Goal: Transaction & Acquisition: Purchase product/service

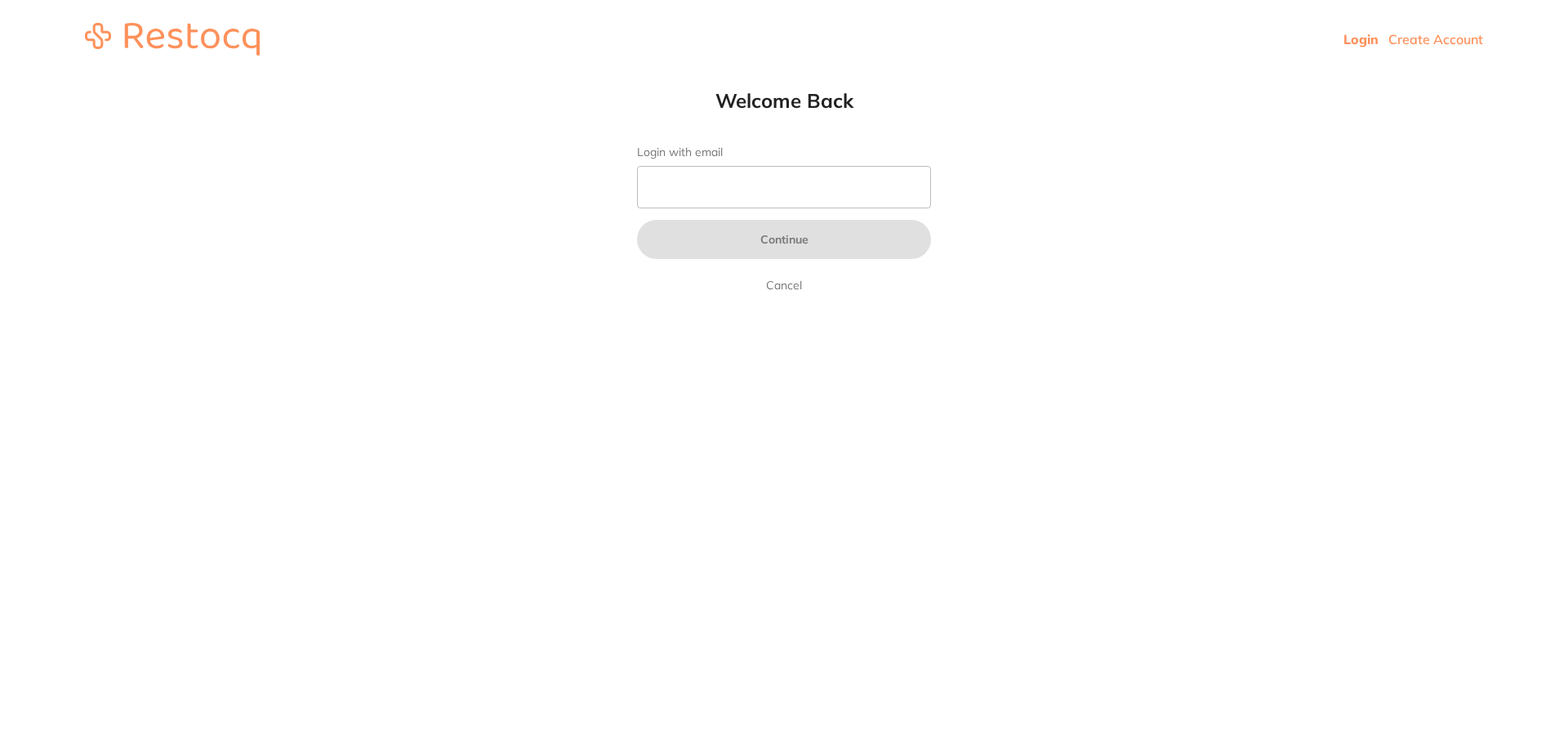
type input "b@[DOMAIN_NAME]"
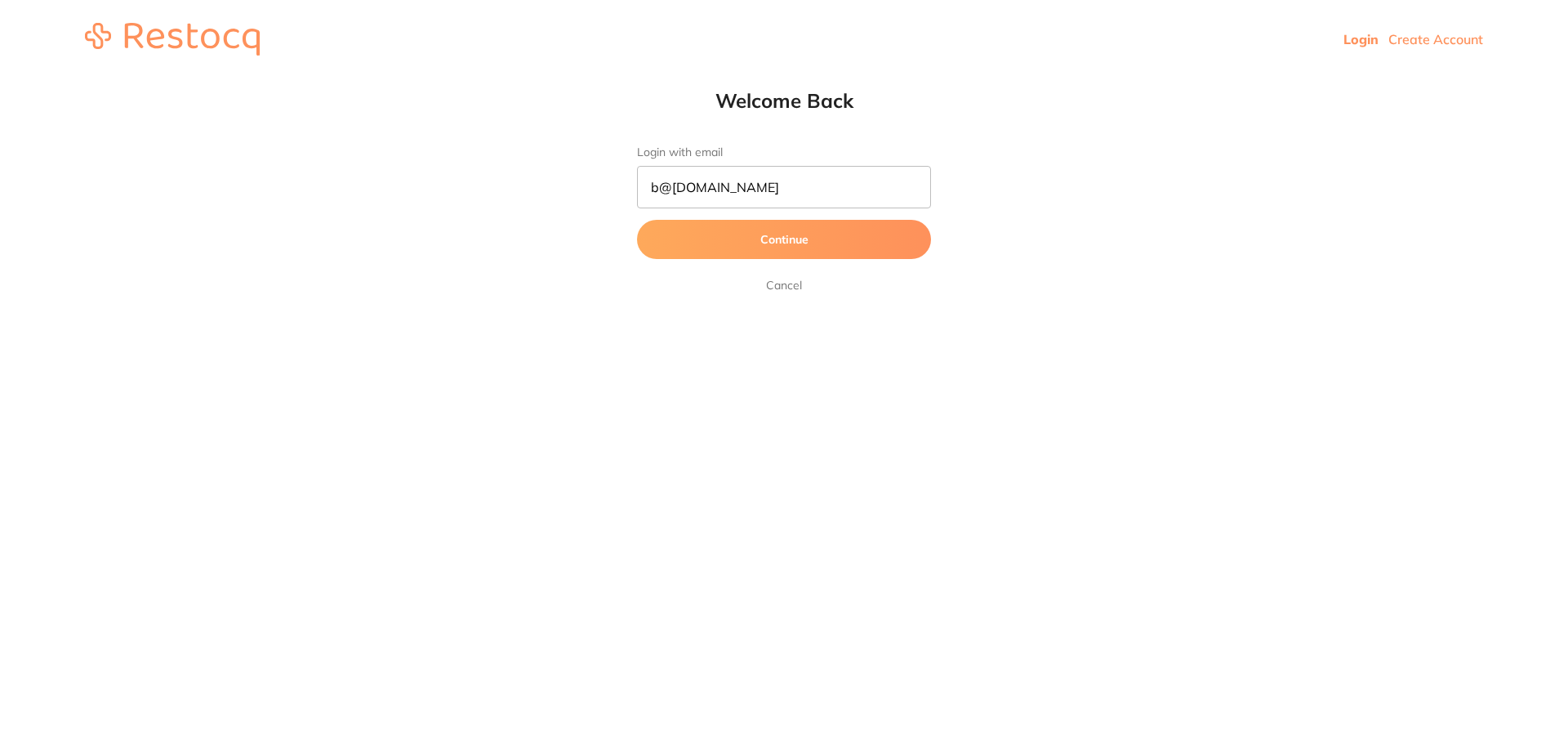
click at [724, 232] on button "Continue" at bounding box center [784, 239] width 293 height 39
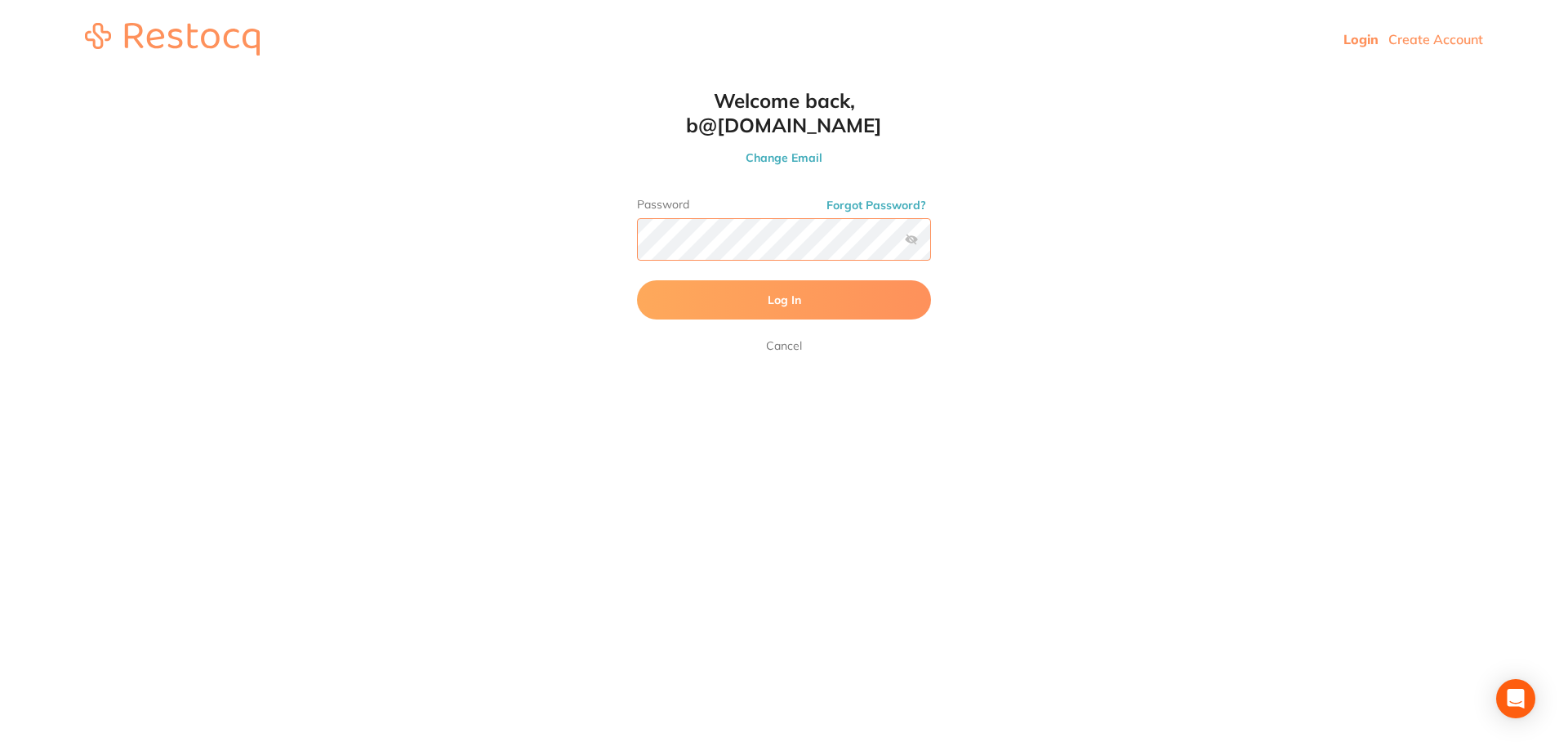
click at [637, 280] on button "Log In" at bounding box center [784, 299] width 293 height 39
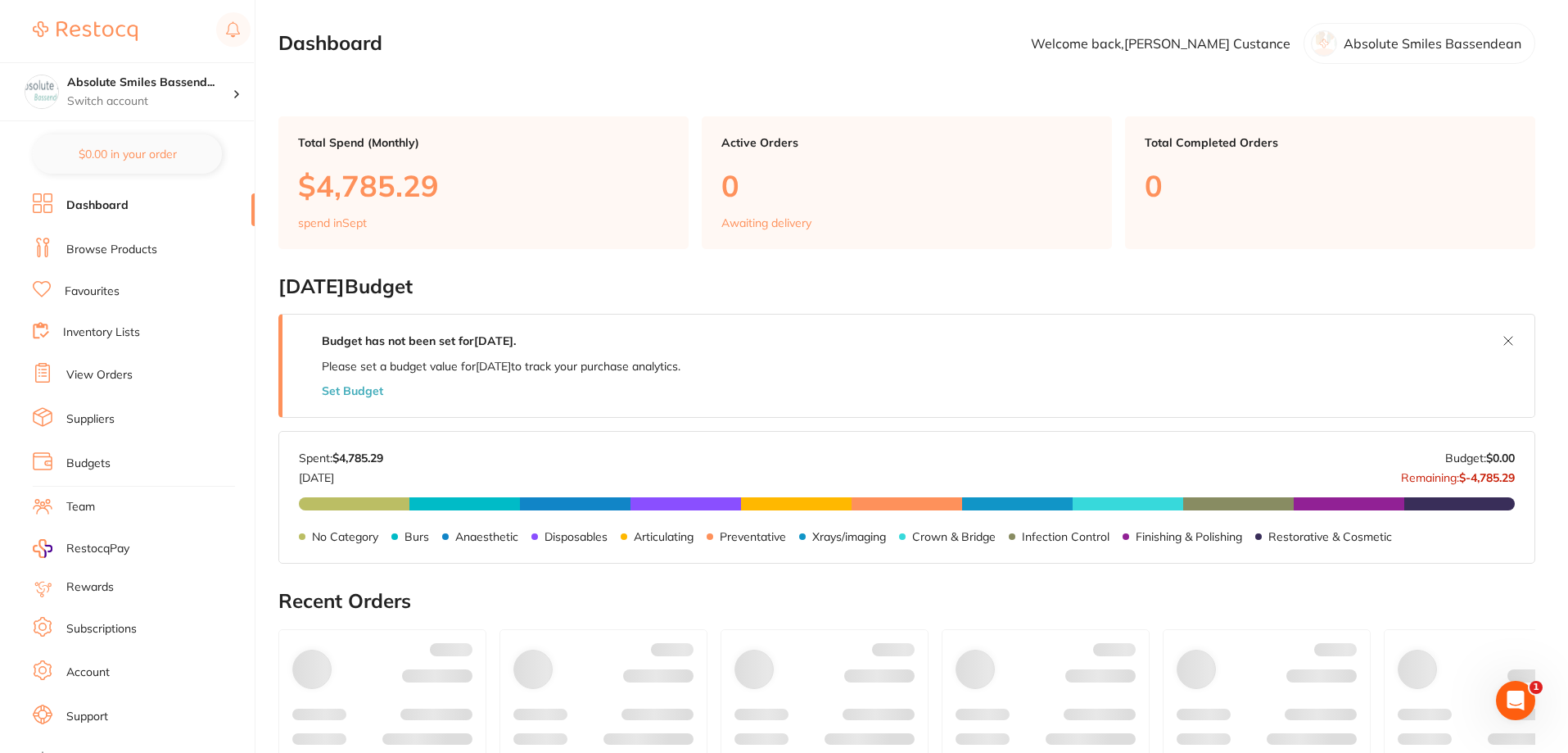
click at [114, 374] on link "View Orders" at bounding box center [99, 375] width 66 height 17
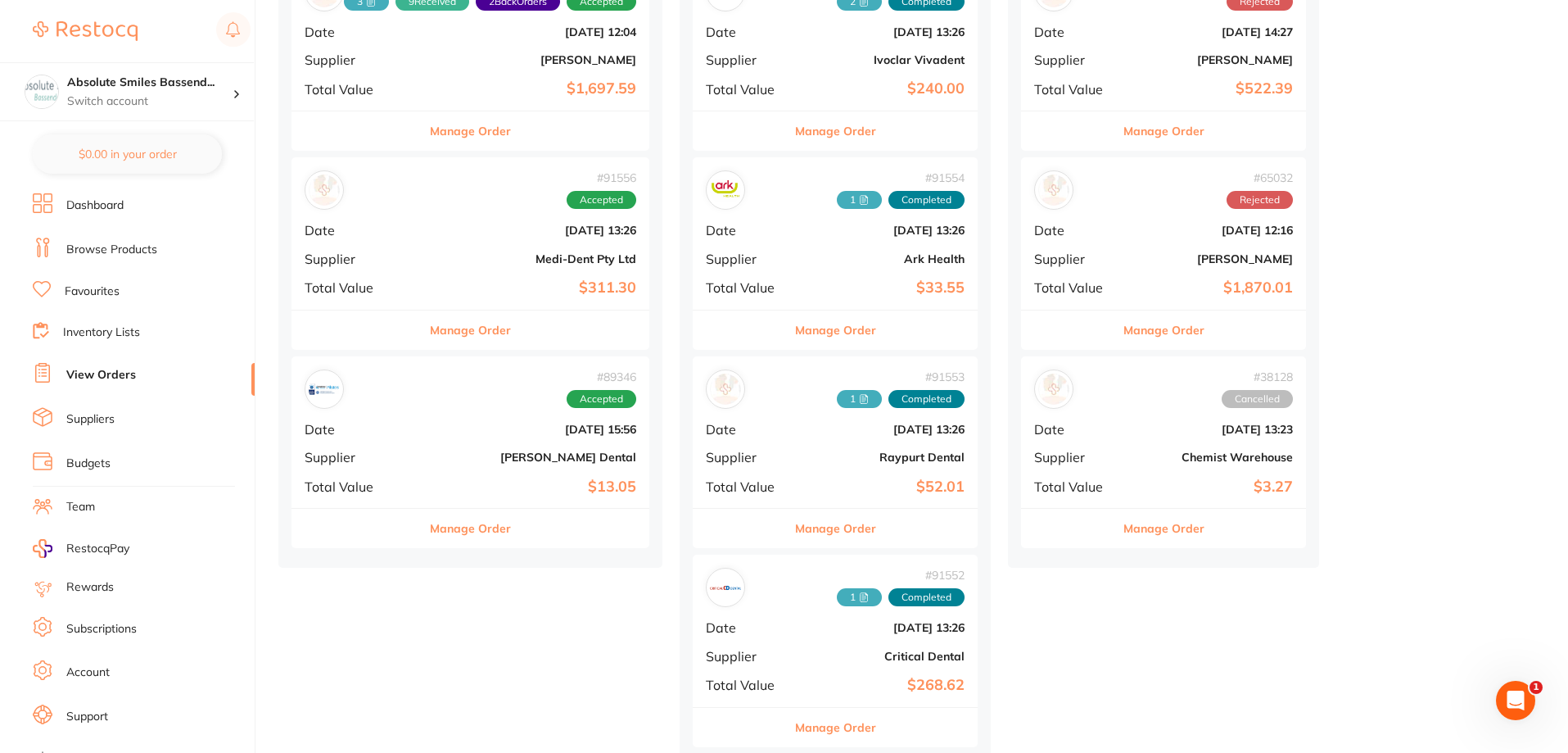
scroll to position [983, 0]
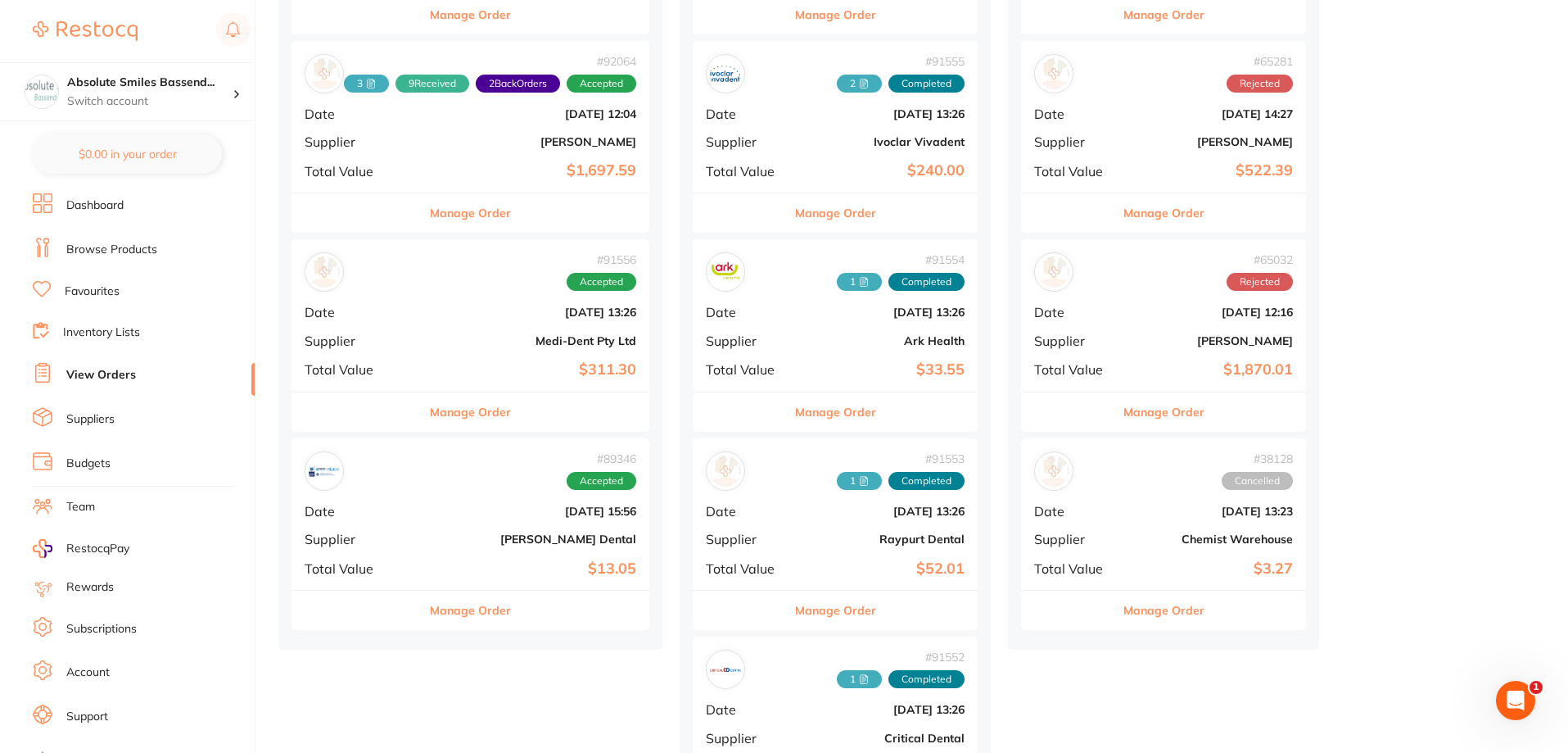
click at [472, 310] on b "[DATE] 13:26" at bounding box center [530, 312] width 212 height 13
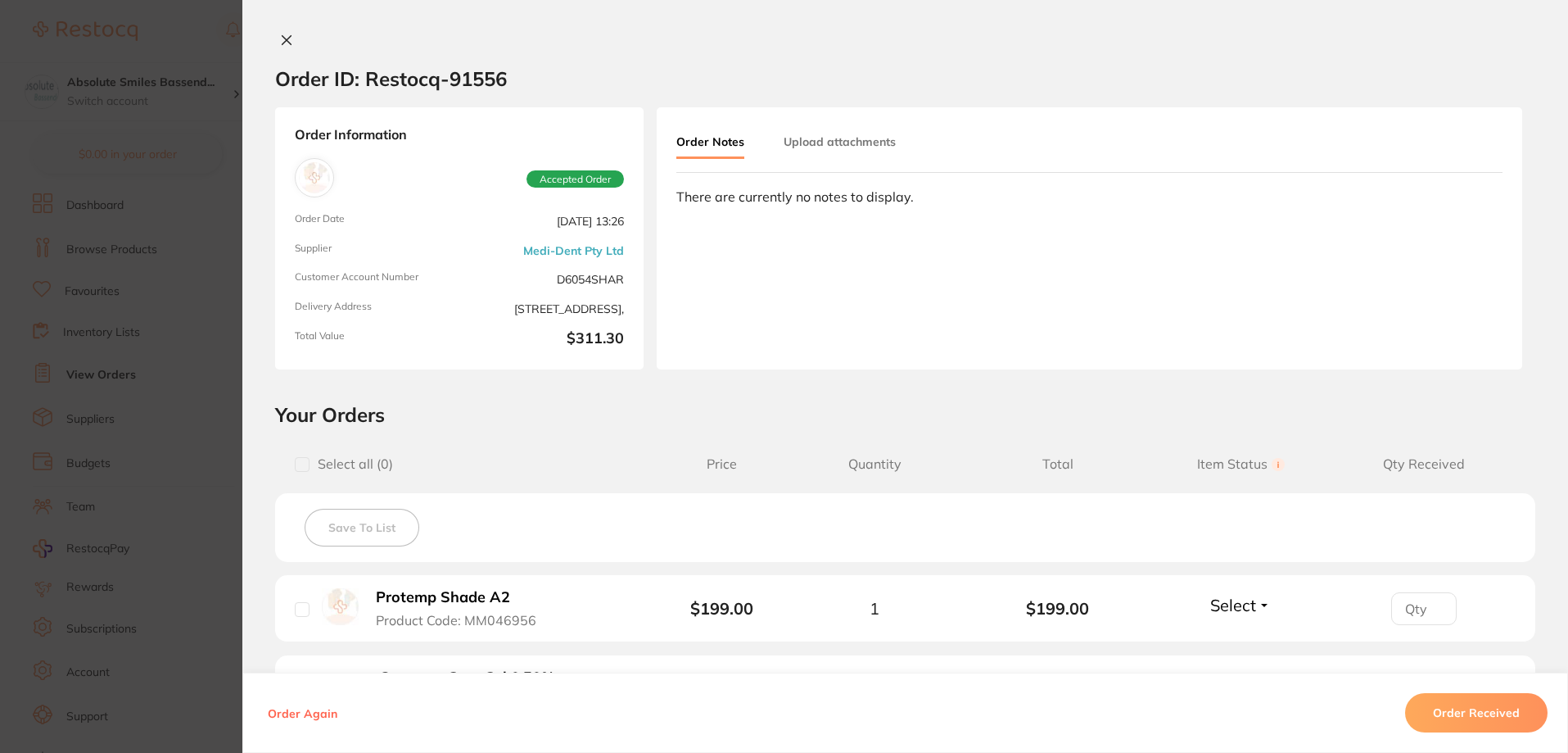
scroll to position [819, 0]
click at [284, 41] on icon at bounding box center [287, 40] width 9 height 9
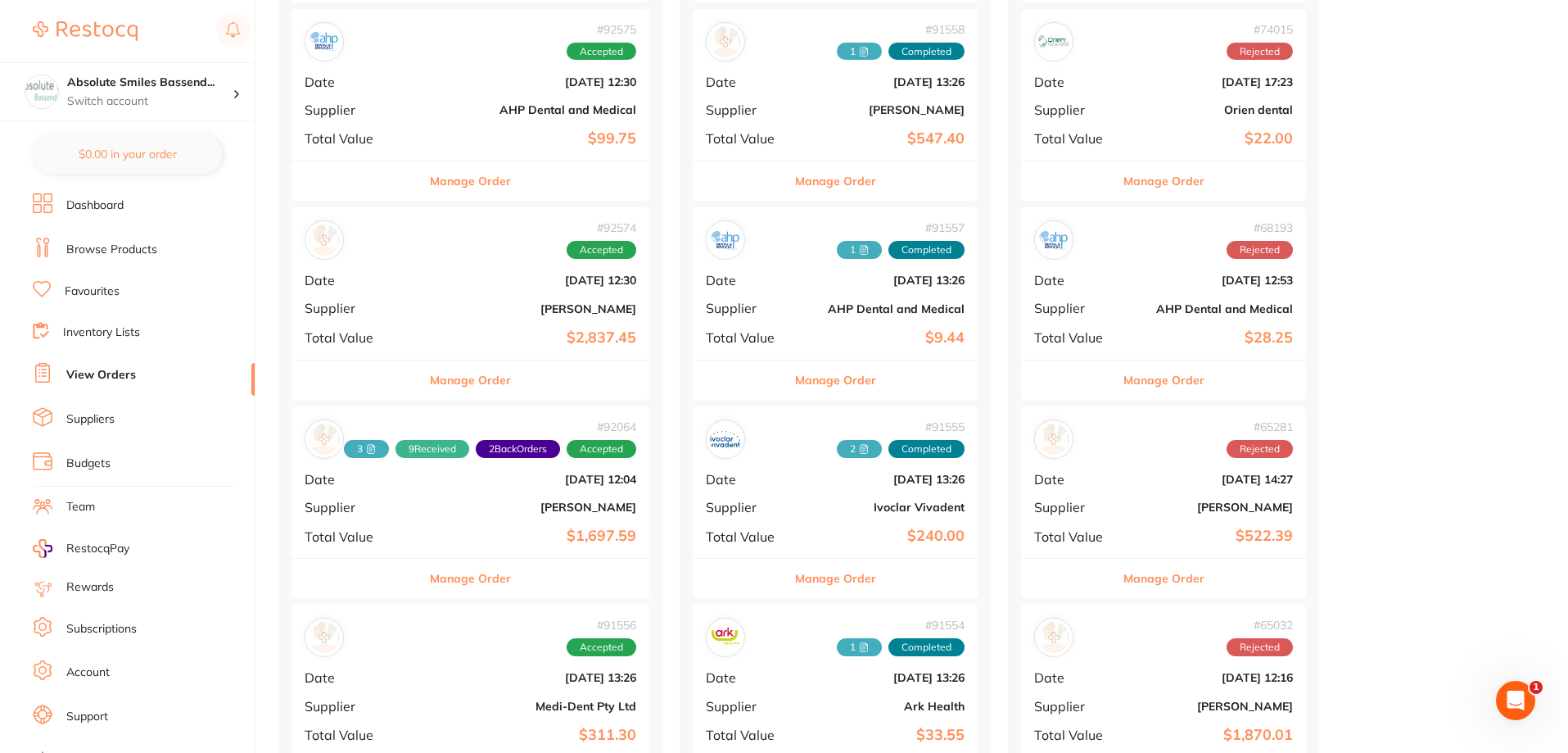
scroll to position [655, 0]
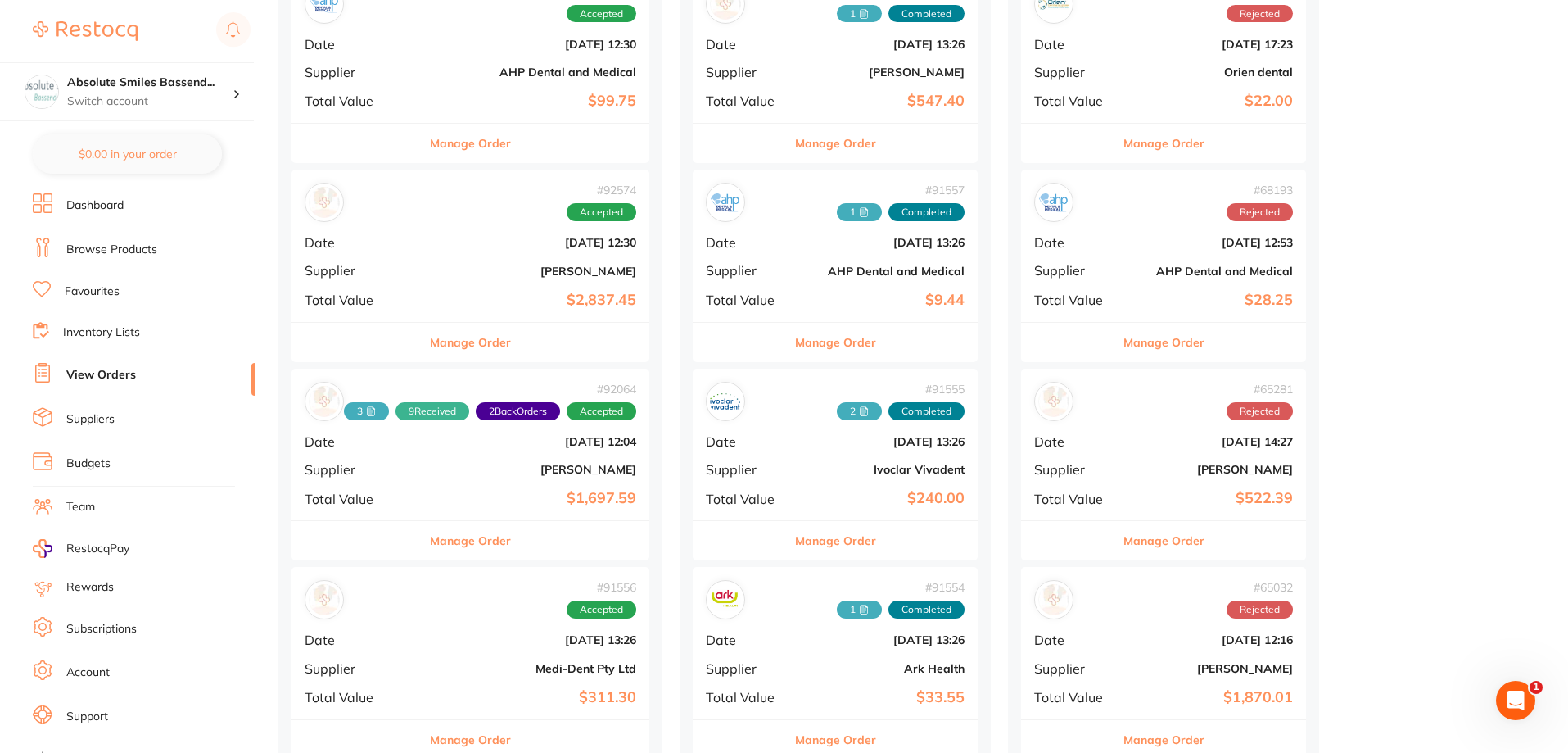
click at [486, 473] on b "[PERSON_NAME]" at bounding box center [530, 470] width 212 height 13
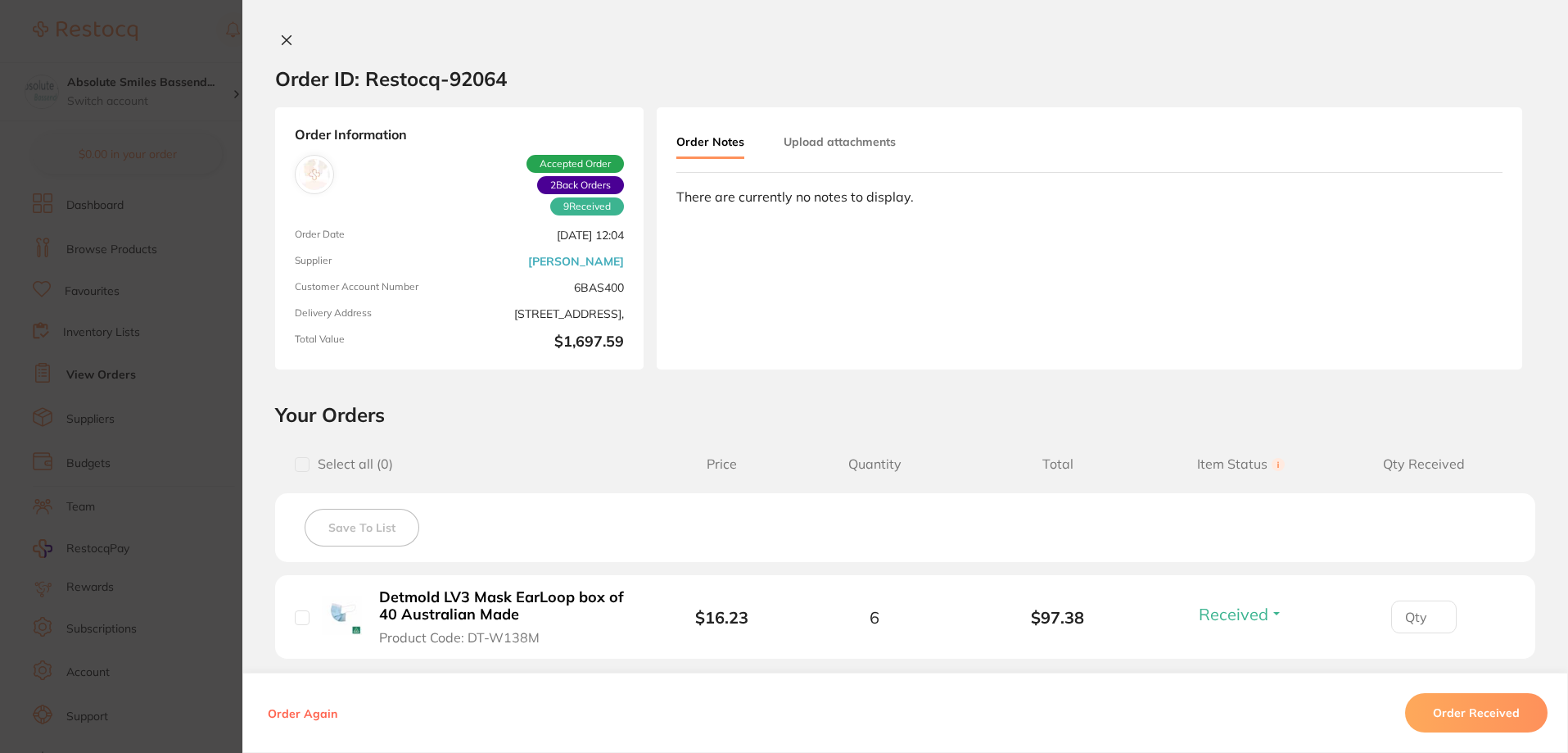
scroll to position [573, 0]
click at [288, 37] on icon at bounding box center [286, 40] width 13 height 13
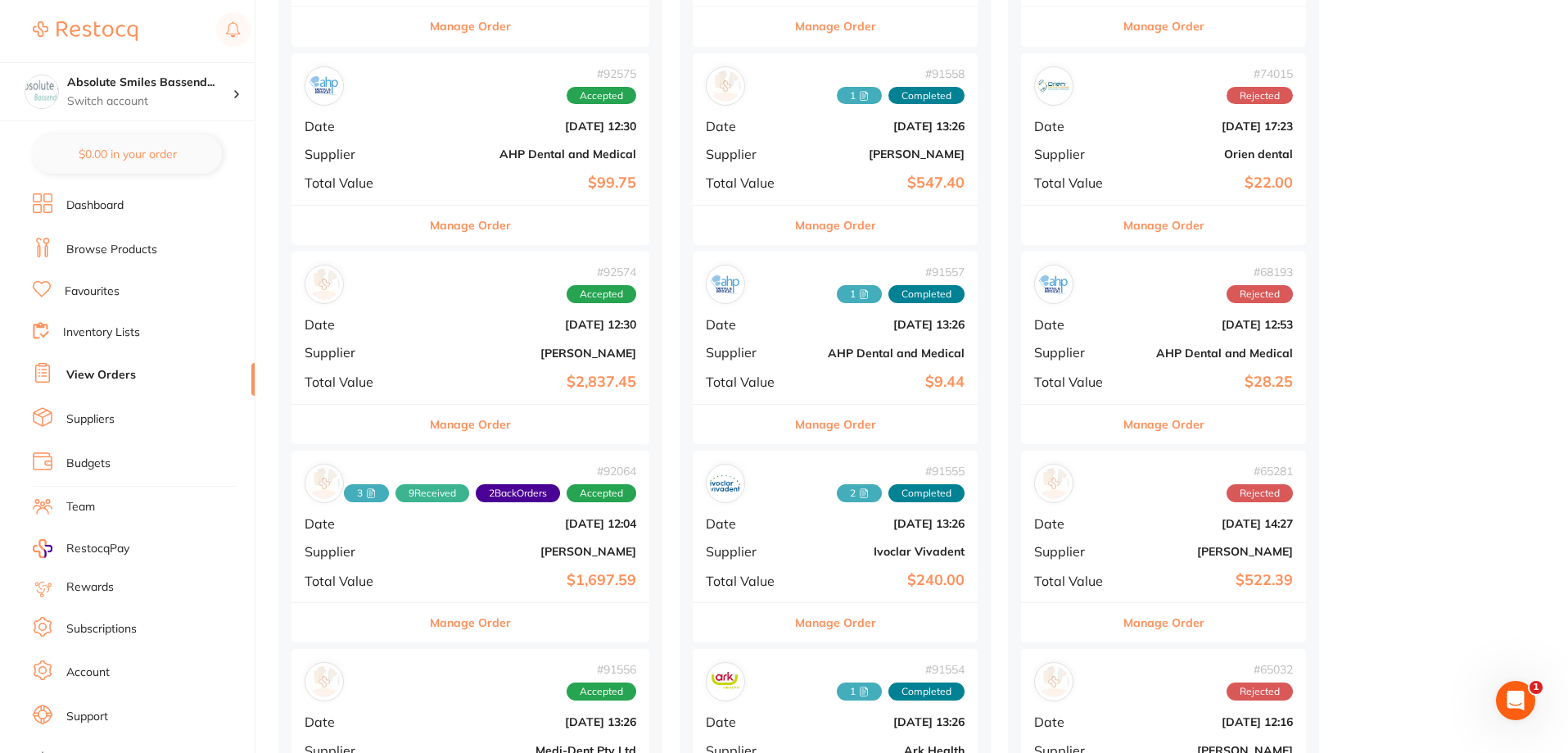
click at [85, 425] on link "Suppliers" at bounding box center [90, 419] width 49 height 17
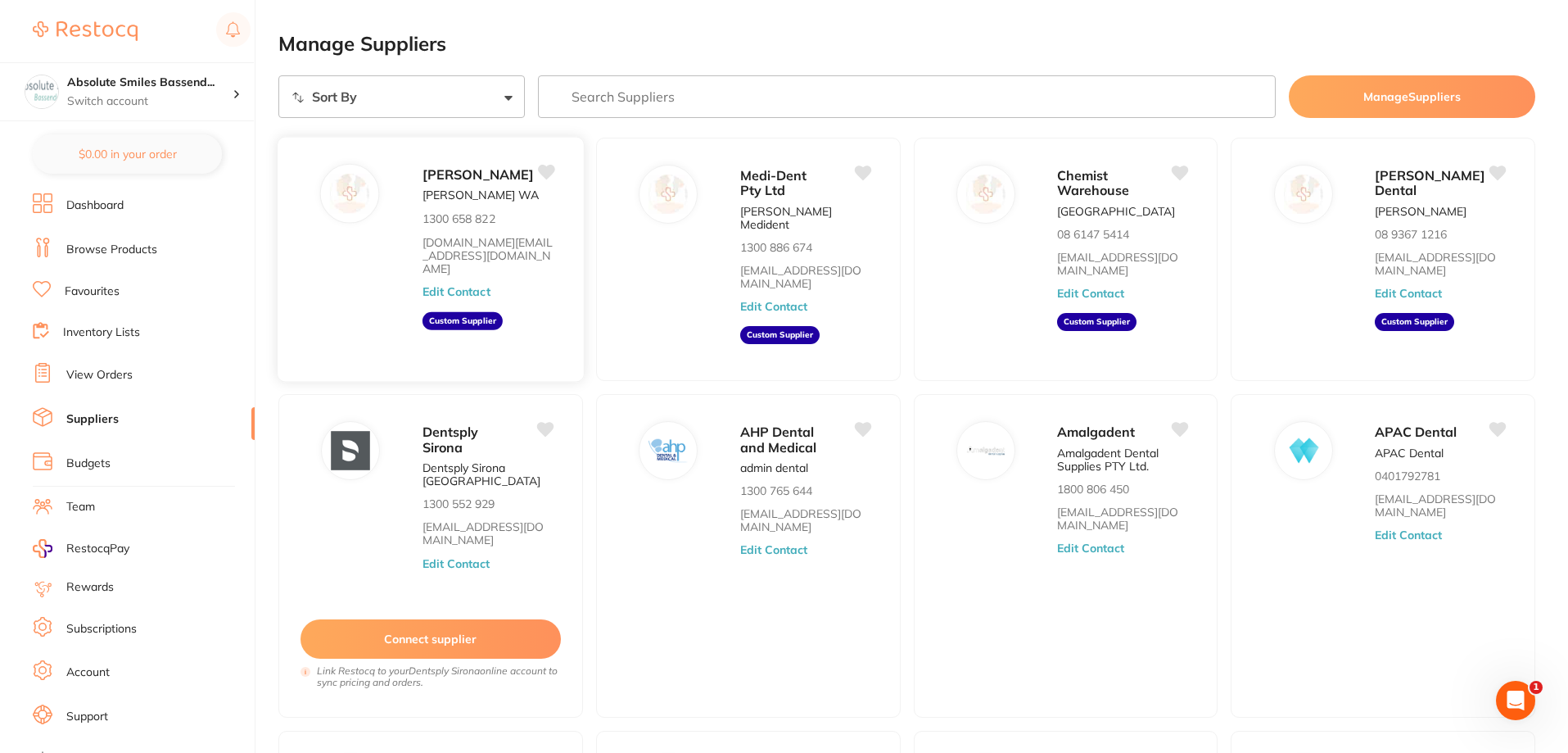
click at [426, 269] on link "[DOMAIN_NAME][EMAIL_ADDRESS][DOMAIN_NAME]" at bounding box center [488, 255] width 131 height 40
click at [532, 290] on div "[PERSON_NAME] [PERSON_NAME] [GEOGRAPHIC_DATA] 1300 658 822 [DOMAIN_NAME][EMAIL_…" at bounding box center [495, 265] width 145 height 202
click at [478, 298] on button "Edit Contact" at bounding box center [457, 292] width 68 height 13
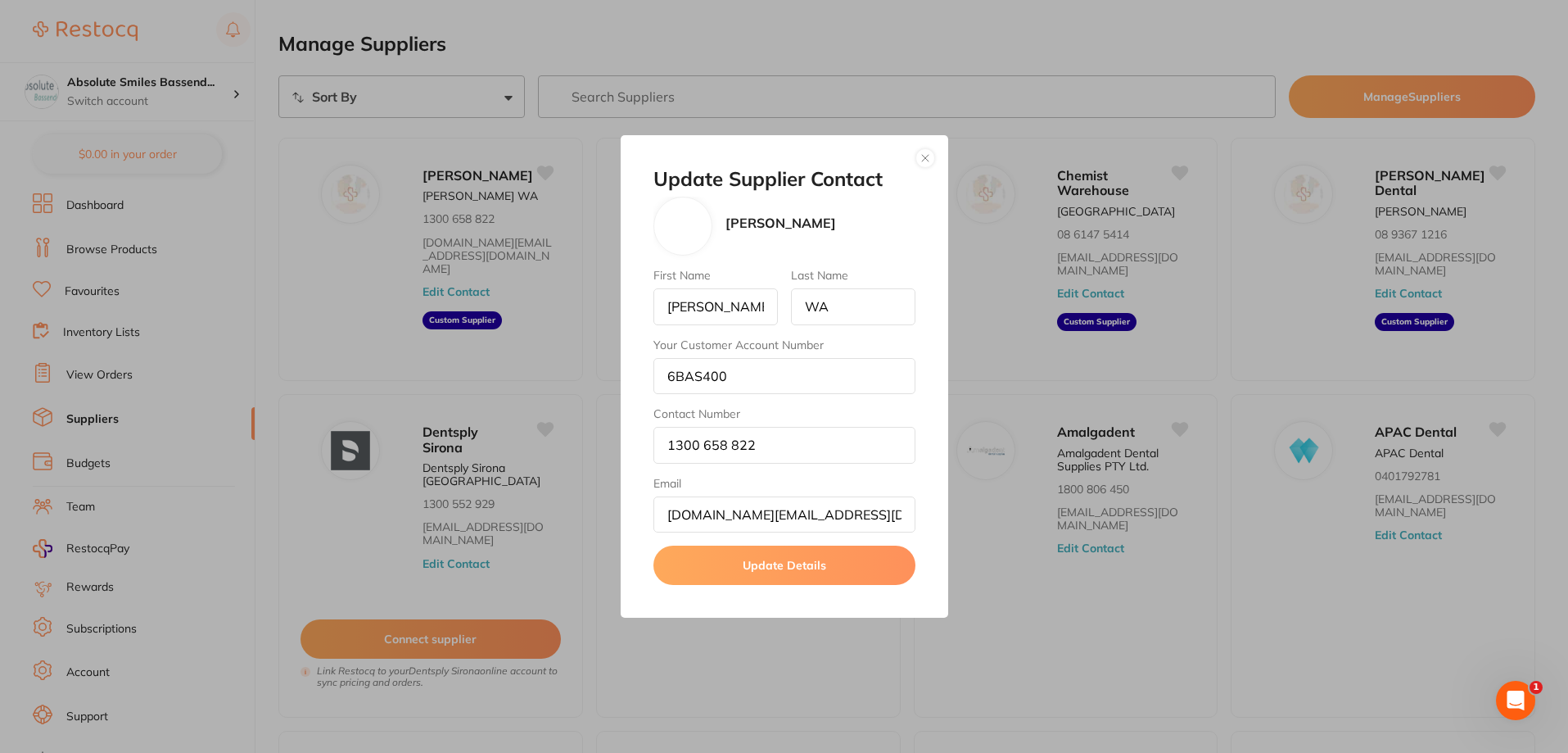
click at [921, 158] on button "button" at bounding box center [924, 158] width 19 height 19
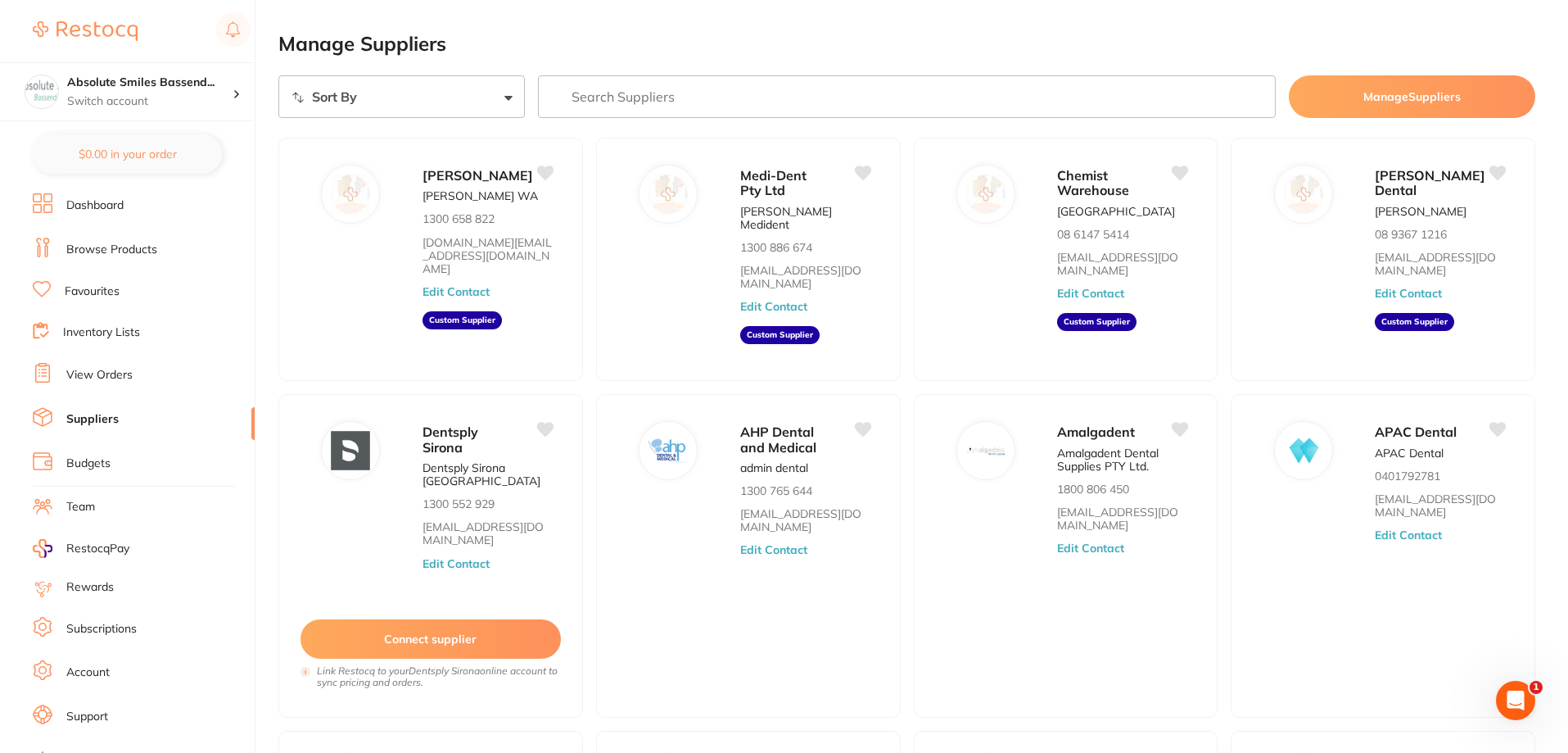
click at [107, 373] on link "View Orders" at bounding box center [99, 375] width 66 height 17
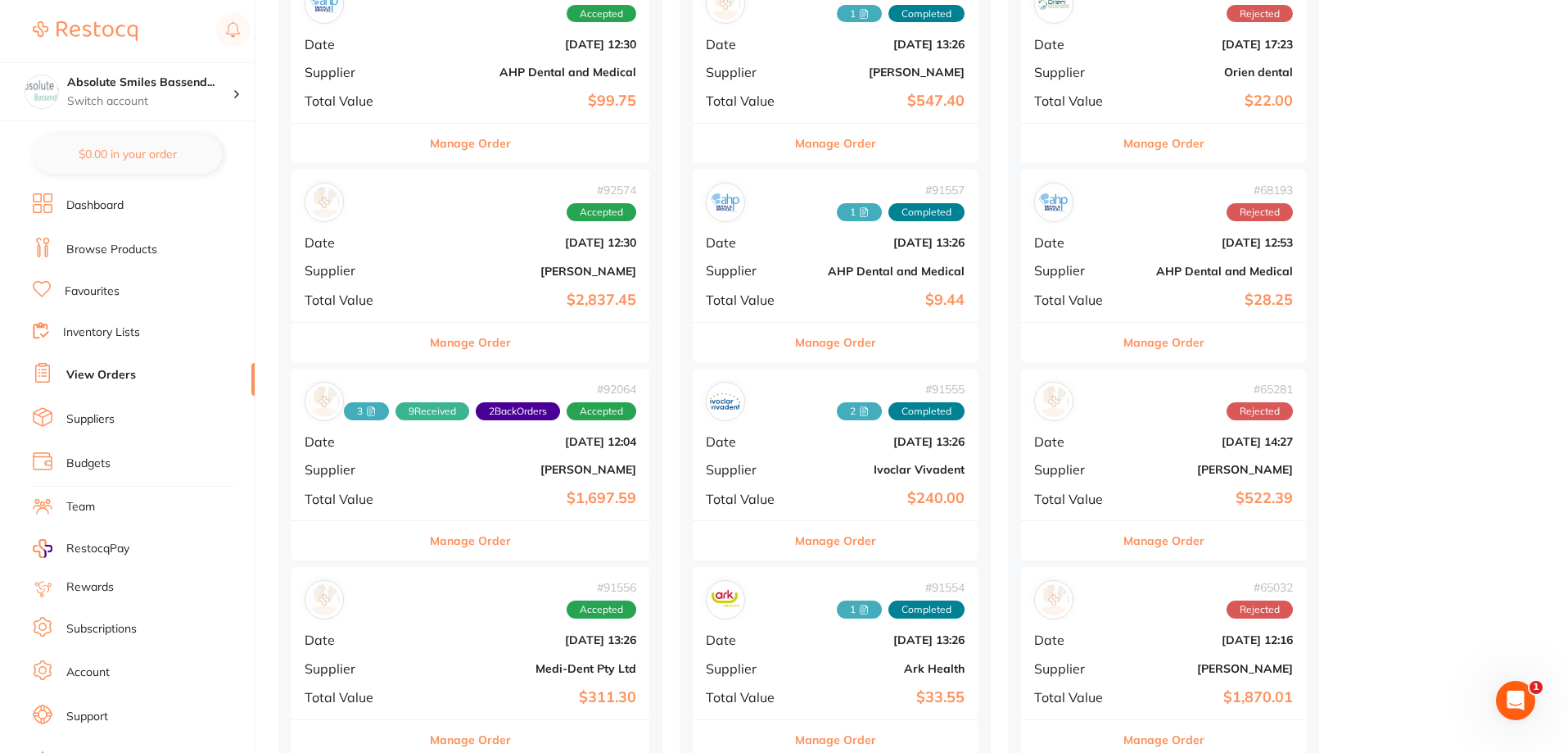
click at [472, 469] on b "[PERSON_NAME]" at bounding box center [530, 470] width 212 height 13
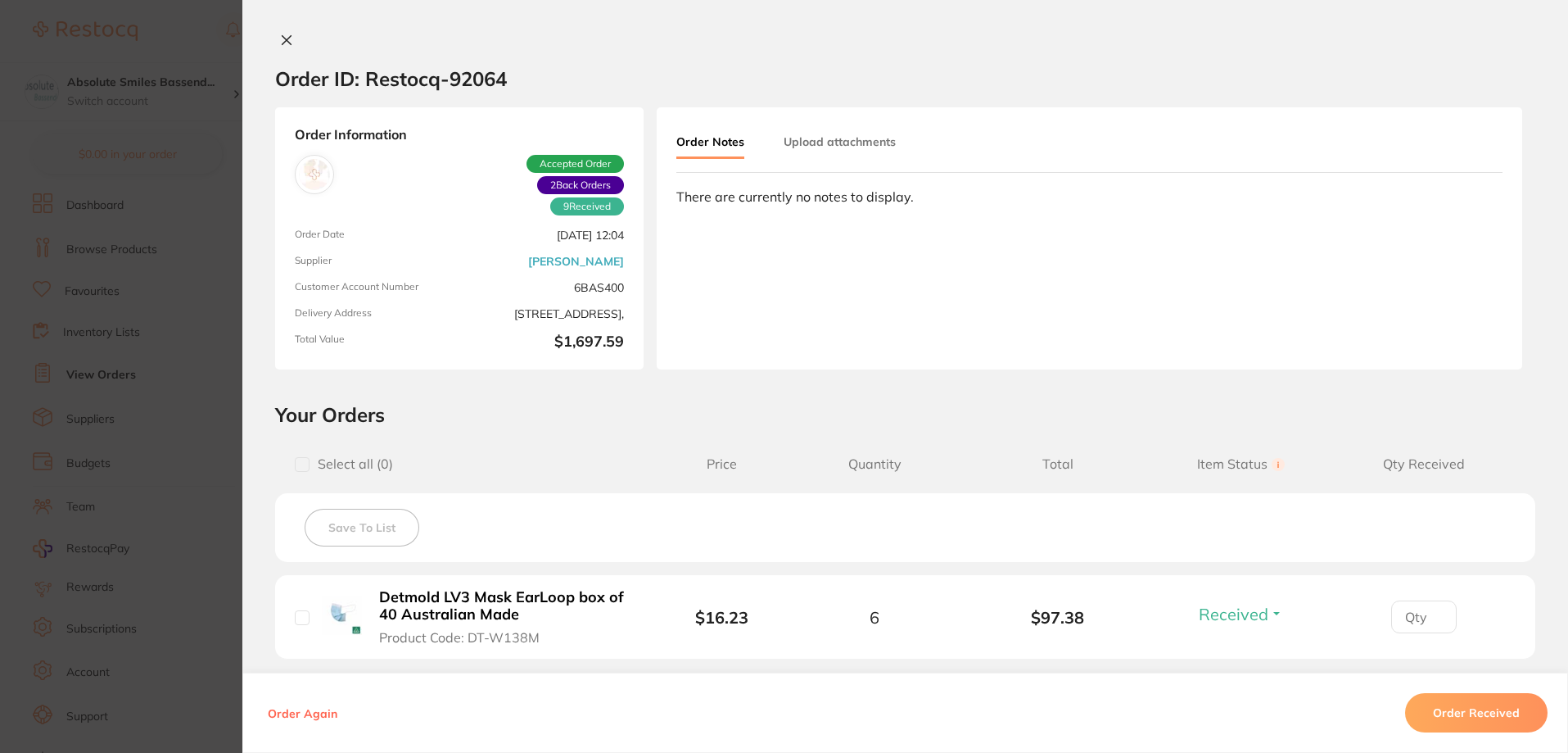
click at [280, 39] on icon at bounding box center [286, 40] width 13 height 13
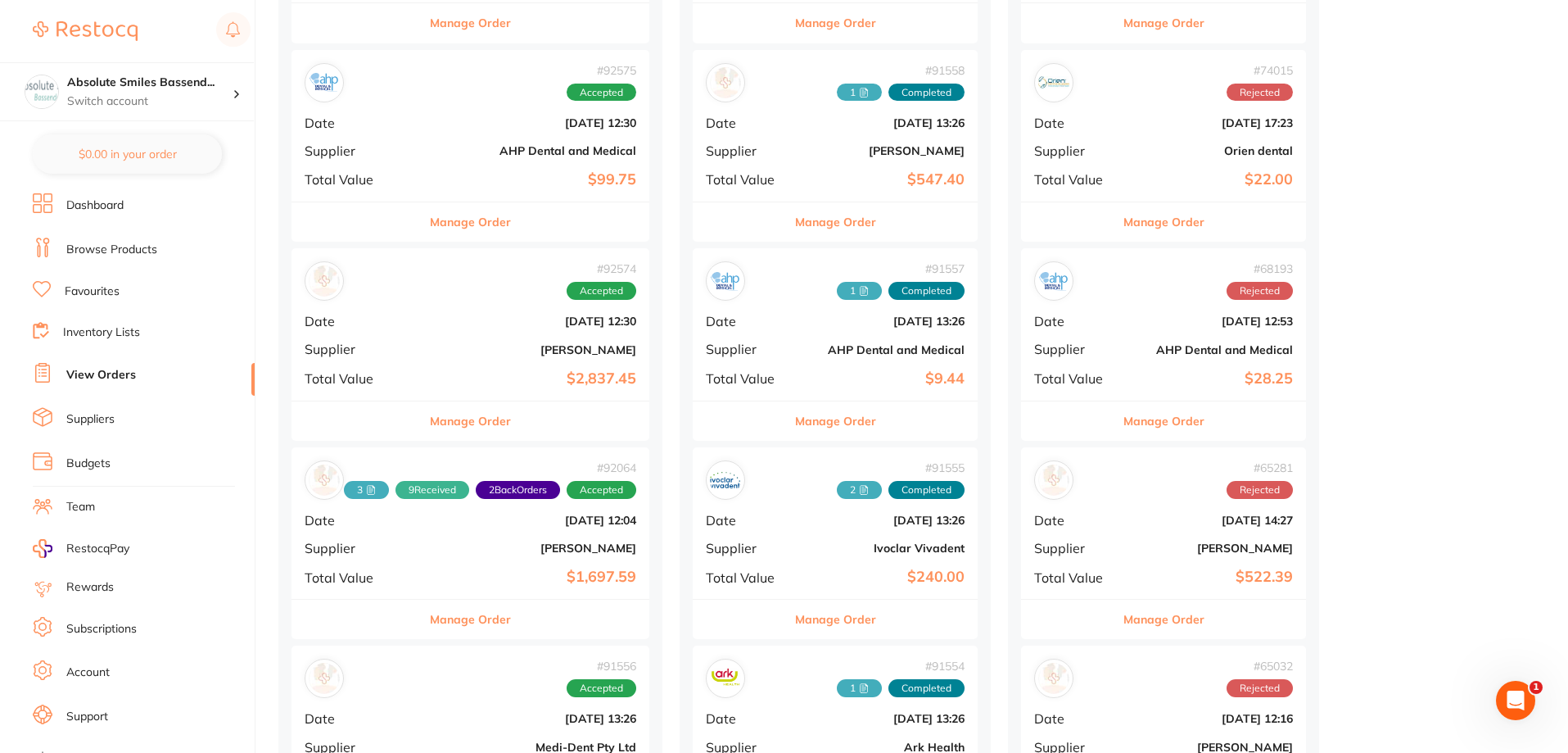
scroll to position [492, 0]
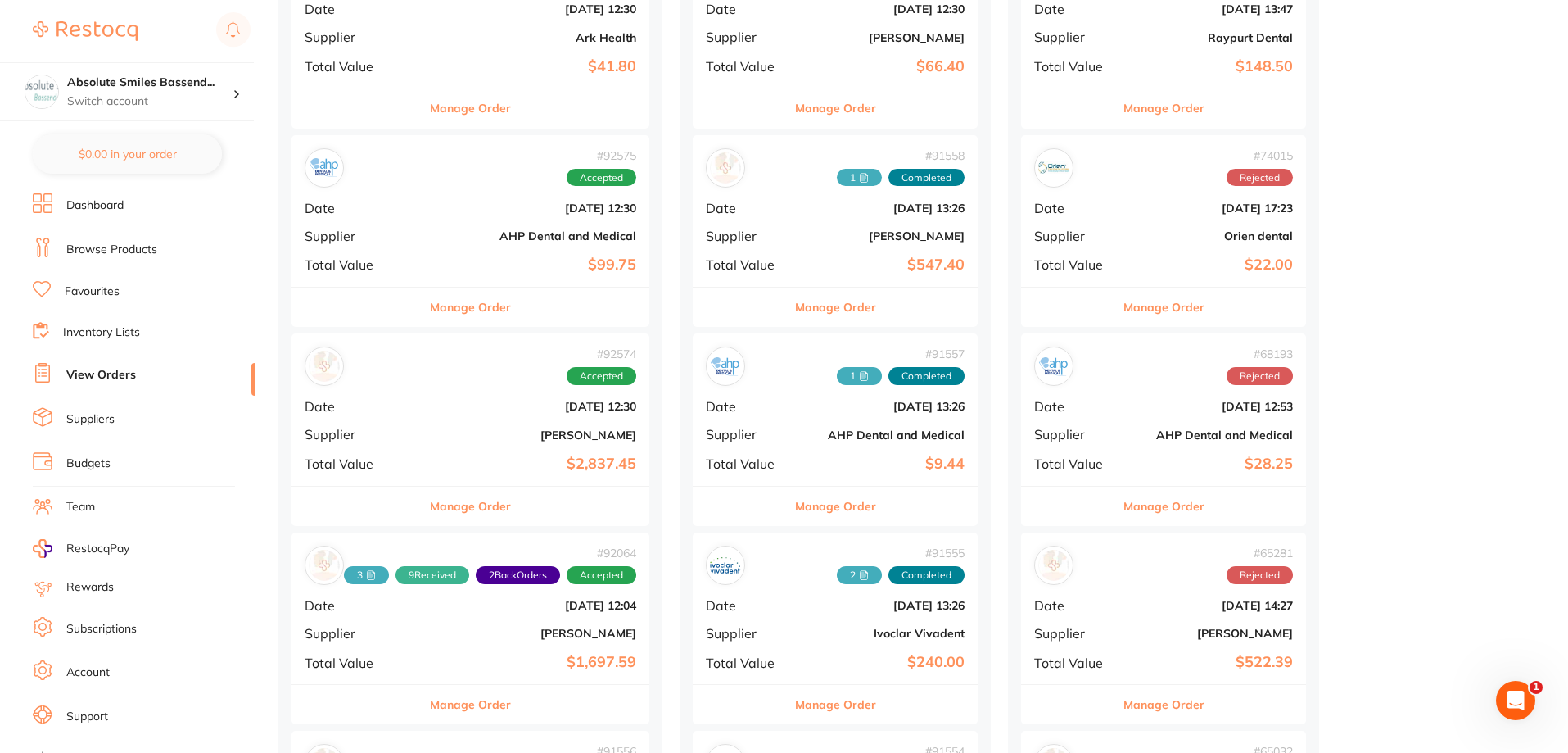
click at [456, 408] on b "[DATE] 12:30" at bounding box center [530, 406] width 212 height 13
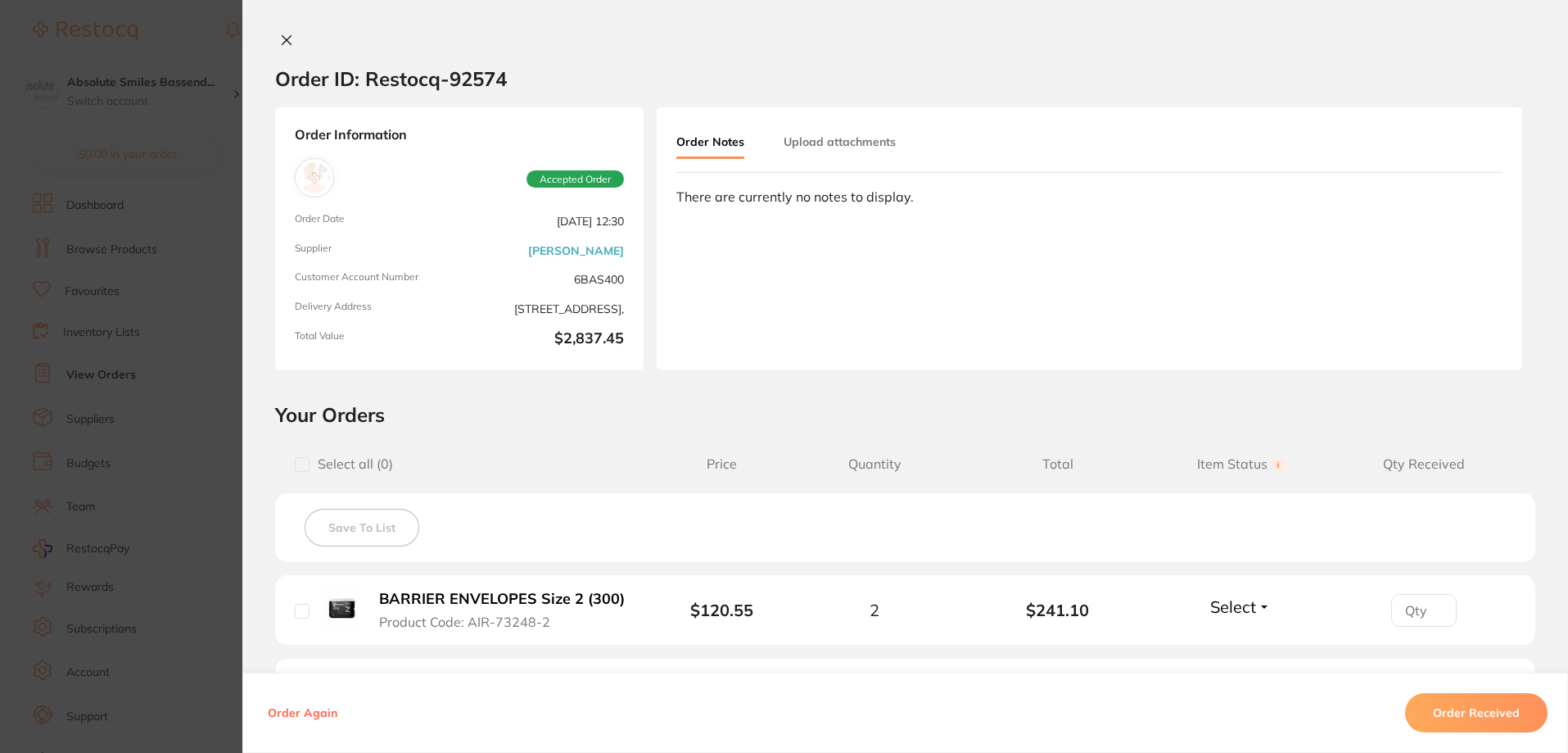
click at [280, 40] on icon at bounding box center [286, 40] width 13 height 13
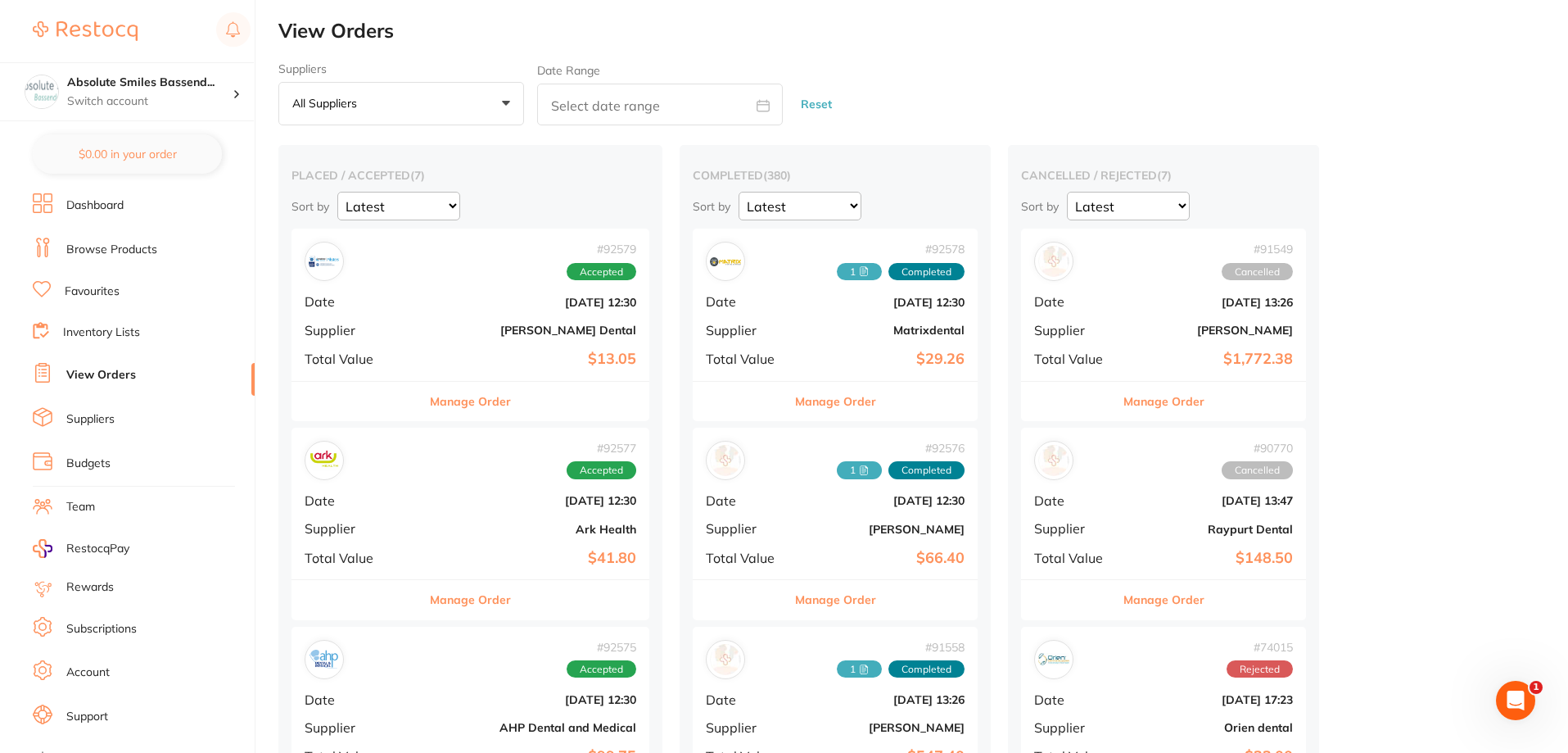
click at [111, 255] on link "Browse Products" at bounding box center [111, 249] width 91 height 17
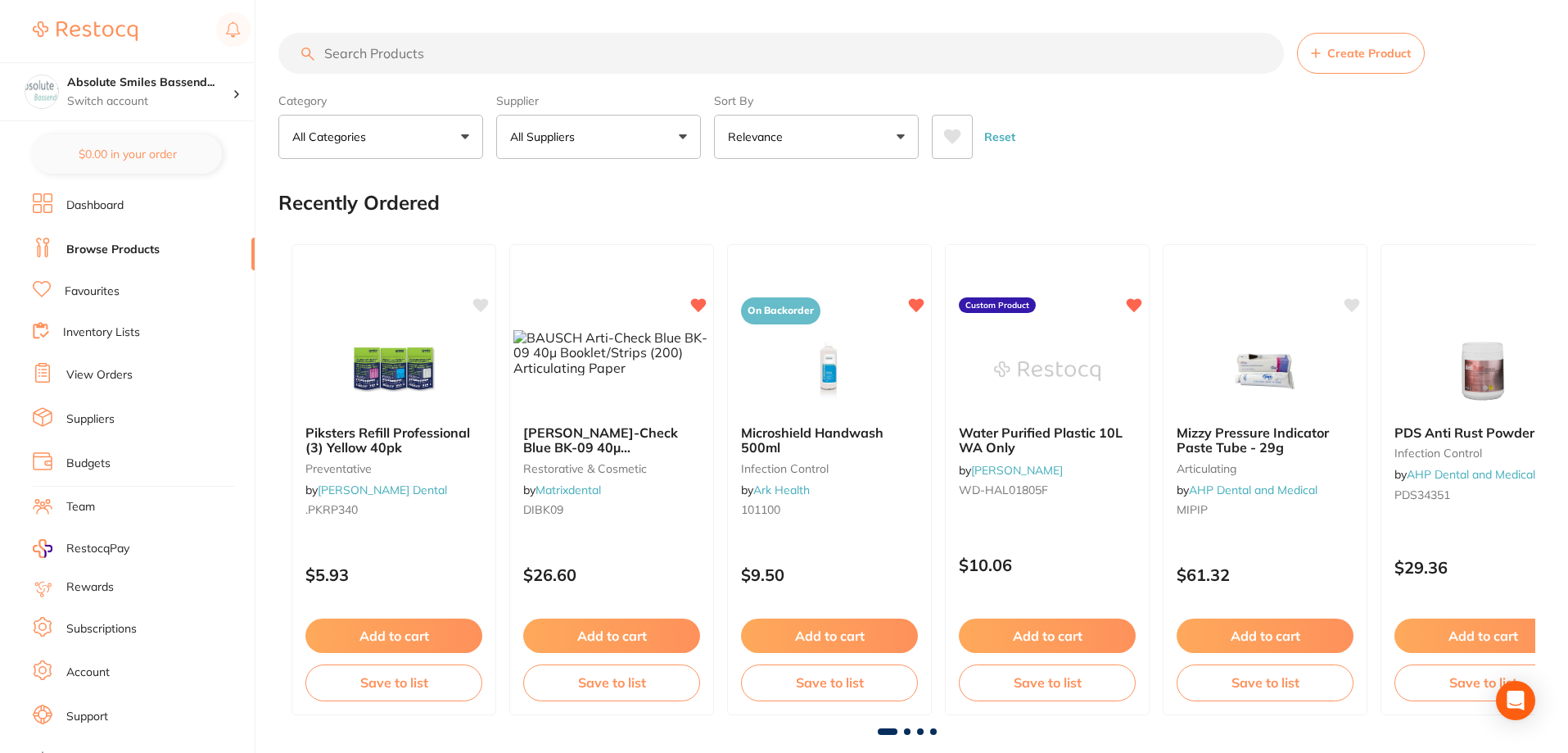
click at [417, 53] on input "search" at bounding box center [781, 53] width 1006 height 41
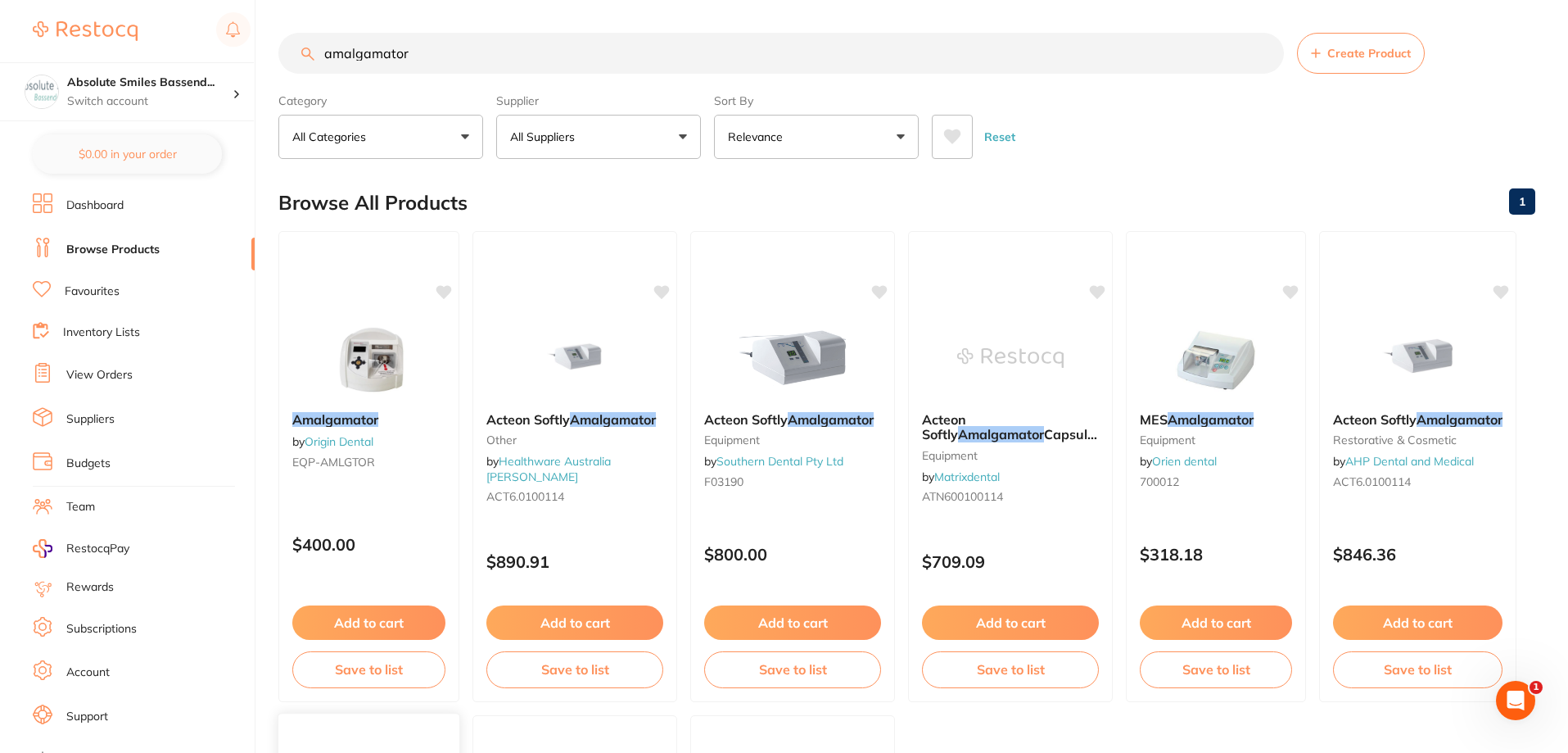
type input "amalgamator"
drag, startPoint x: 431, startPoint y: 55, endPoint x: 299, endPoint y: 56, distance: 132.0
click at [299, 56] on input "amalgamator" at bounding box center [781, 53] width 1006 height 41
click at [106, 296] on link "Favourites" at bounding box center [93, 292] width 55 height 17
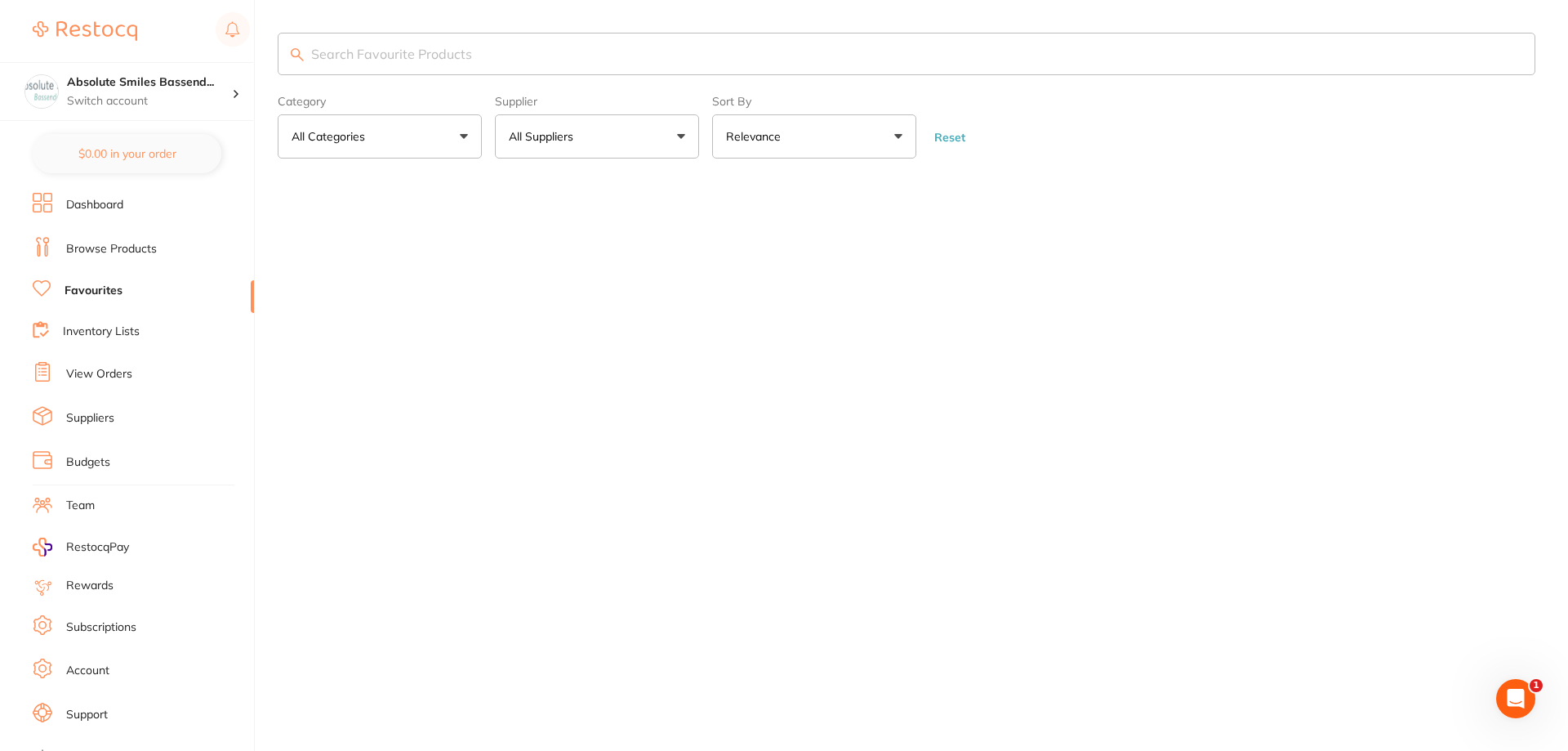
click at [386, 52] on input "search" at bounding box center [906, 54] width 1257 height 42
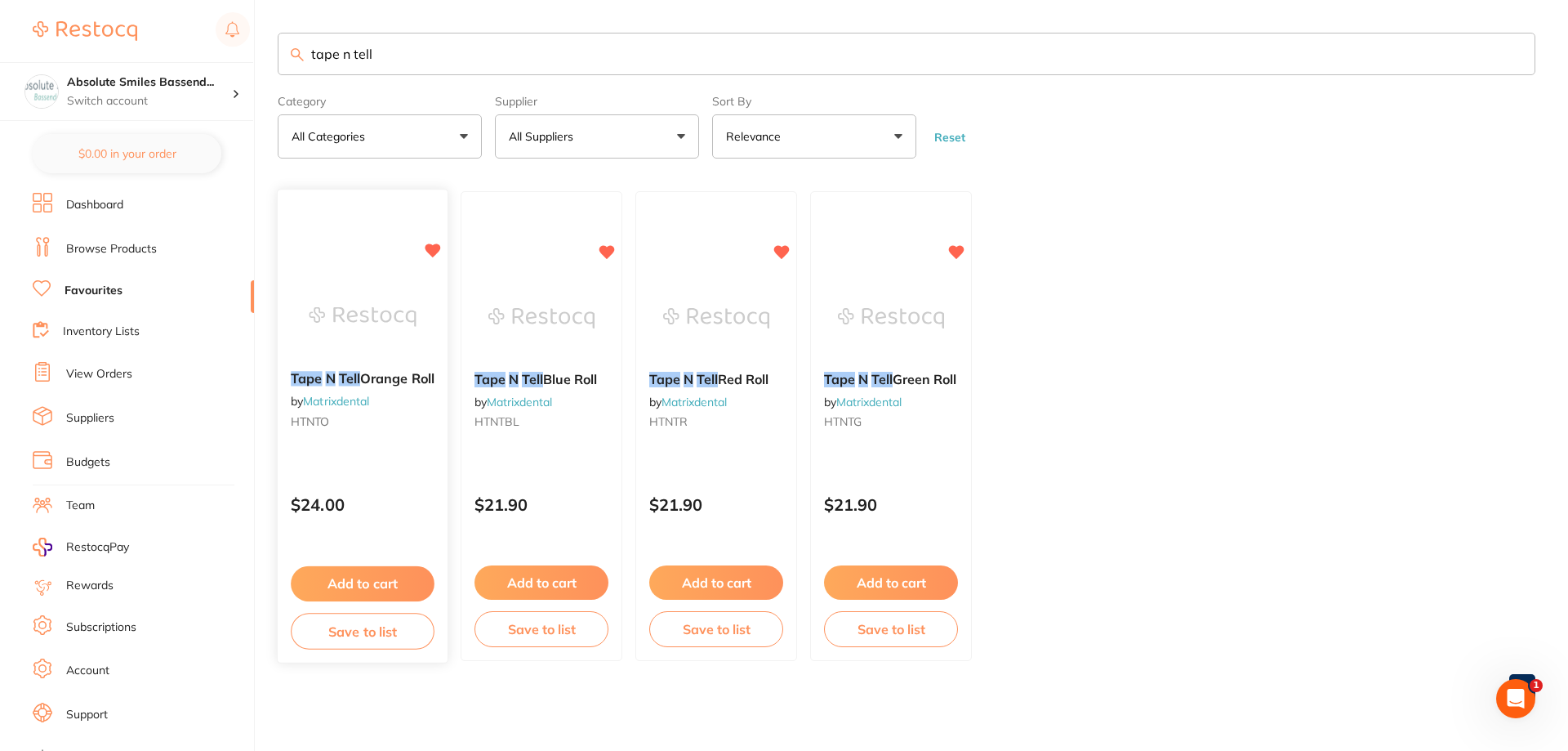
type input "tape n tell"
click at [363, 578] on button "Add to cart" at bounding box center [362, 584] width 144 height 35
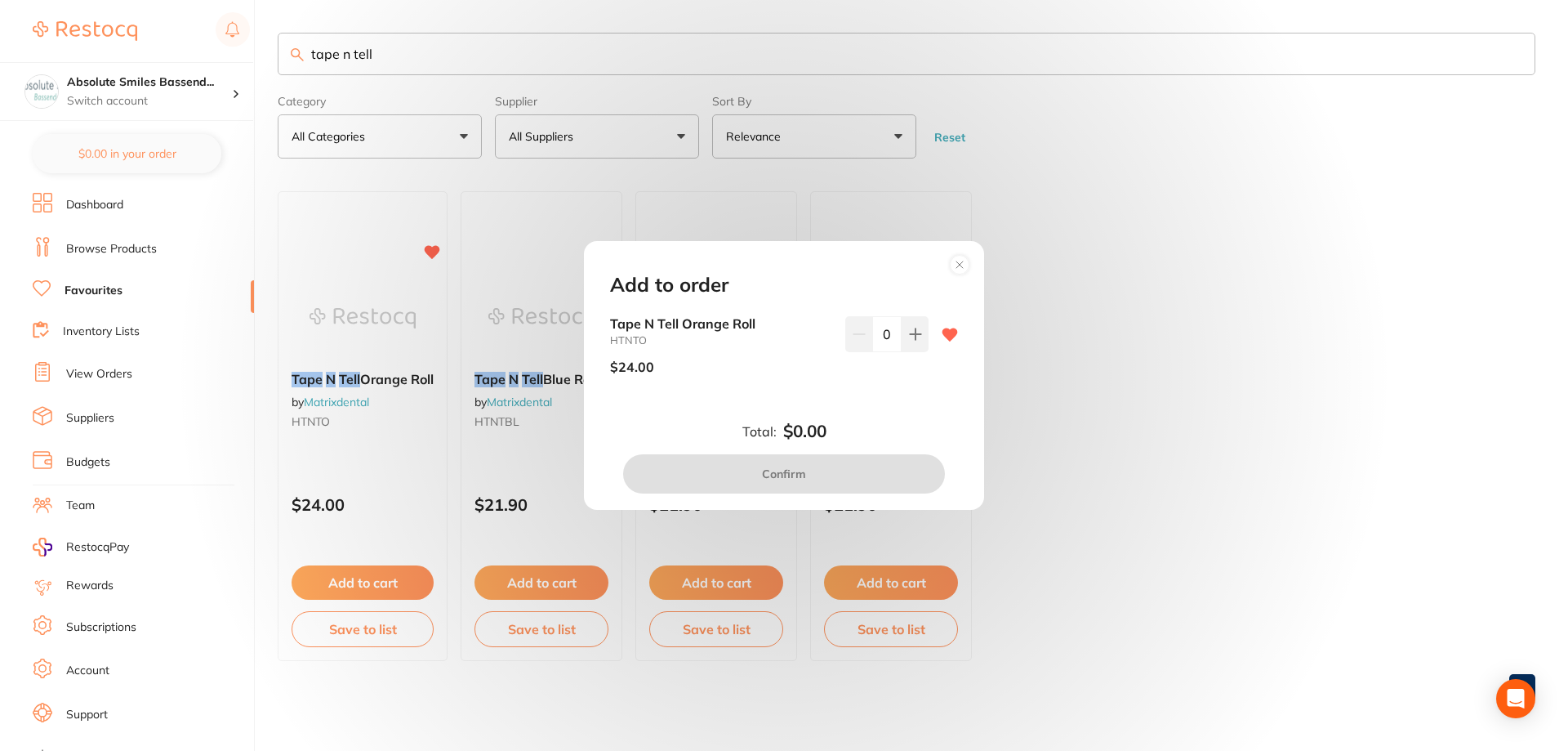
click at [924, 325] on div "Tape N Tell Orange Roll HTNTO $24.00 0" at bounding box center [784, 352] width 347 height 71
click at [913, 329] on icon at bounding box center [915, 334] width 13 height 13
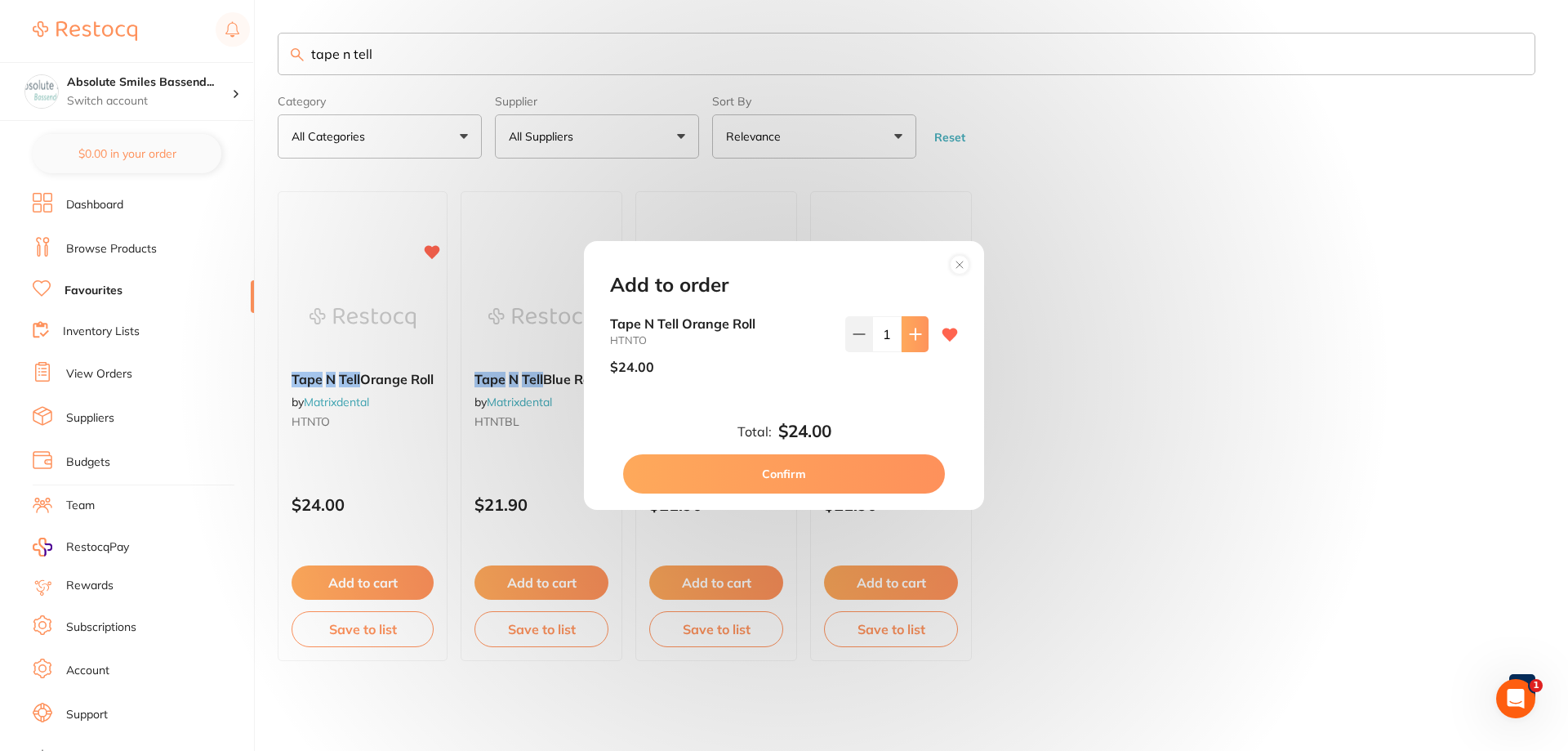
click at [913, 329] on icon at bounding box center [915, 334] width 13 height 13
type input "2"
click at [827, 464] on button "Confirm" at bounding box center [784, 474] width 322 height 39
checkbox input "false"
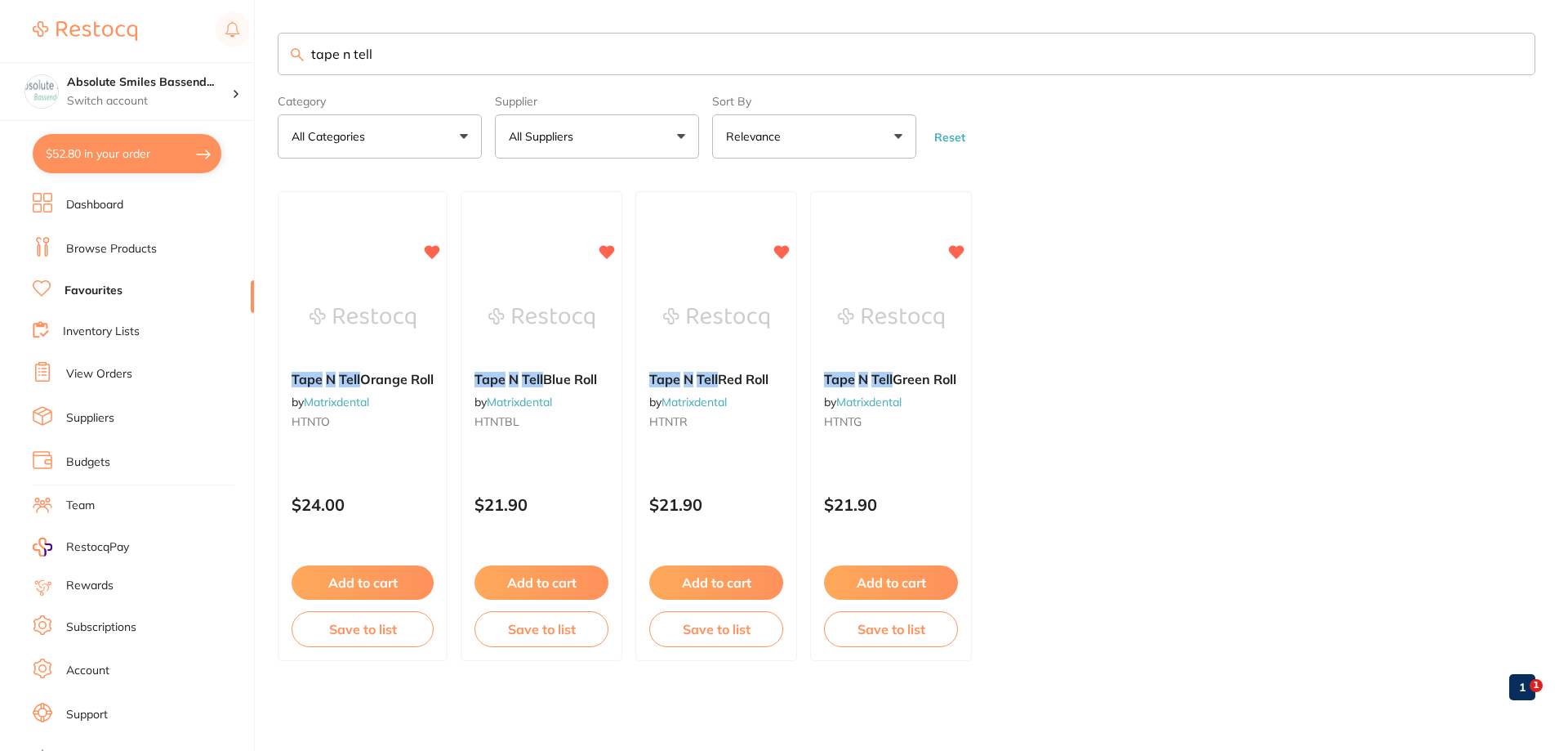
click at [435, 45] on input "tape n tell" at bounding box center [906, 54] width 1257 height 42
type input "t"
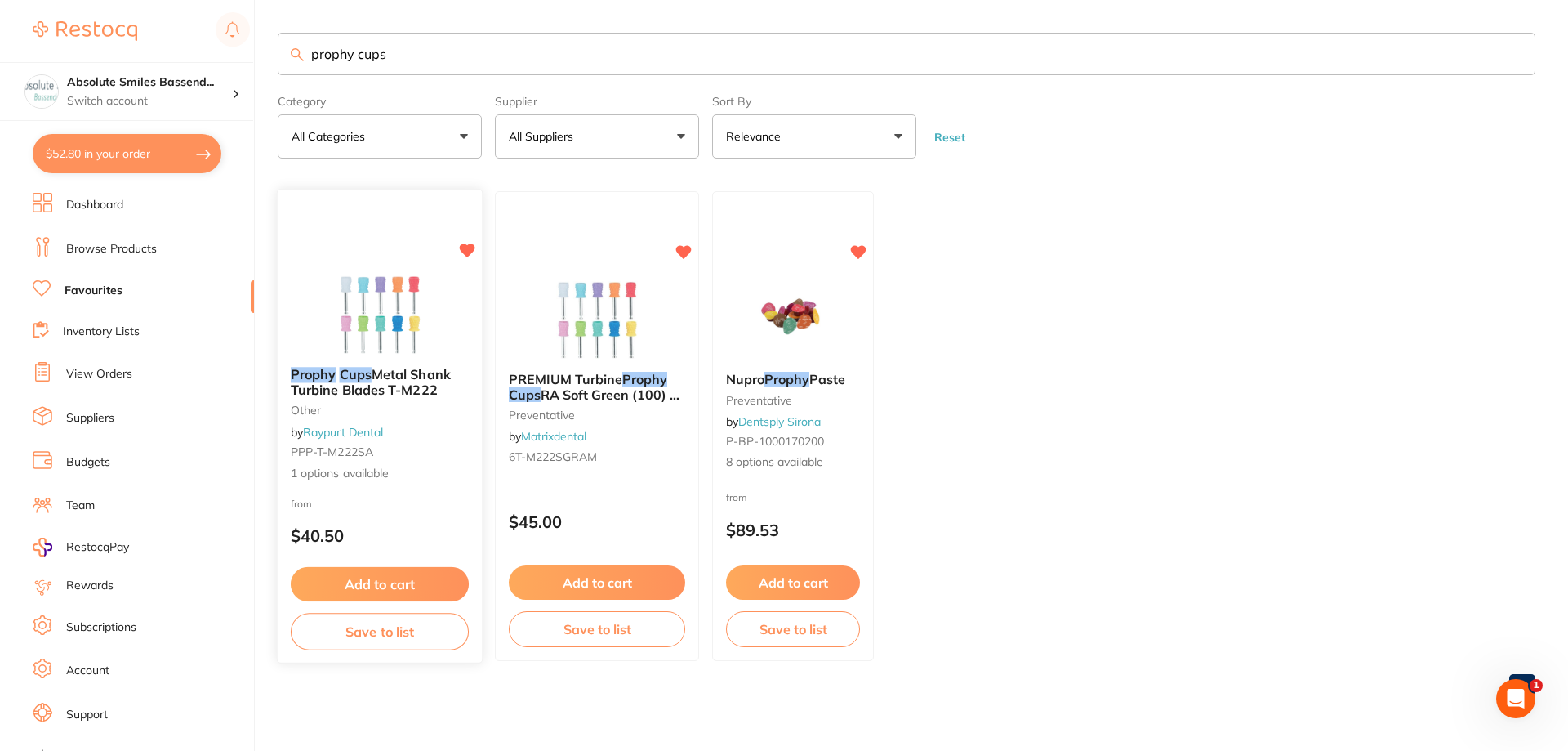
type input "prophy cups"
click at [400, 581] on button "Add to cart" at bounding box center [379, 585] width 178 height 35
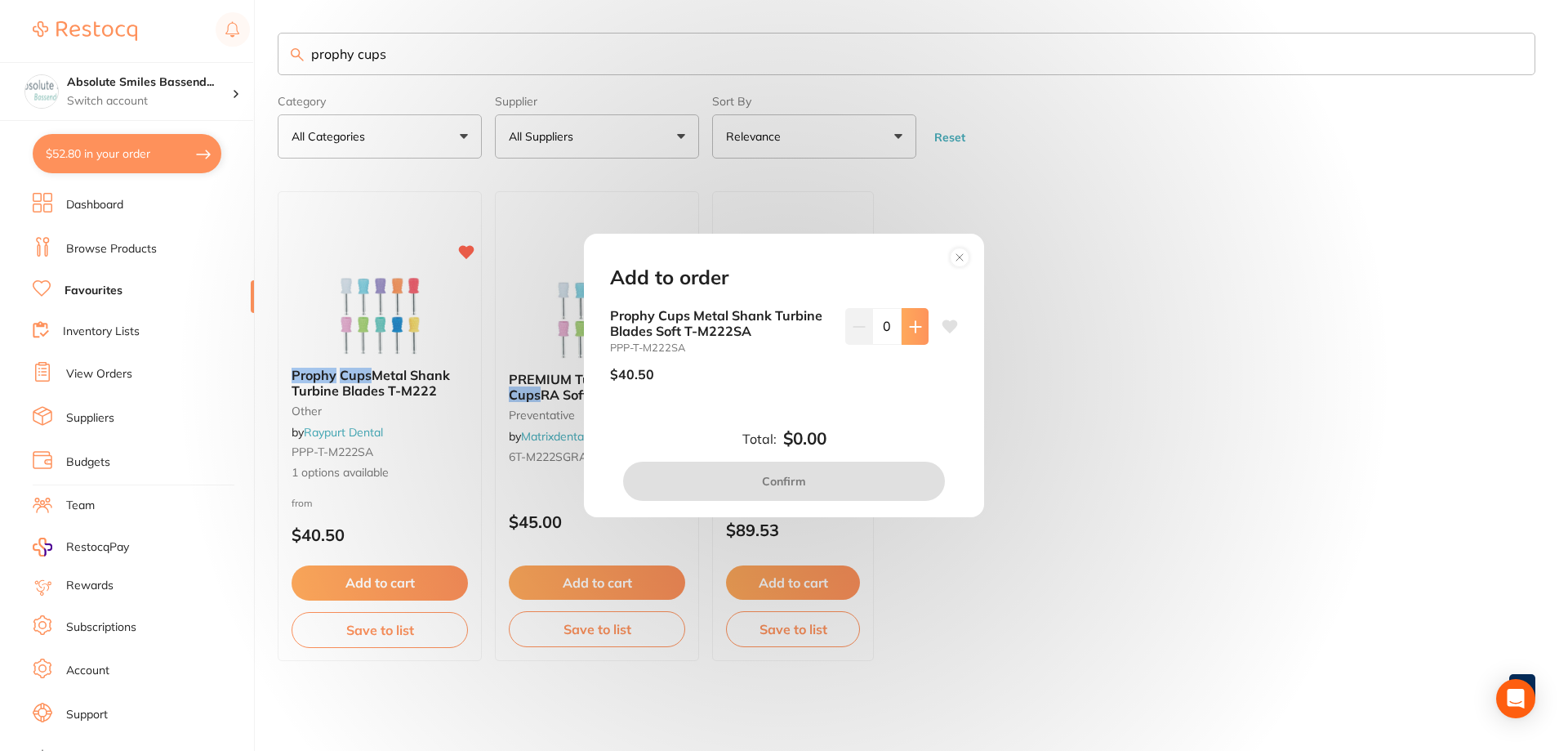
click at [913, 330] on icon at bounding box center [915, 327] width 13 height 13
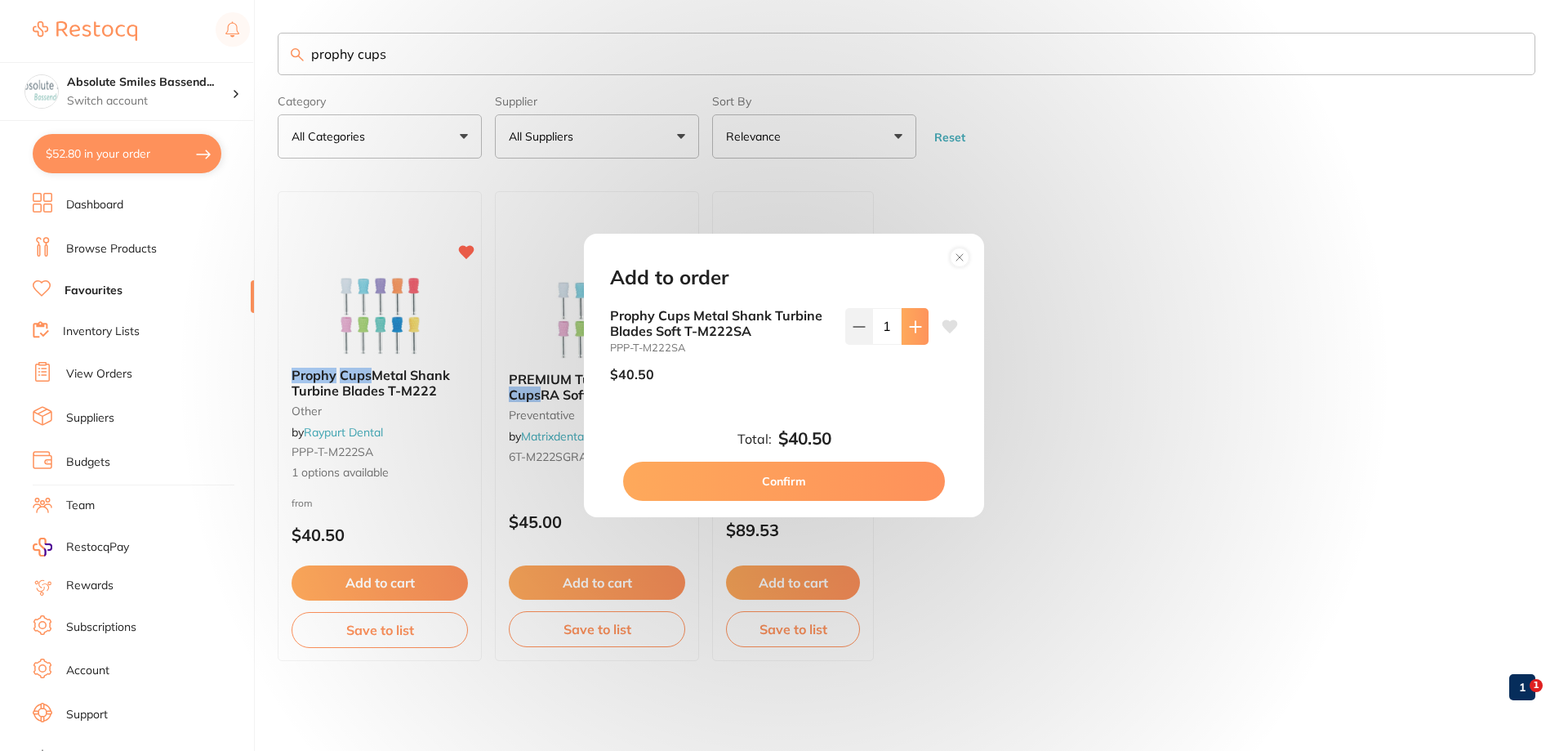
click at [913, 330] on icon at bounding box center [915, 327] width 13 height 13
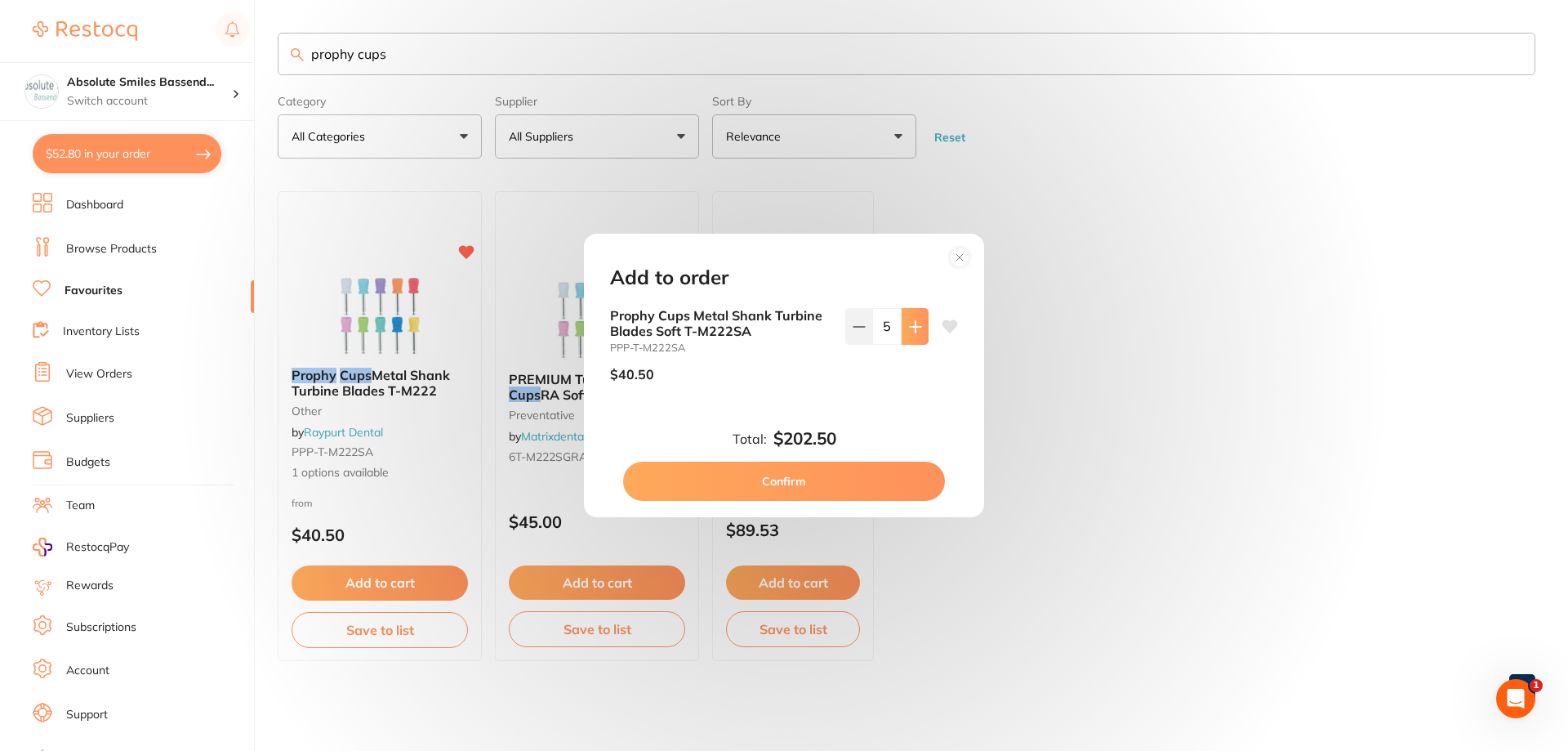
type input "6"
click at [864, 473] on button "Confirm" at bounding box center [784, 481] width 322 height 39
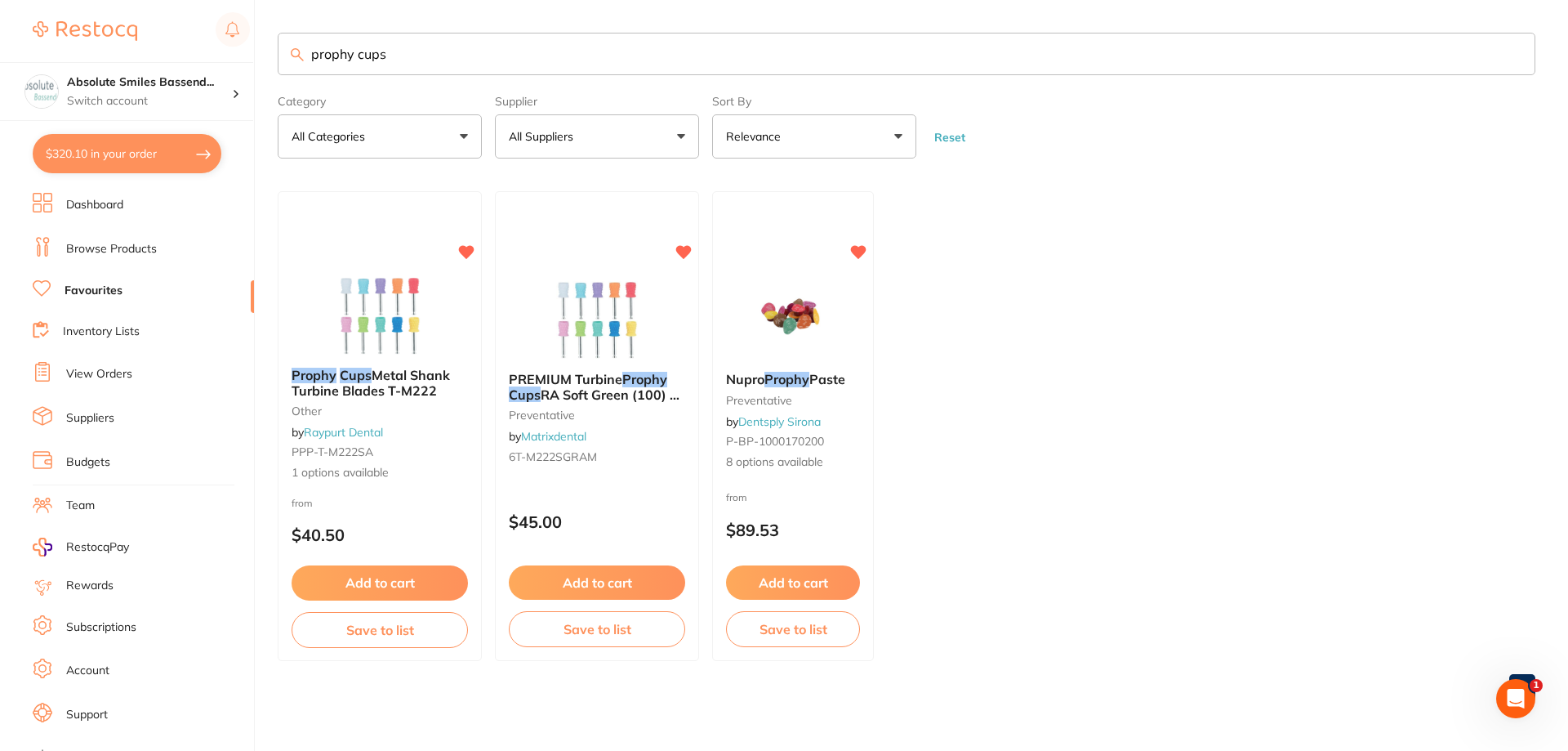
drag, startPoint x: 464, startPoint y: 50, endPoint x: 302, endPoint y: 51, distance: 162.0
click at [302, 58] on div "prophy cups" at bounding box center [906, 54] width 1257 height 42
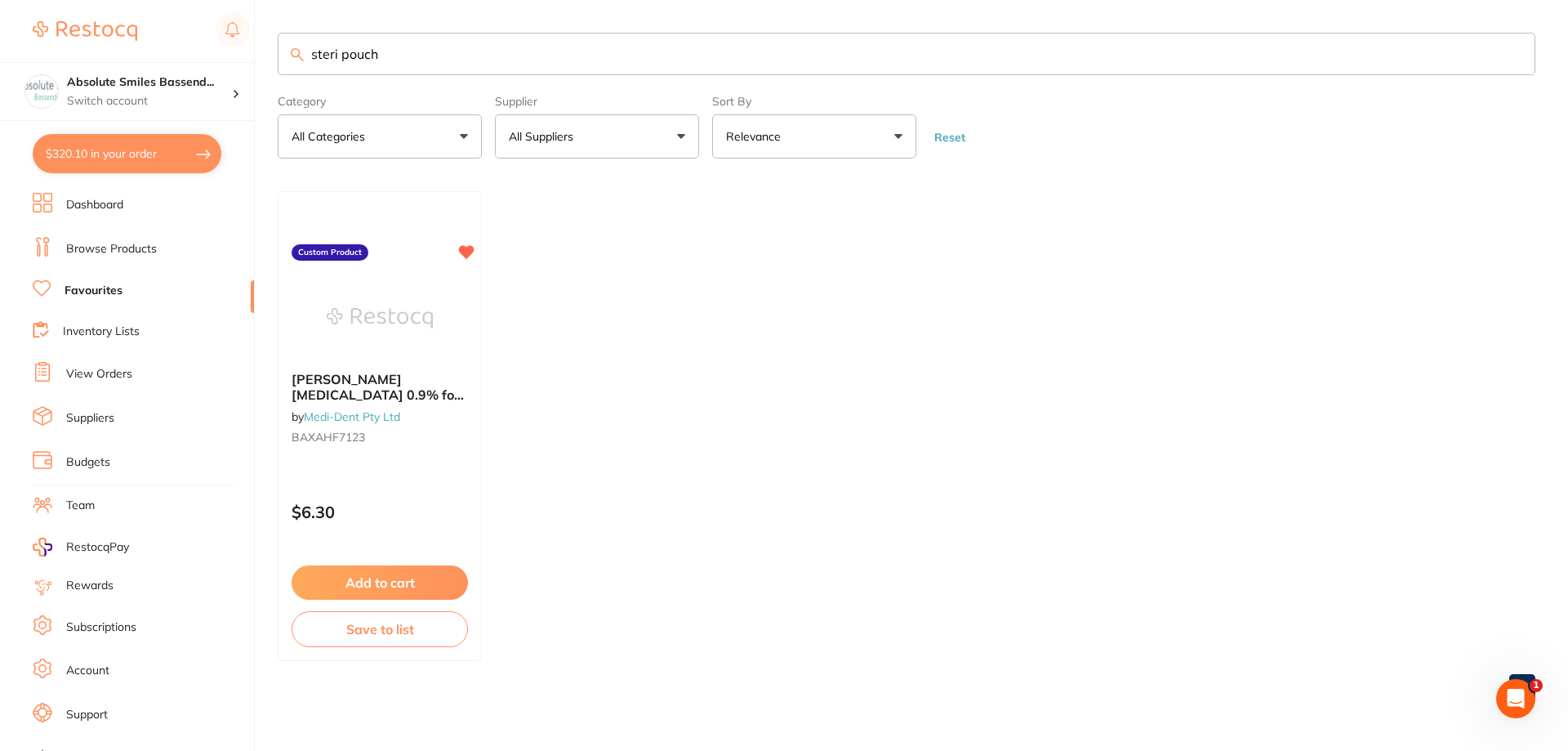
drag, startPoint x: 371, startPoint y: 60, endPoint x: 294, endPoint y: 59, distance: 77.0
click at [294, 59] on div "steri pouch" at bounding box center [906, 54] width 1257 height 42
click at [288, 58] on div "steri pouch" at bounding box center [906, 54] width 1257 height 42
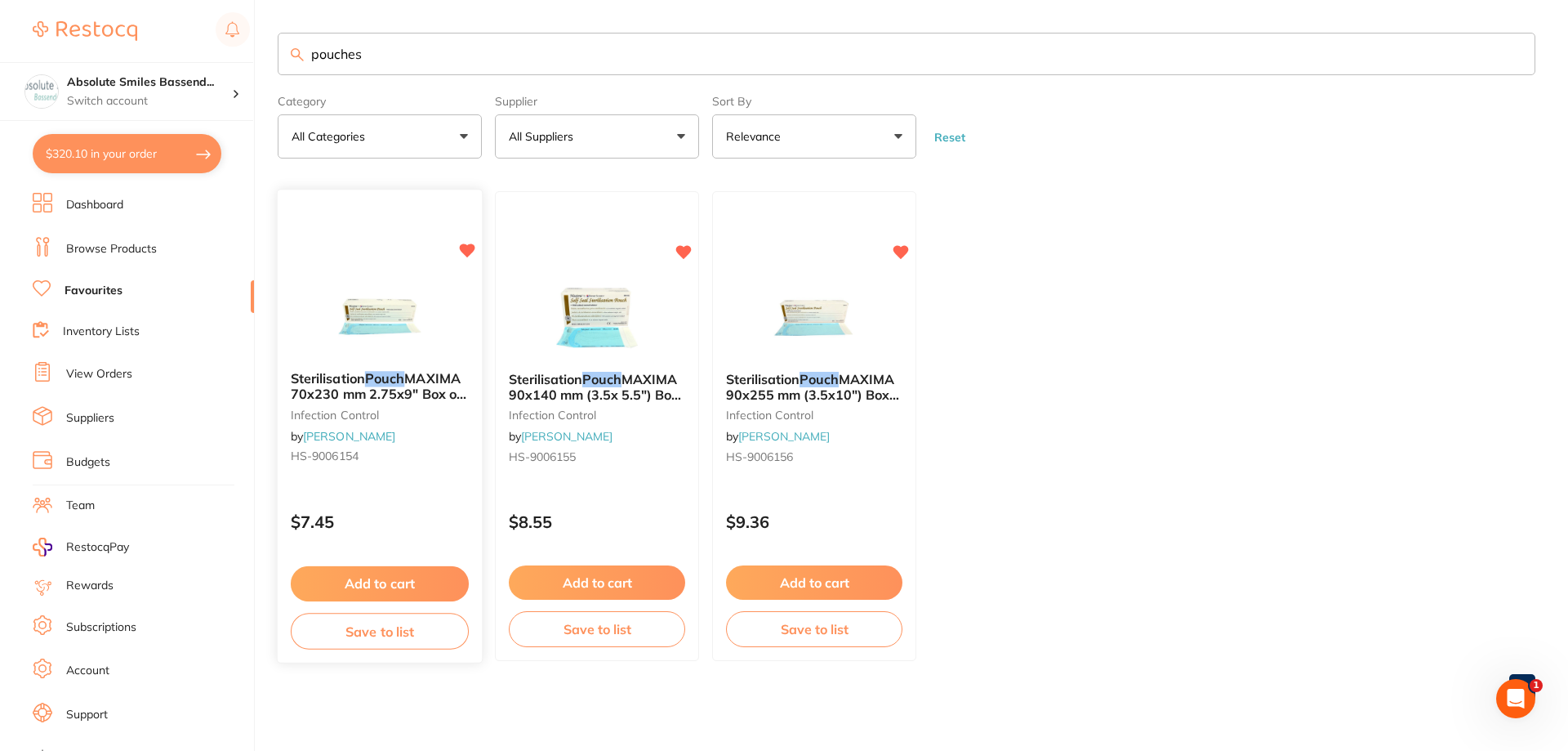
type input "pouches"
click at [406, 583] on button "Add to cart" at bounding box center [379, 584] width 178 height 35
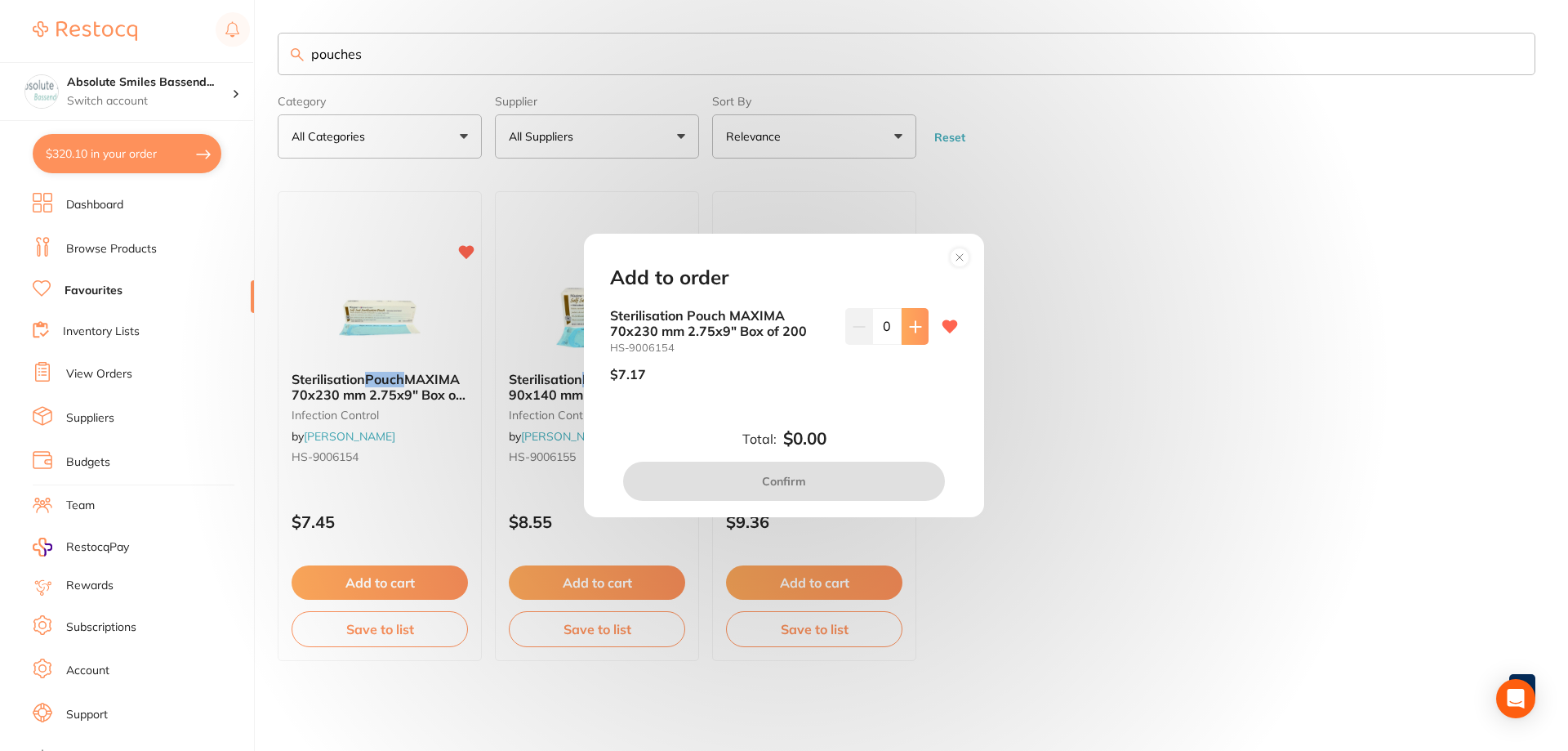
click at [908, 334] on button at bounding box center [914, 326] width 27 height 36
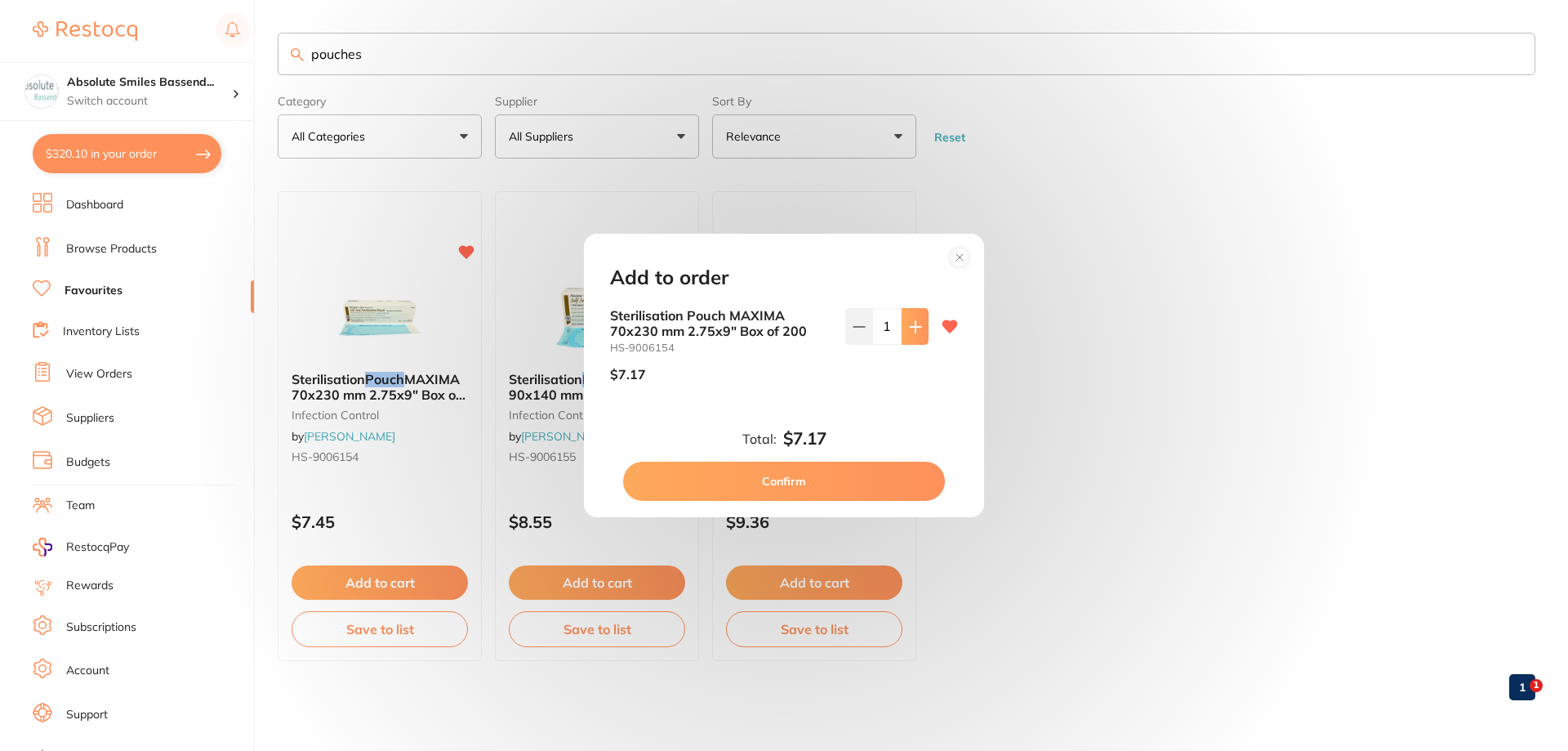
click at [908, 334] on button at bounding box center [914, 326] width 27 height 36
type input "4"
click at [795, 480] on button "Confirm" at bounding box center [784, 481] width 322 height 39
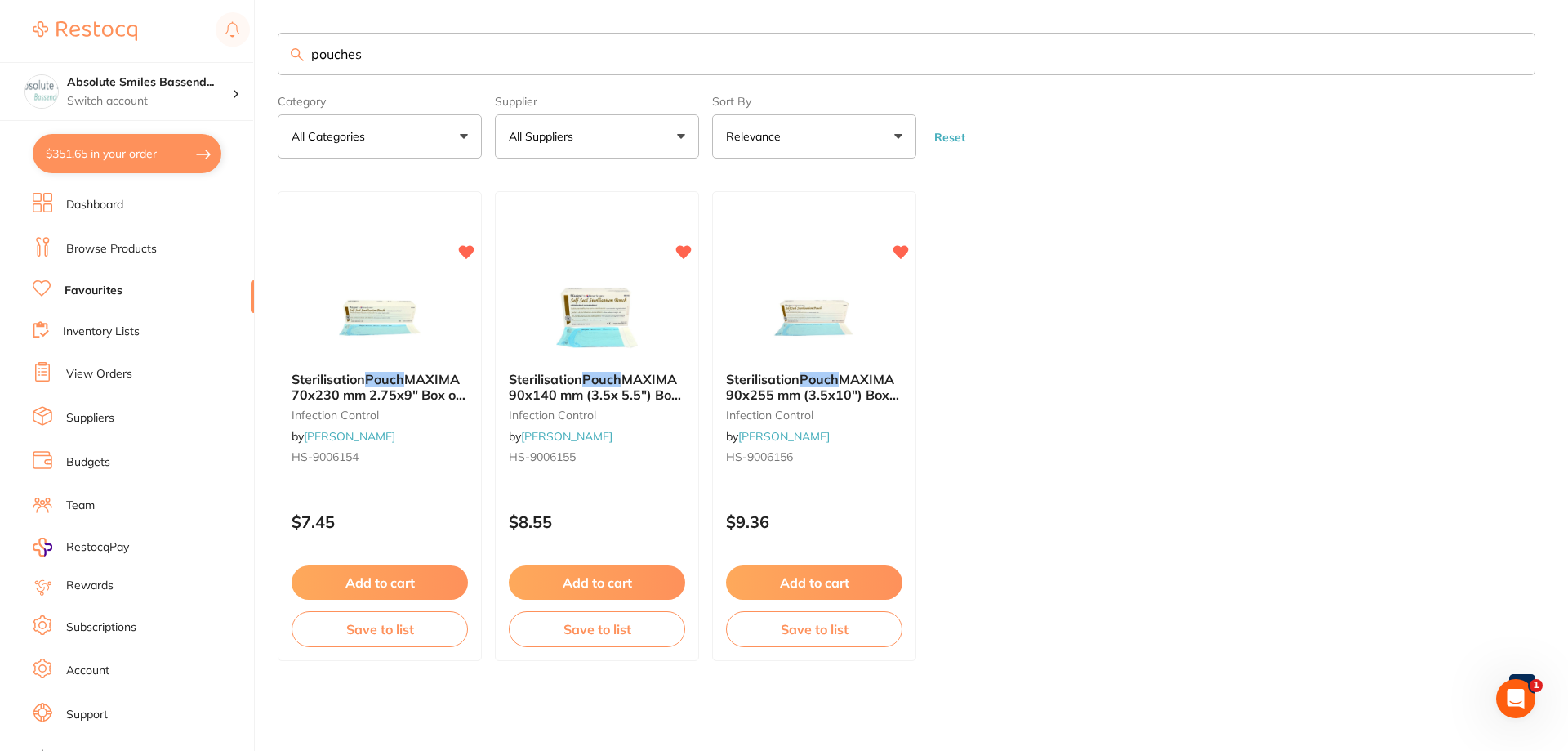
click at [450, 50] on input "pouches" at bounding box center [906, 54] width 1257 height 42
type input "p"
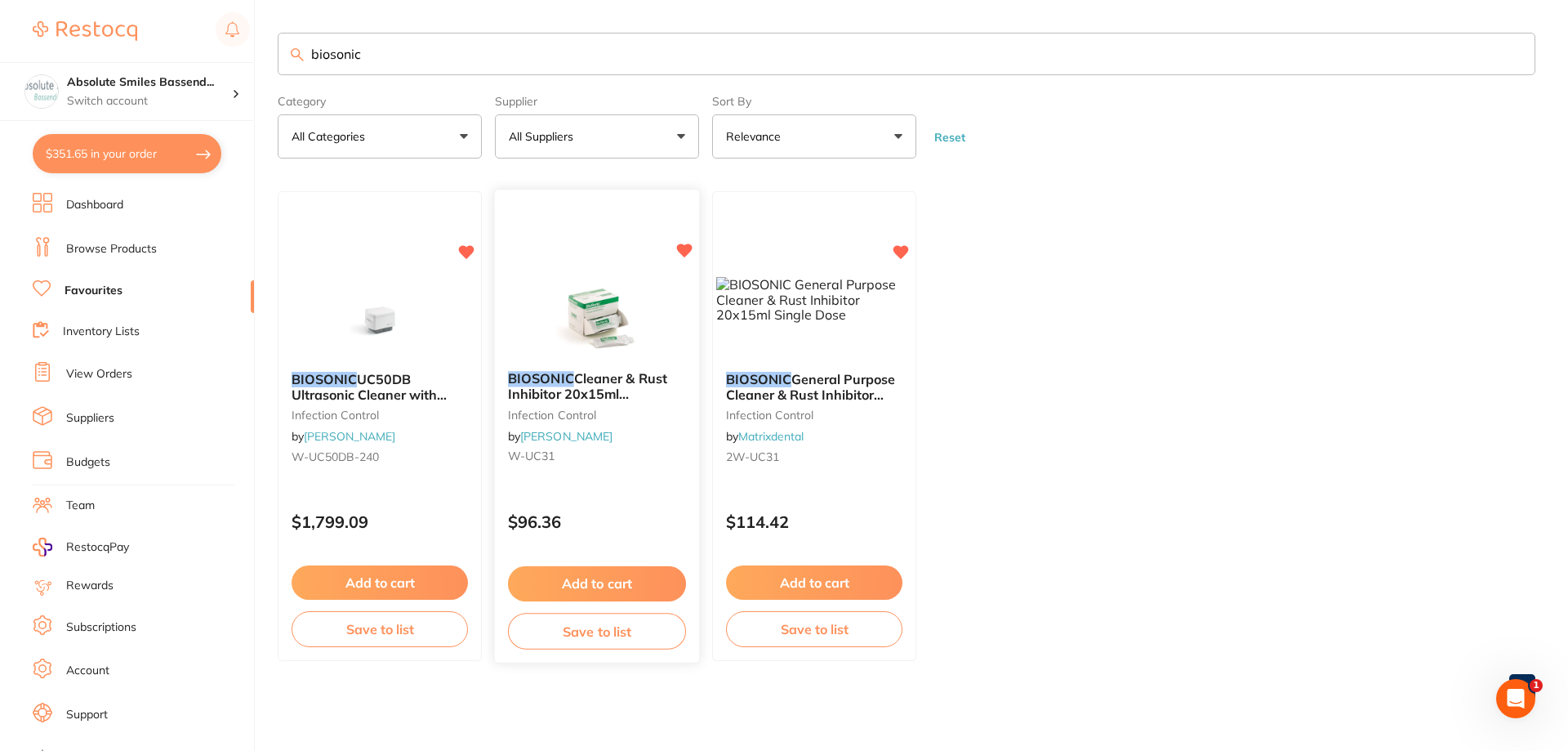
type input "biosonic"
click at [613, 510] on div "$96.36" at bounding box center [596, 519] width 204 height 44
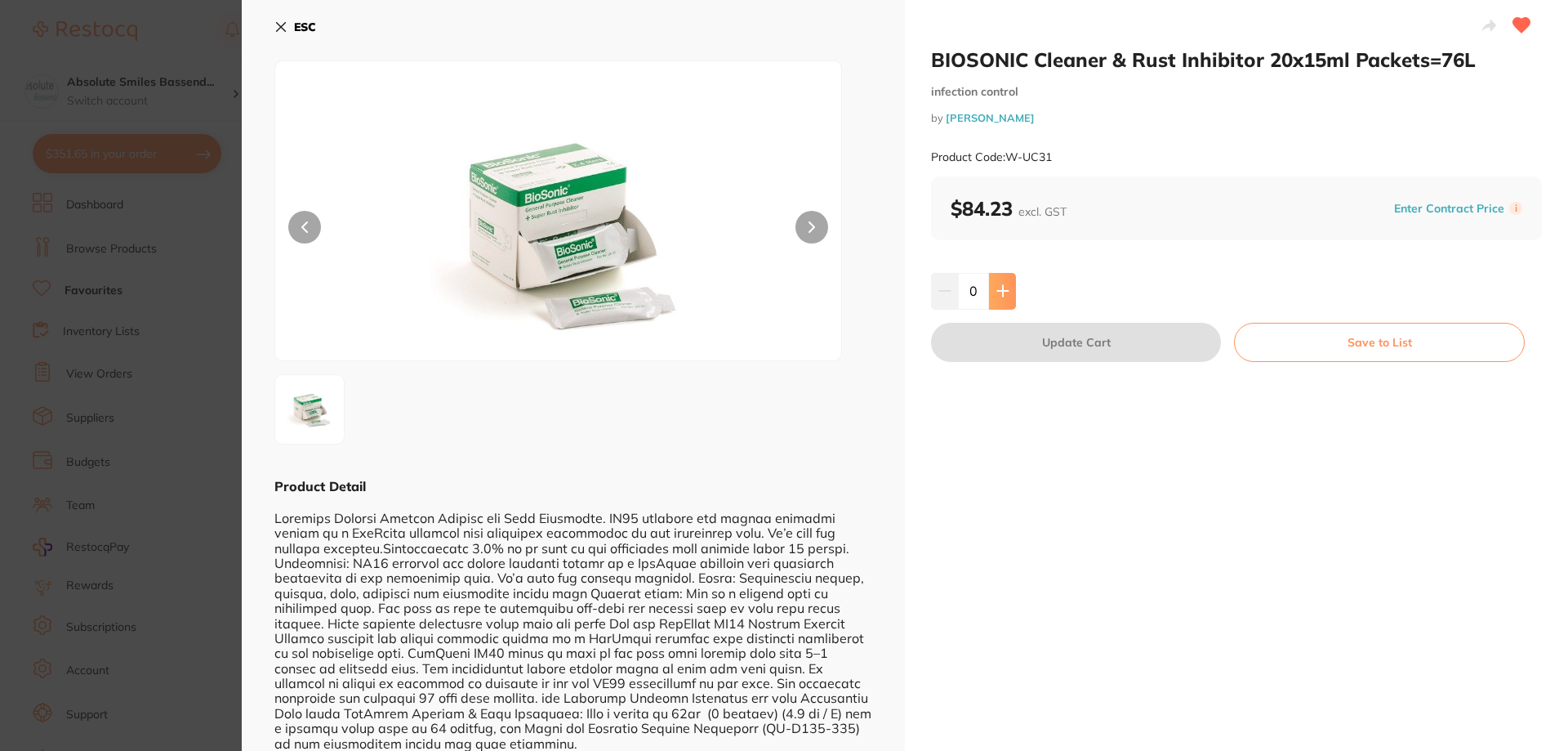
click at [1011, 299] on button at bounding box center [1001, 290] width 27 height 36
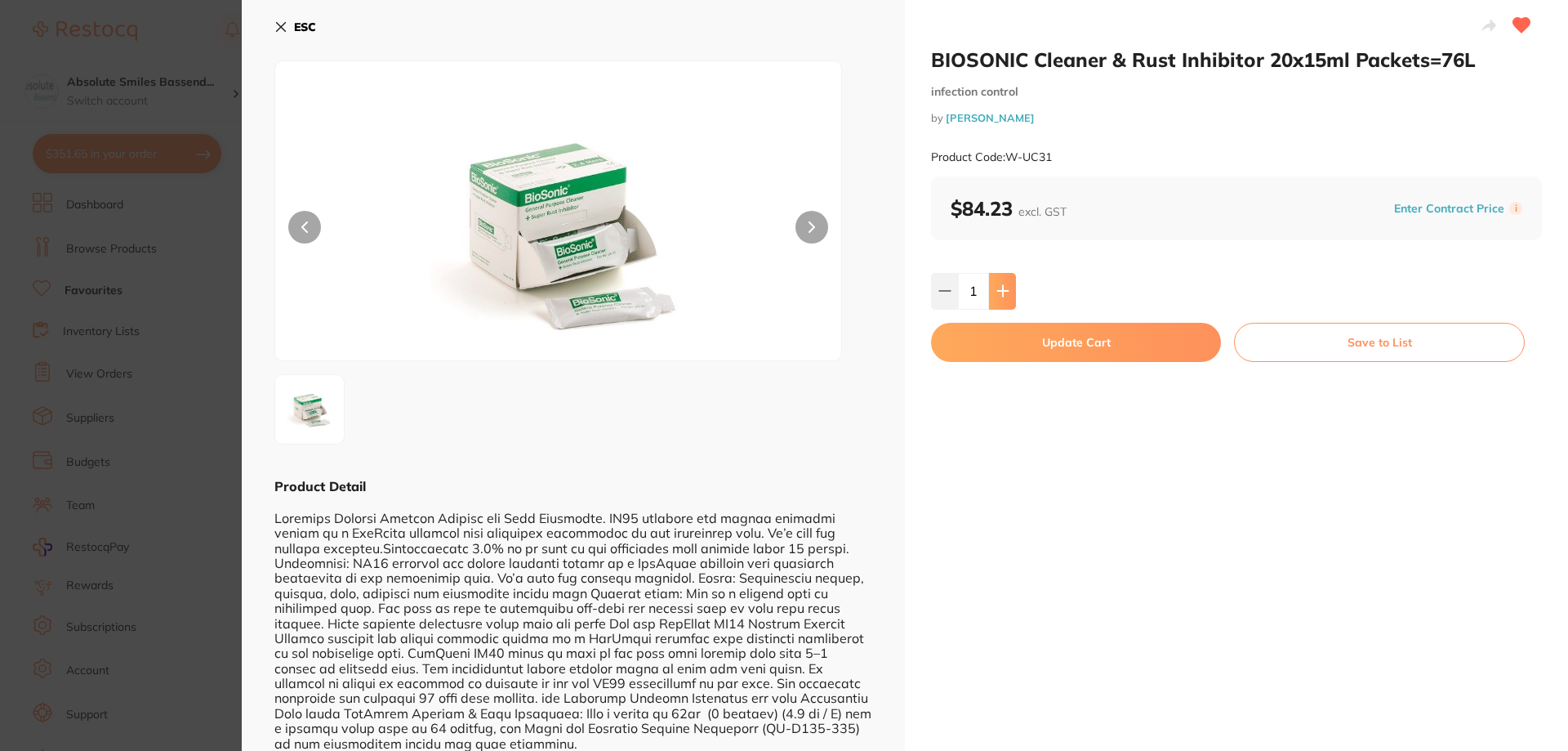
click at [1011, 299] on button at bounding box center [1001, 290] width 27 height 36
type input "4"
click at [1022, 333] on button "Update Cart" at bounding box center [1075, 342] width 290 height 39
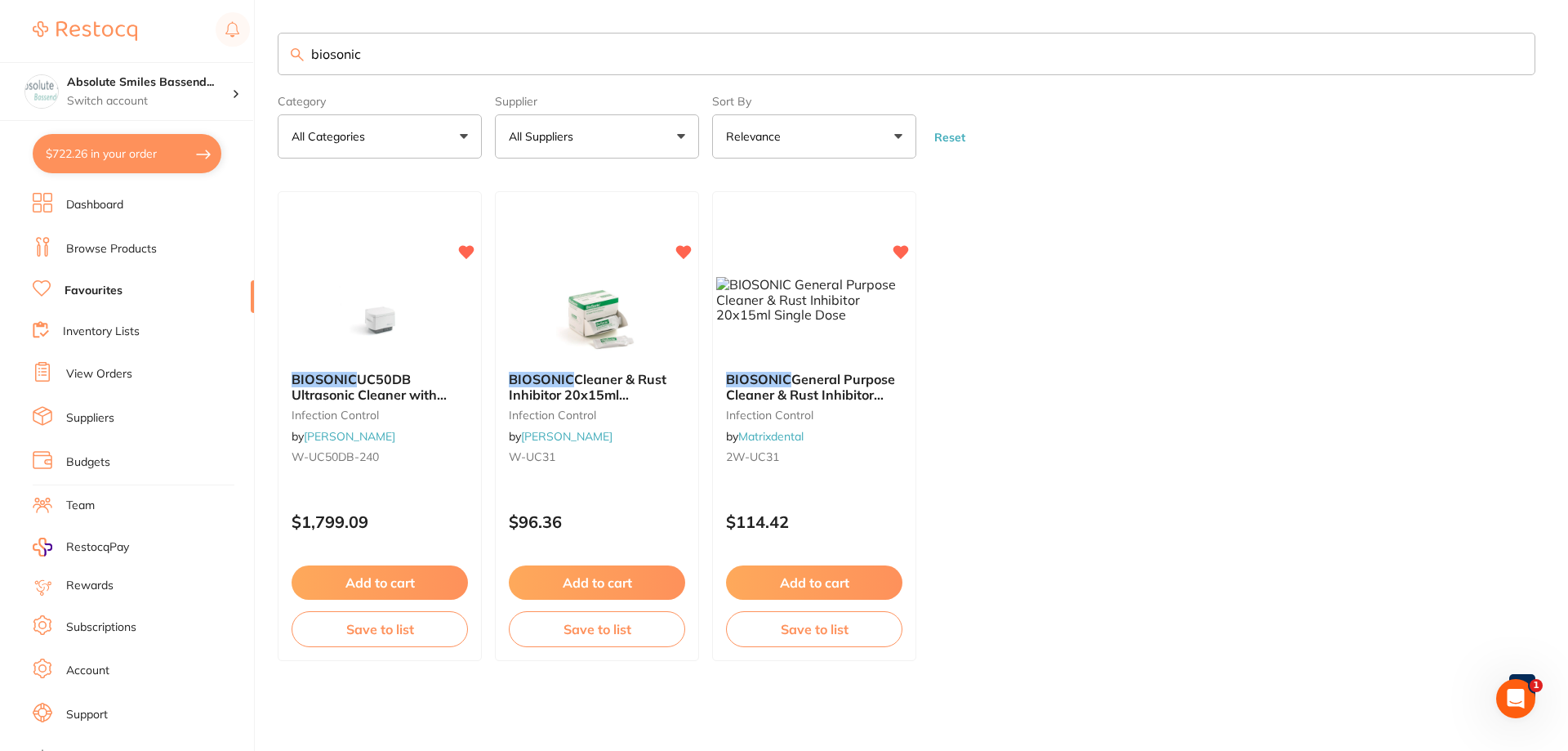
drag, startPoint x: 354, startPoint y: 47, endPoint x: 293, endPoint y: 43, distance: 61.1
click at [288, 43] on input "biosonic" at bounding box center [906, 54] width 1257 height 42
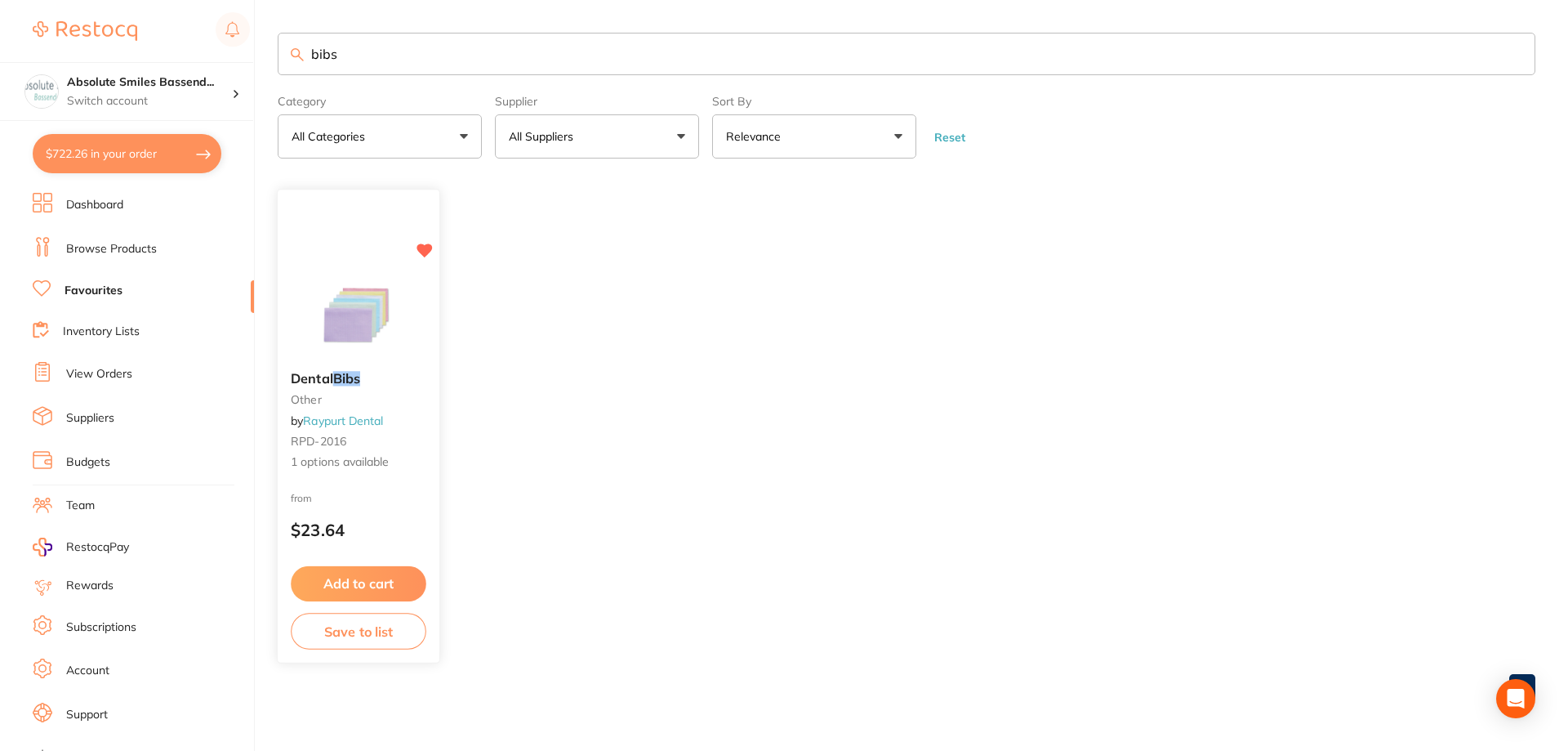
type input "bibs"
click at [402, 581] on button "Add to cart" at bounding box center [358, 584] width 135 height 35
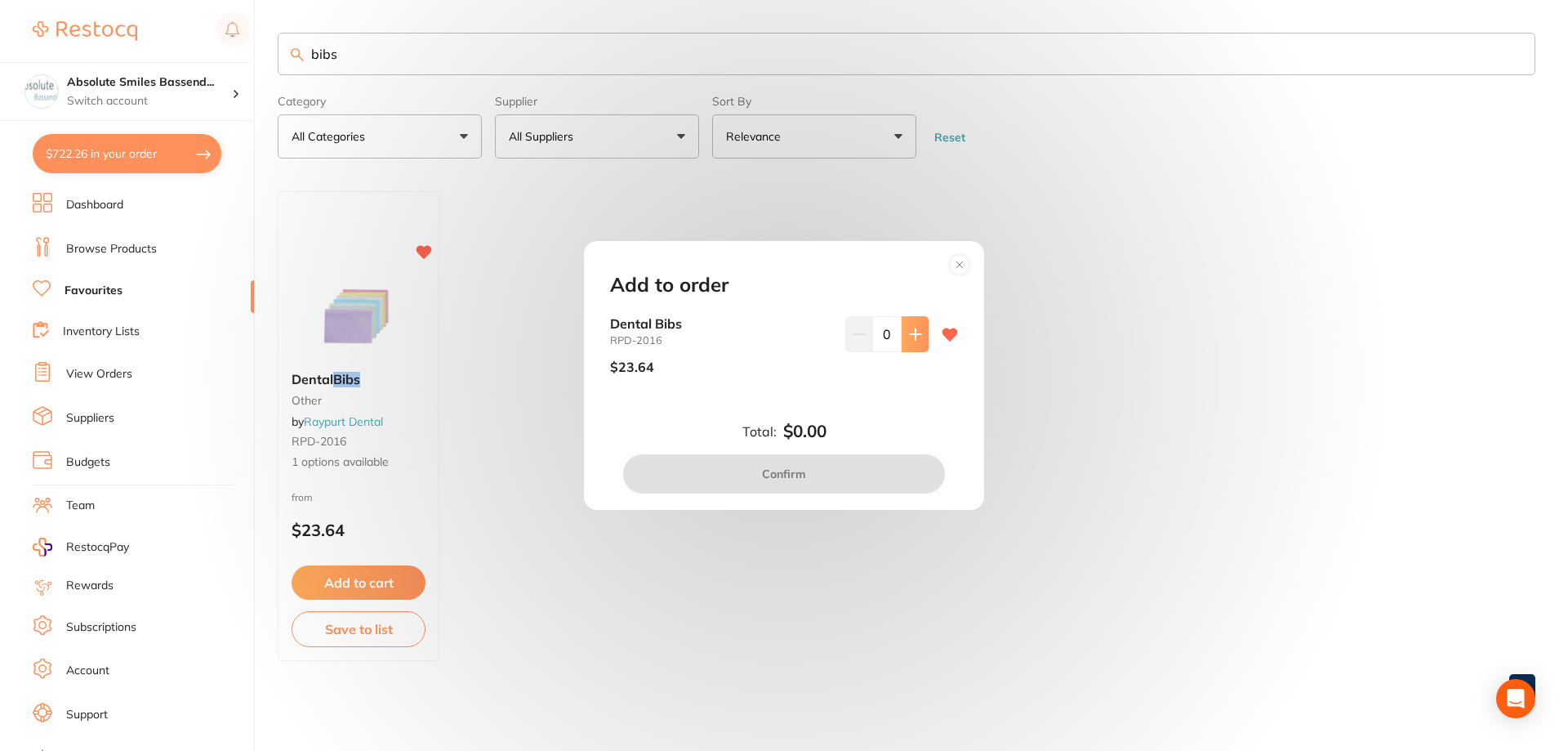
click at [904, 340] on button at bounding box center [914, 334] width 27 height 36
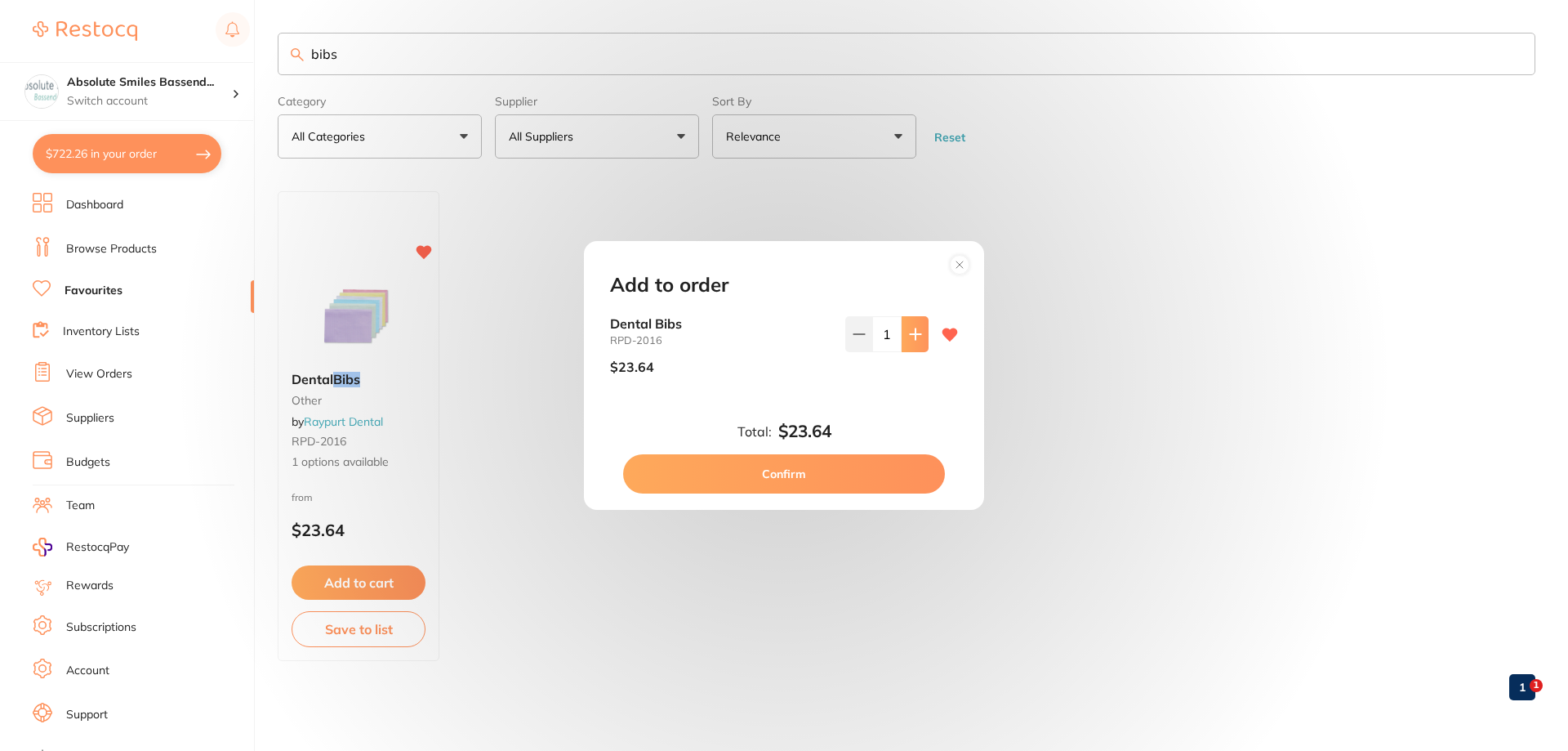
click at [904, 340] on button at bounding box center [914, 334] width 27 height 36
type input "2"
click at [827, 466] on button "Confirm" at bounding box center [784, 474] width 322 height 39
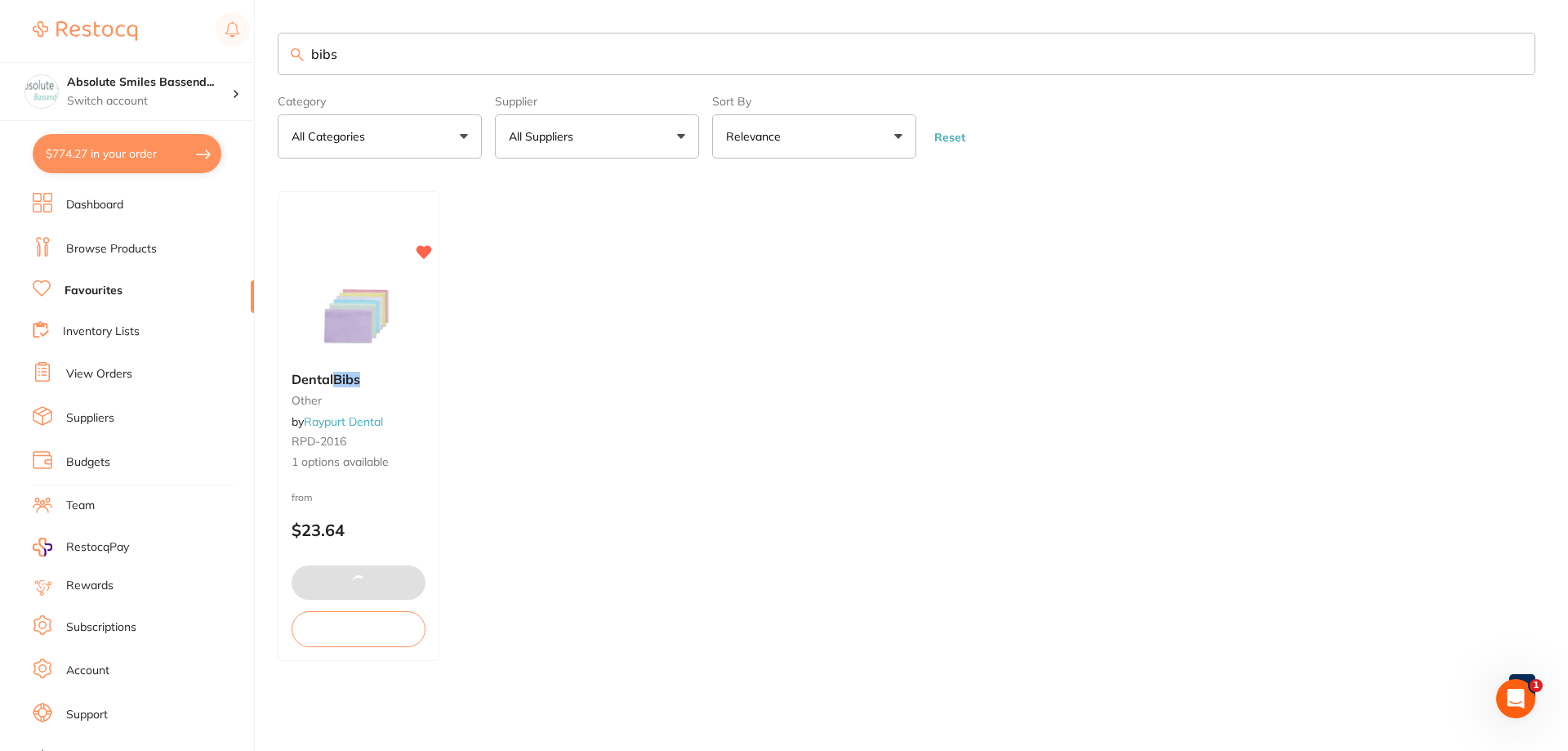
click at [421, 58] on input "bibs" at bounding box center [906, 54] width 1257 height 42
type input "b"
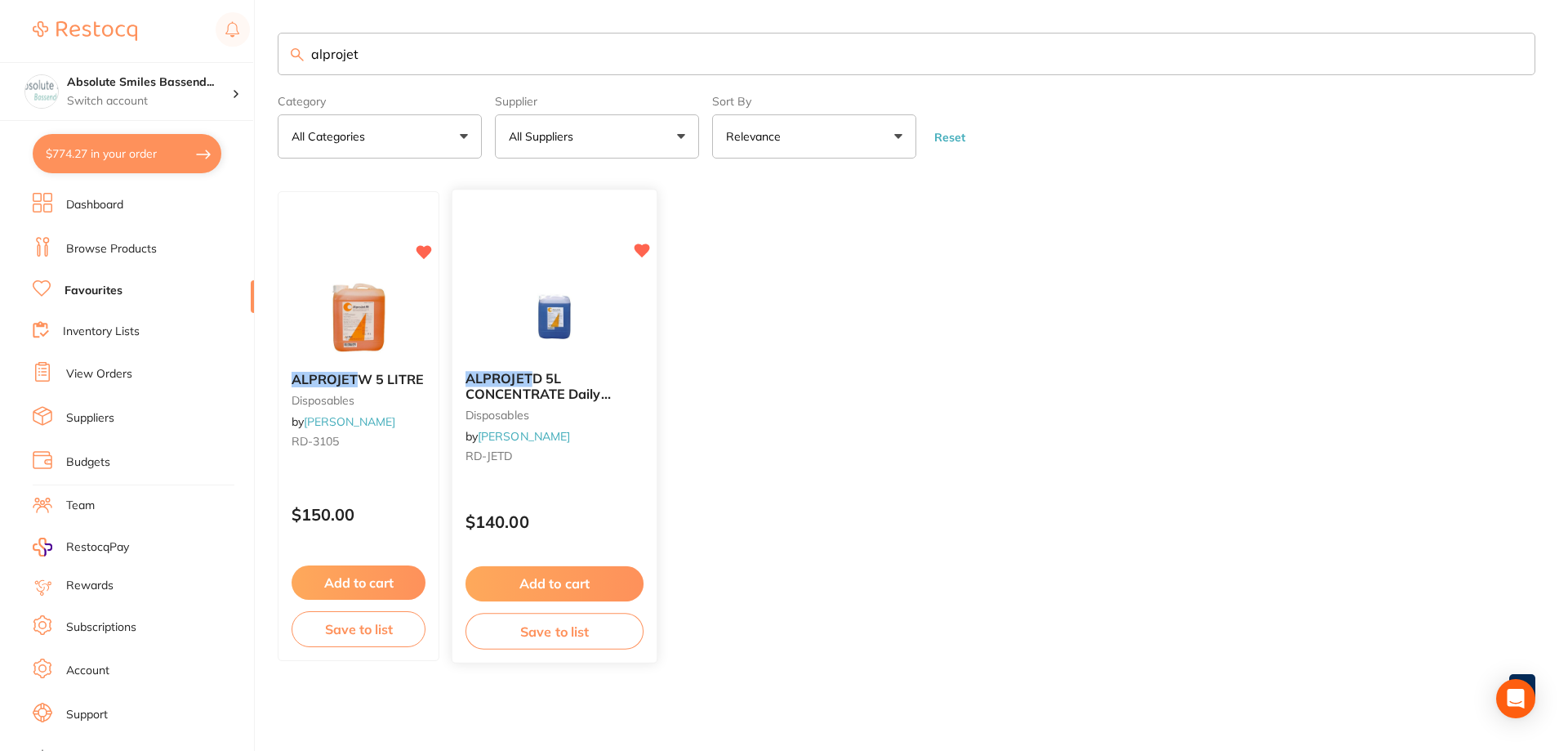
type input "alprojet"
click at [612, 579] on button "Add to cart" at bounding box center [554, 584] width 178 height 35
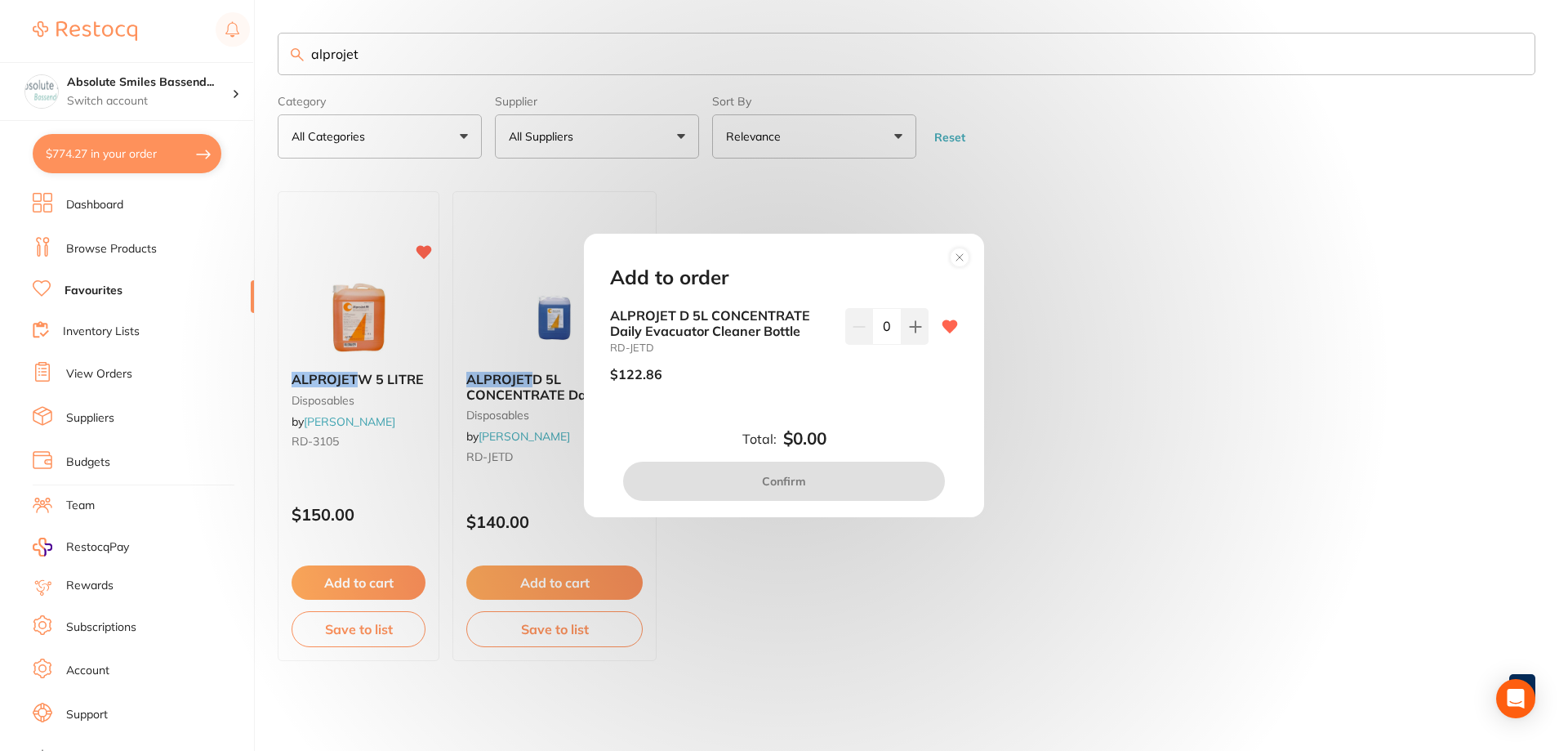
click at [897, 336] on input "0" at bounding box center [887, 326] width 29 height 36
click at [910, 331] on icon at bounding box center [915, 327] width 13 height 13
type input "1"
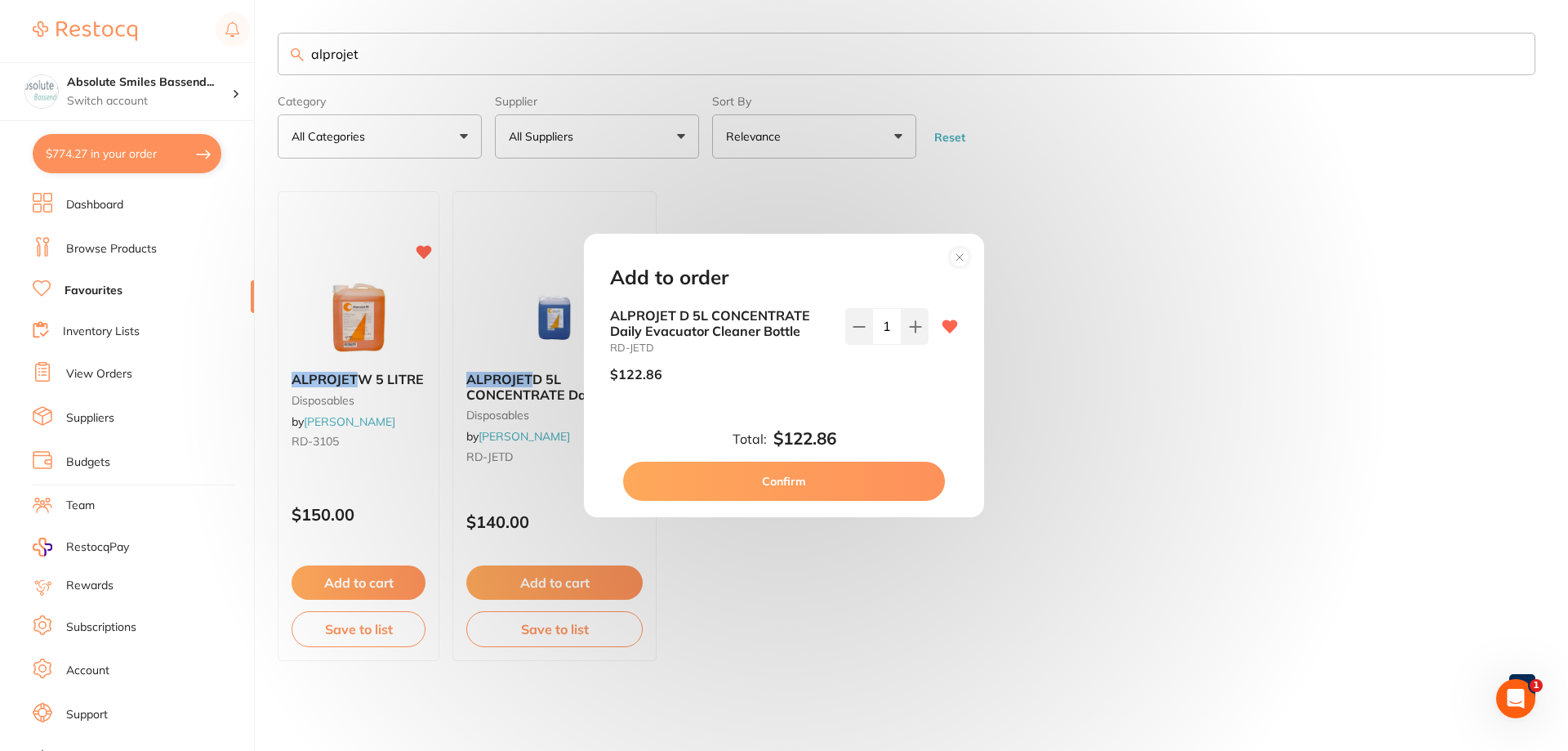
click at [819, 481] on button "Confirm" at bounding box center [784, 481] width 322 height 39
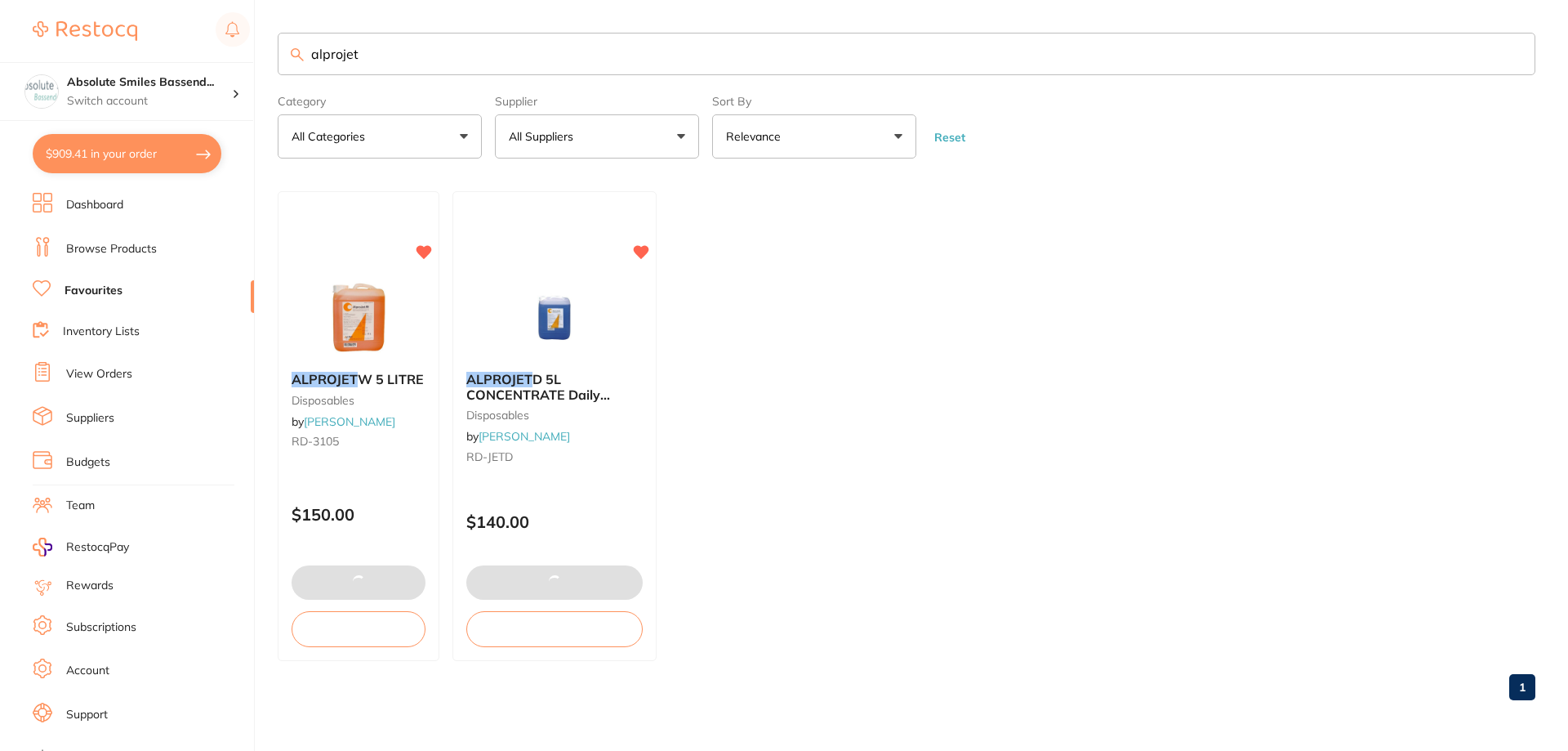
click at [477, 50] on input "alprojet" at bounding box center [906, 54] width 1257 height 42
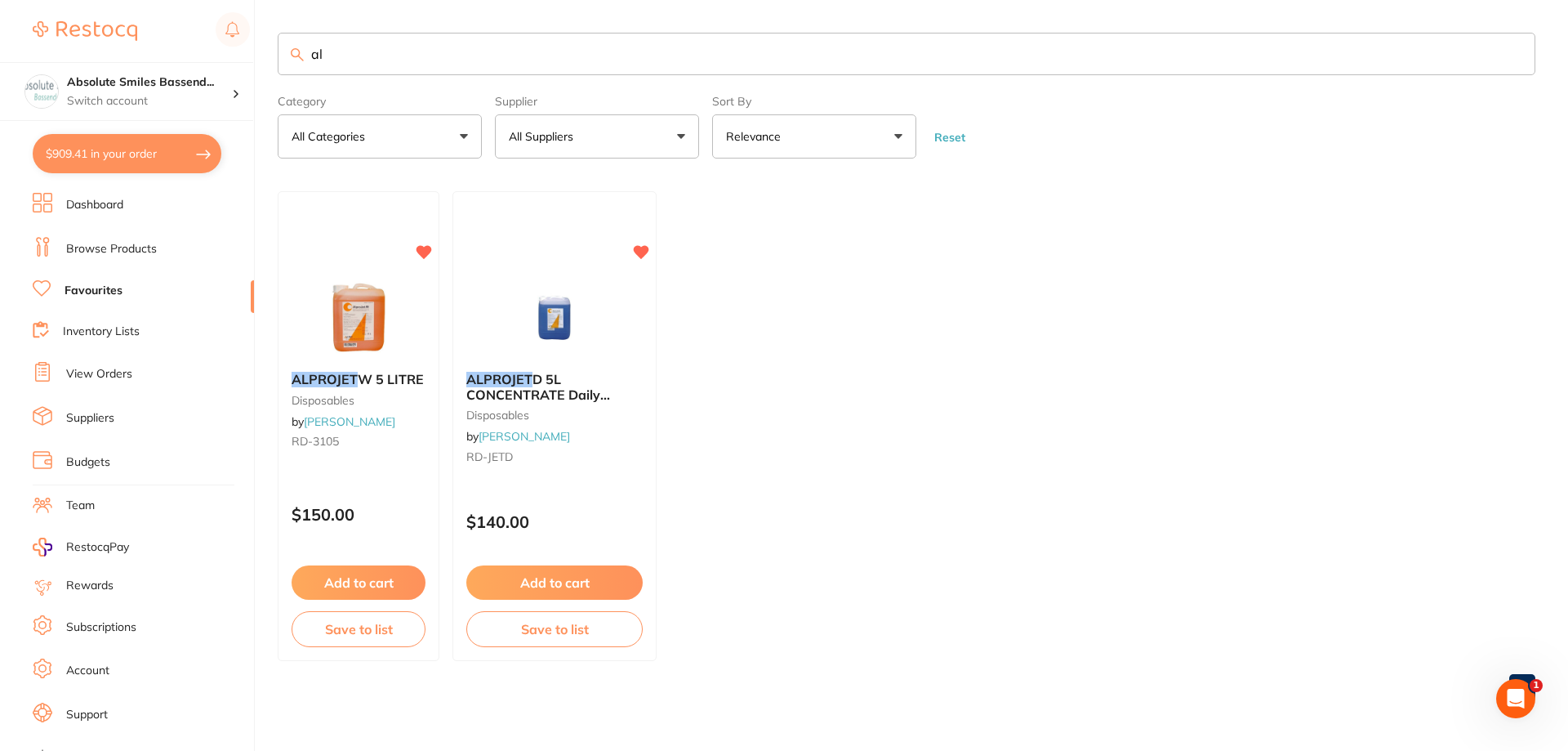
type input "a"
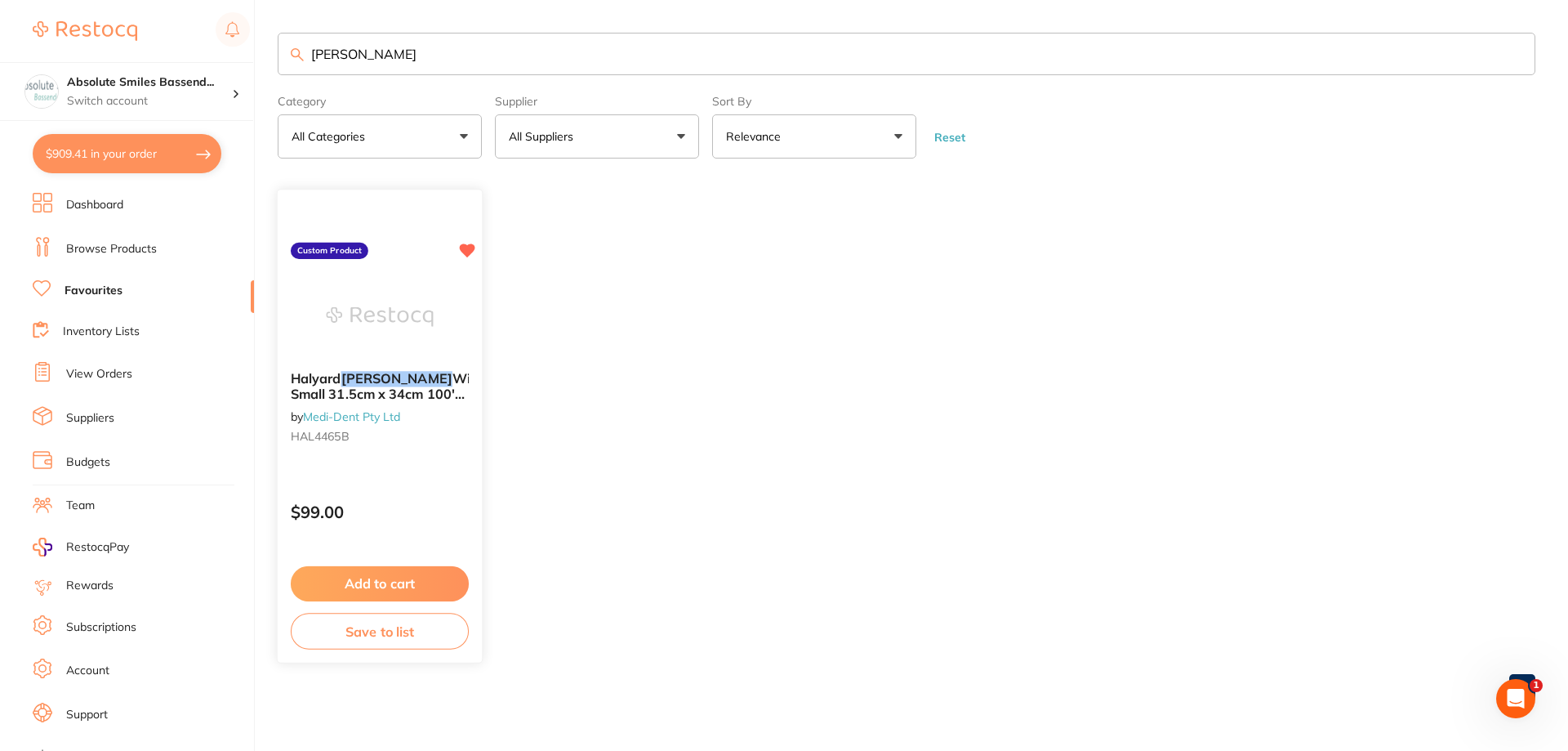
type input "[PERSON_NAME]"
click at [433, 581] on button "Add to cart" at bounding box center [379, 584] width 178 height 35
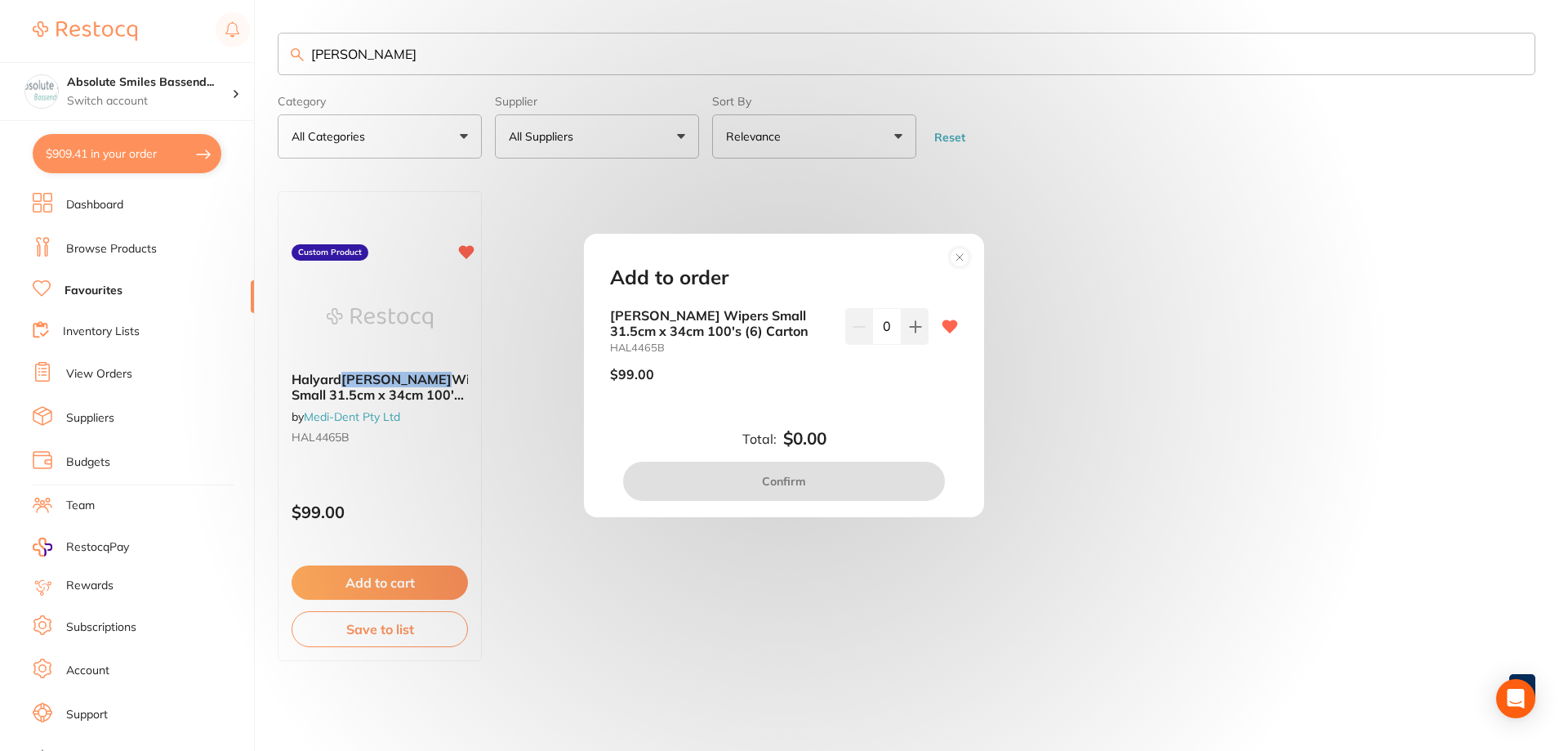
click at [905, 345] on div "0" at bounding box center [886, 351] width 83 height 87
click at [905, 341] on button at bounding box center [914, 326] width 27 height 36
type input "1"
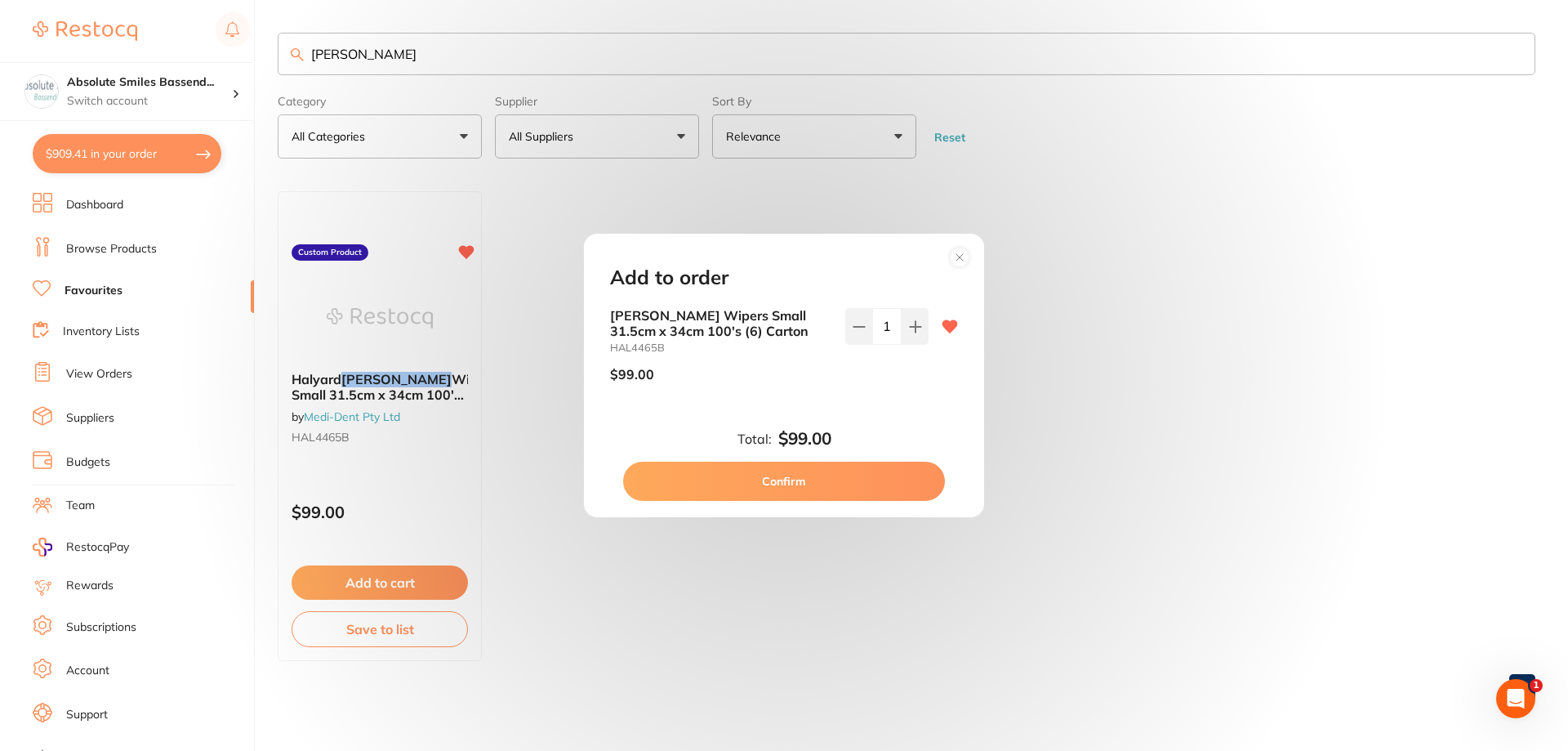
click at [832, 473] on button "Confirm" at bounding box center [784, 481] width 322 height 39
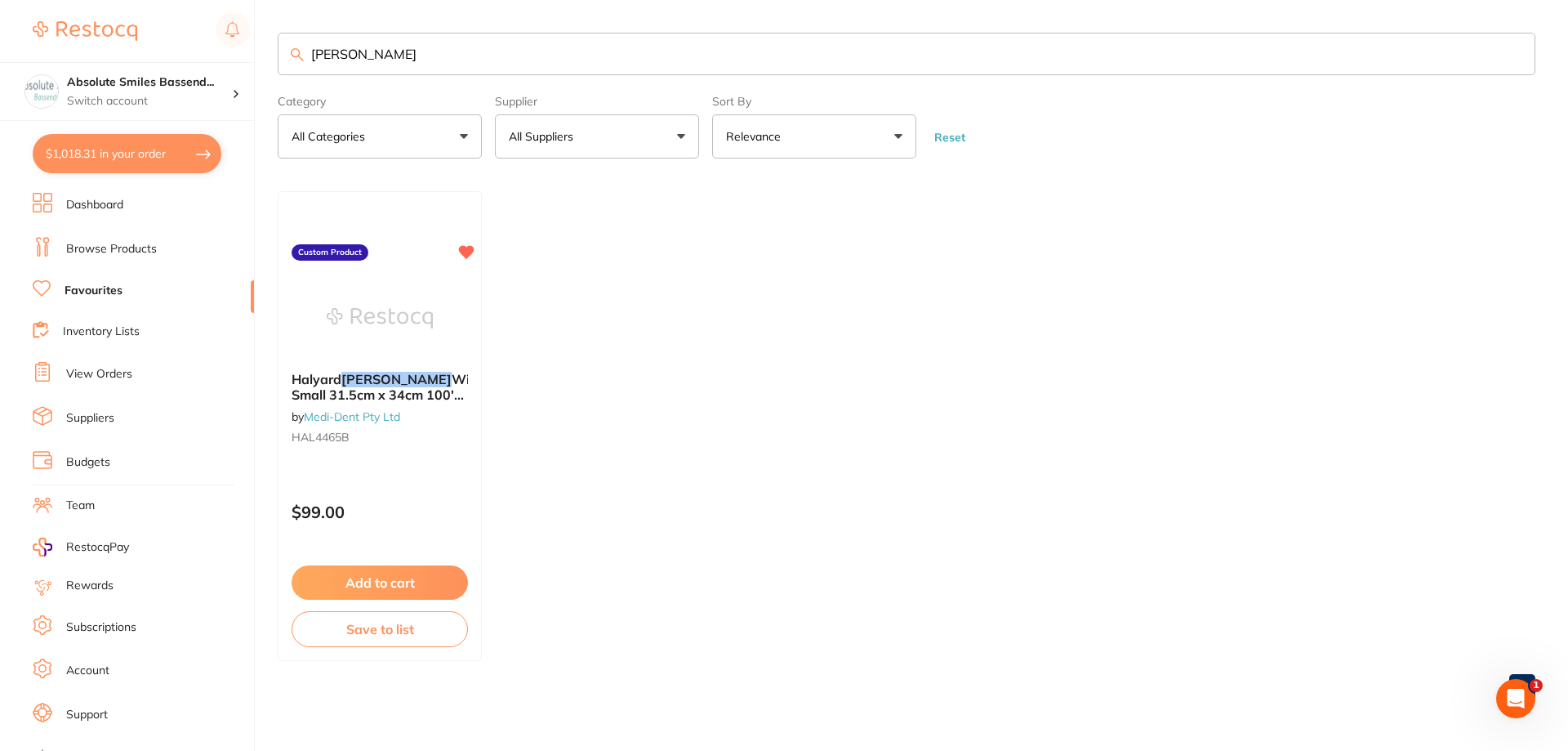
click at [443, 63] on input "[PERSON_NAME]" at bounding box center [906, 54] width 1257 height 42
type input "t"
type input "water"
click at [440, 584] on button "Add to cart" at bounding box center [379, 584] width 178 height 35
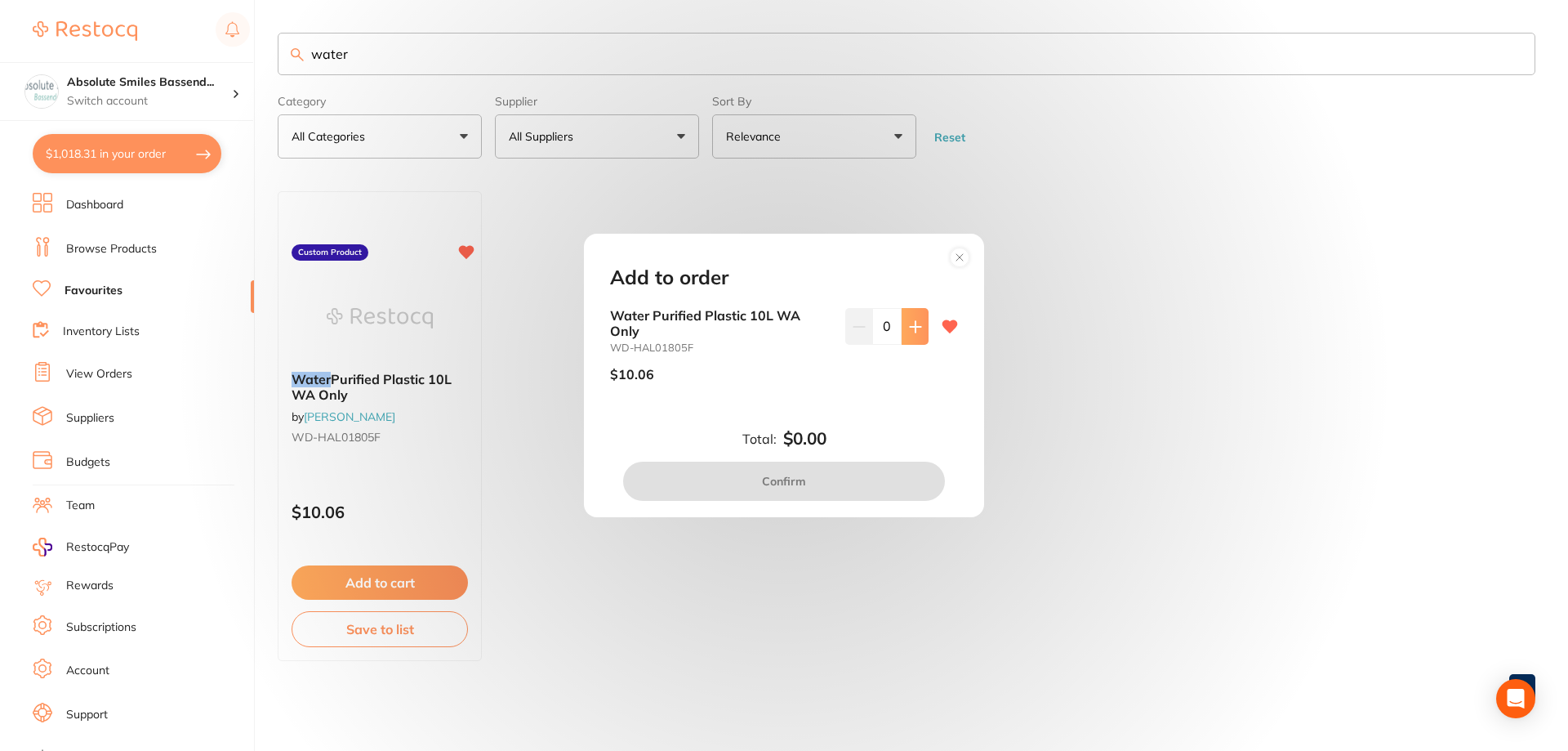
click at [901, 326] on button at bounding box center [914, 326] width 27 height 36
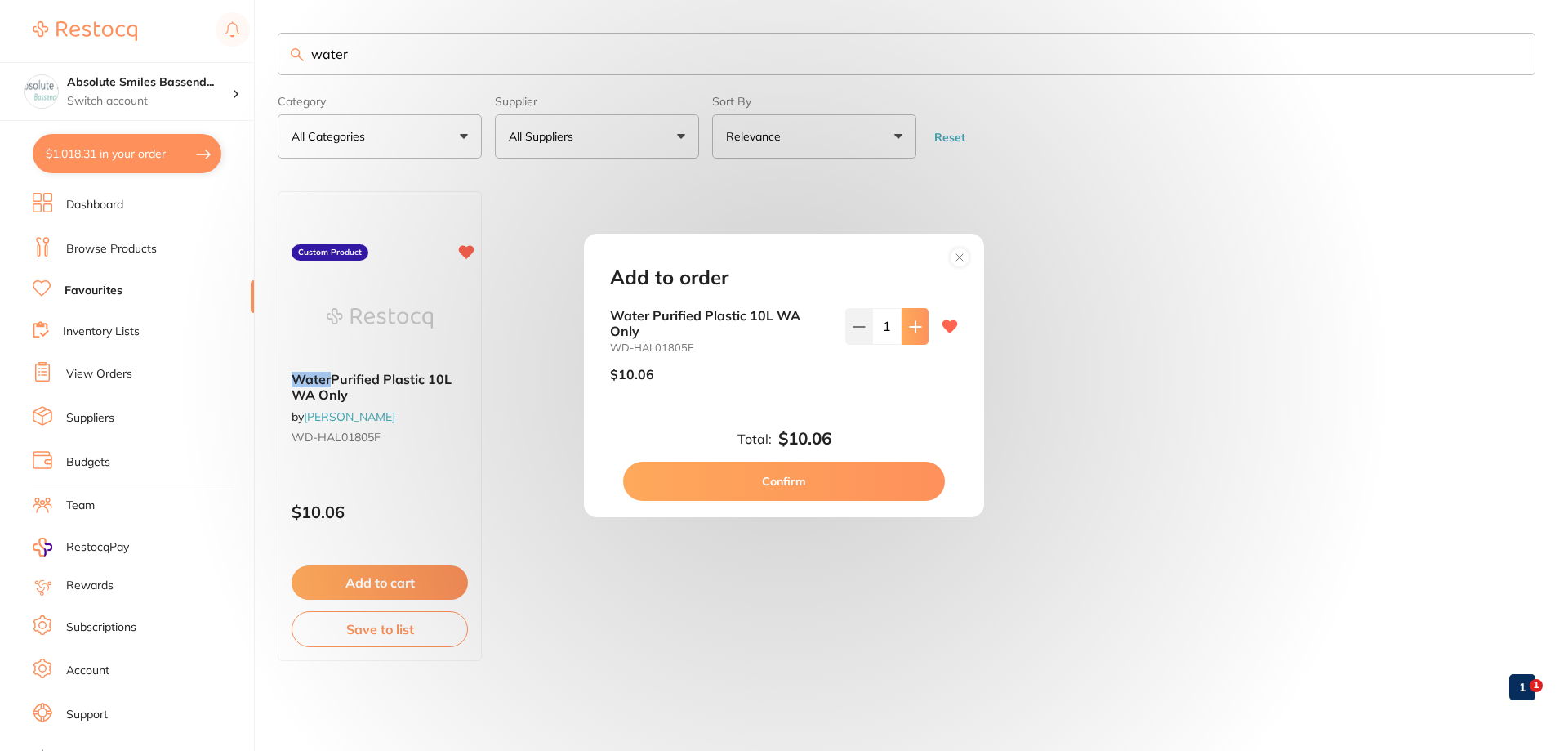
click at [901, 326] on button at bounding box center [914, 326] width 27 height 36
type input "4"
click at [844, 477] on button "Confirm" at bounding box center [784, 481] width 322 height 39
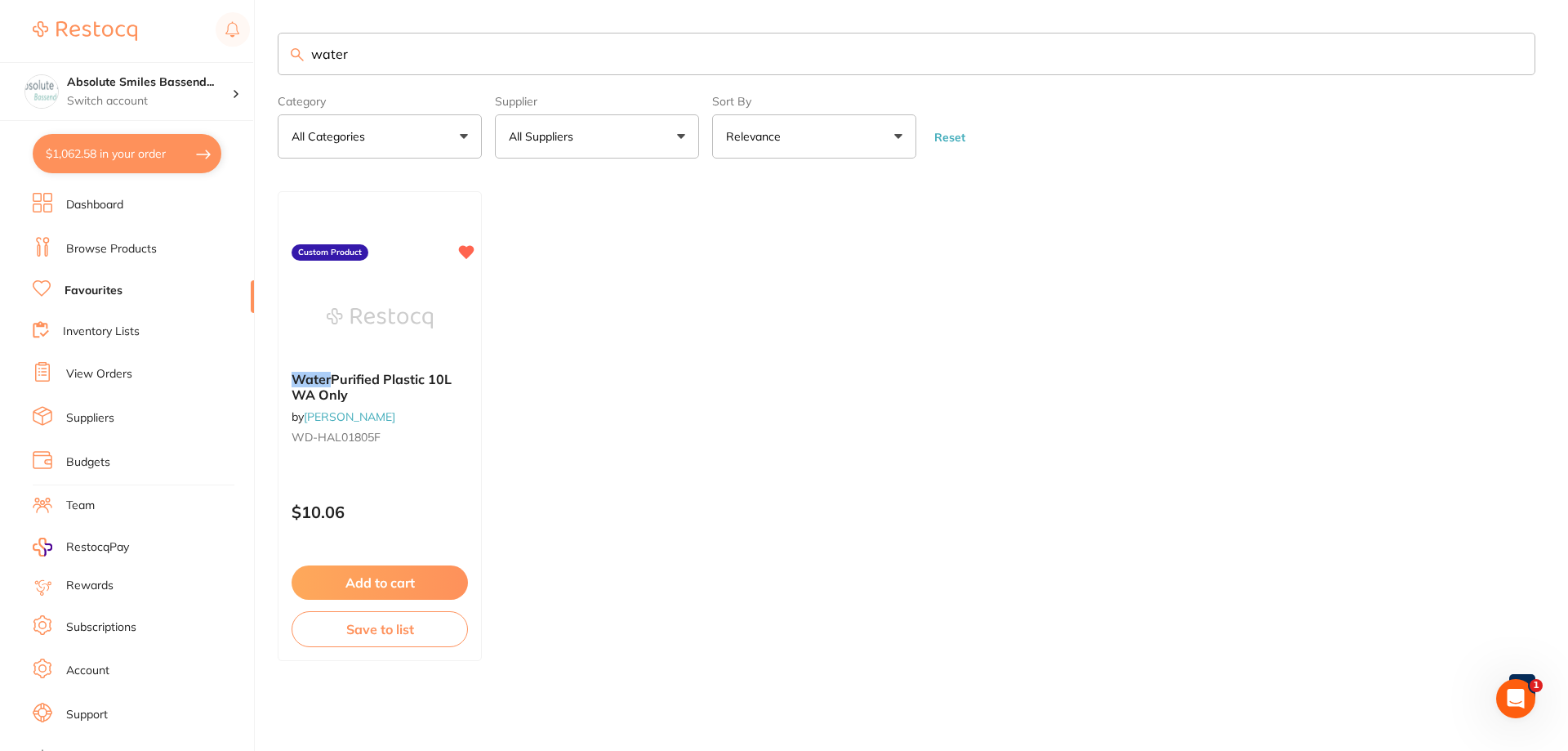
drag, startPoint x: 521, startPoint y: 70, endPoint x: 268, endPoint y: 59, distance: 253.2
click at [268, 59] on div "$1,062.58 Absolute Smiles Bassend... Switch account Absolute Smiles Bassendean …" at bounding box center [784, 375] width 1568 height 751
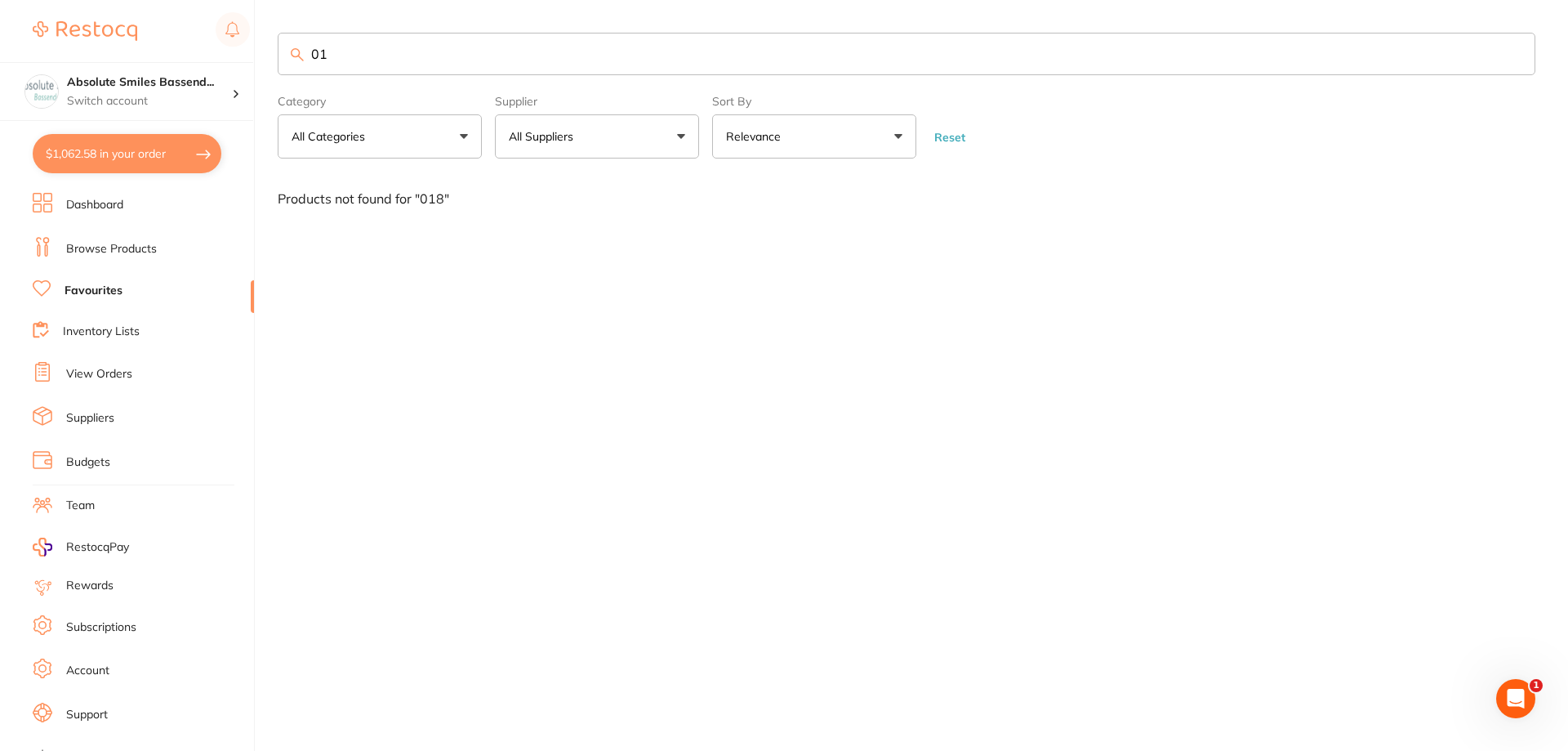
type input "0"
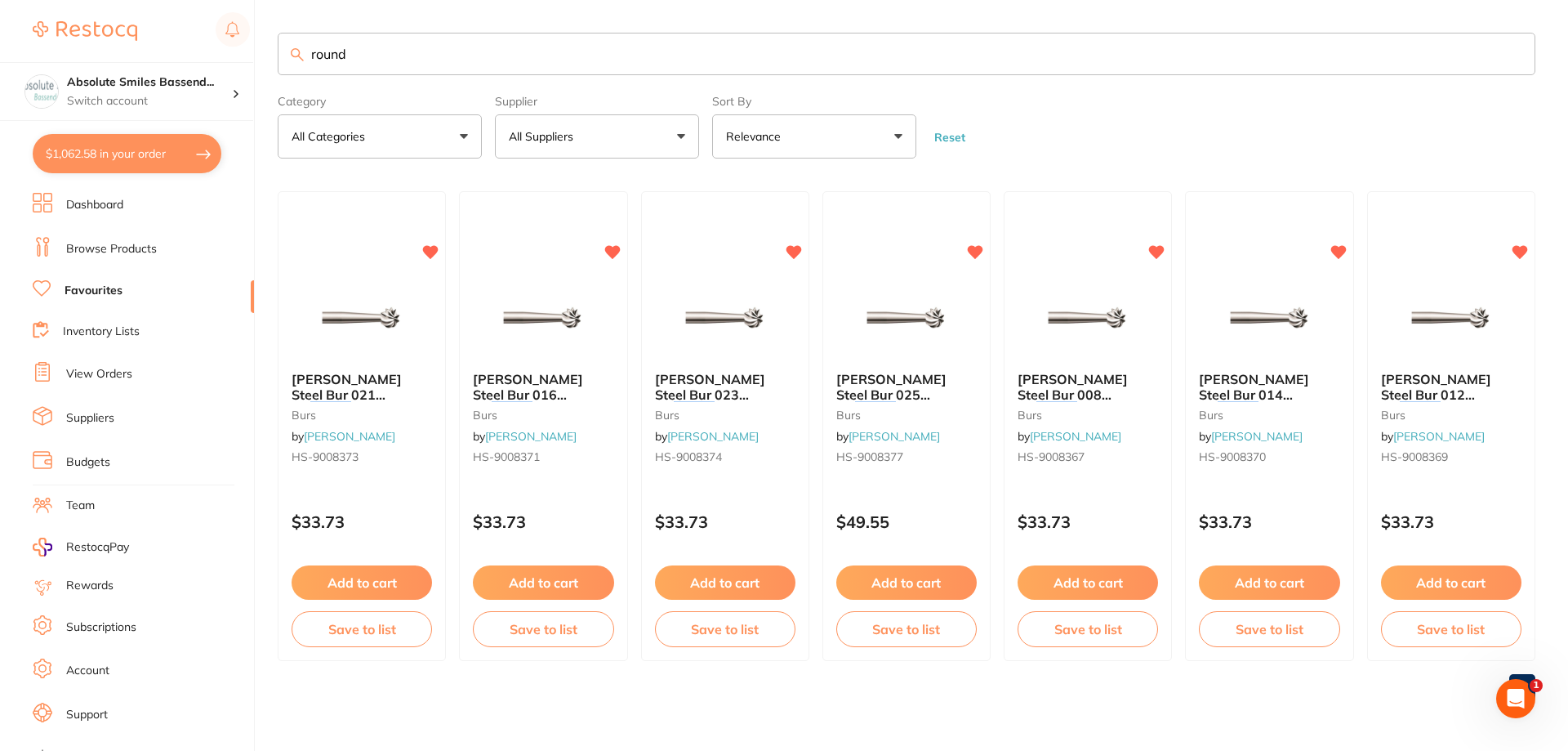
type input "round"
click at [105, 241] on link "Browse Products" at bounding box center [111, 249] width 91 height 16
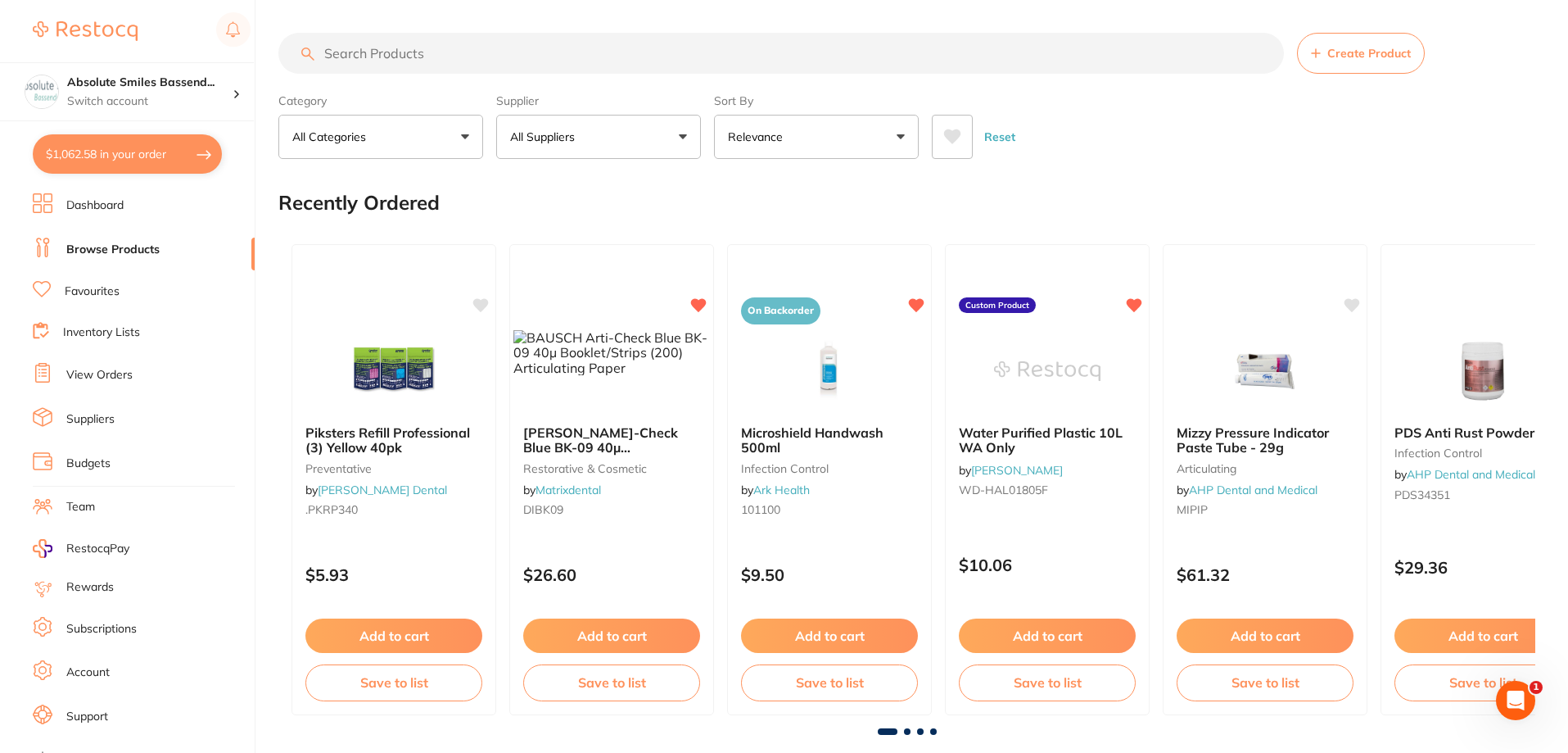
click at [427, 50] on input "search" at bounding box center [781, 53] width 1006 height 41
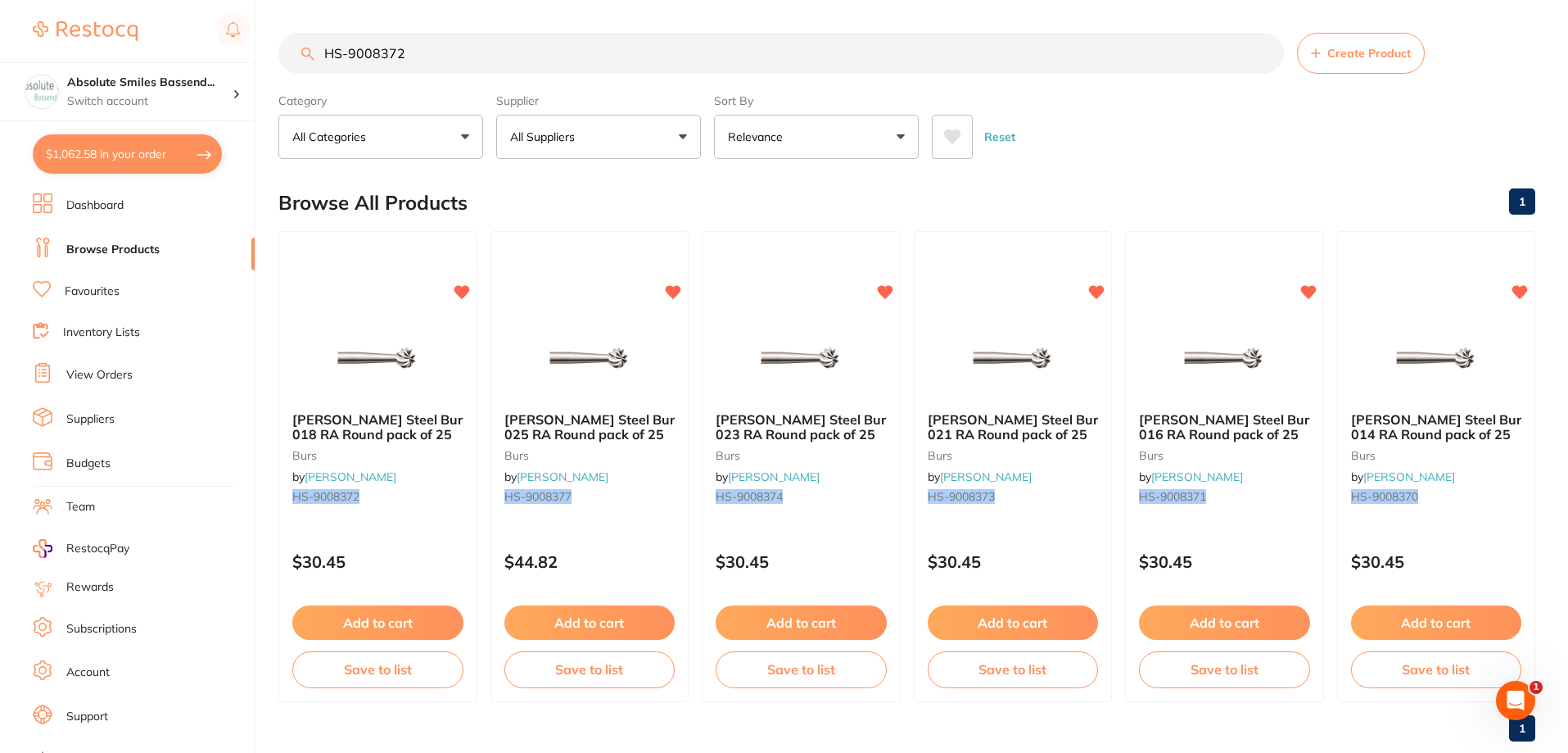
drag, startPoint x: 425, startPoint y: 50, endPoint x: 312, endPoint y: 50, distance: 113.0
click at [312, 50] on div "HS-9008372 Create Product" at bounding box center [907, 53] width 1257 height 41
type input "HS-9008372"
click at [96, 288] on link "Favourites" at bounding box center [93, 292] width 55 height 17
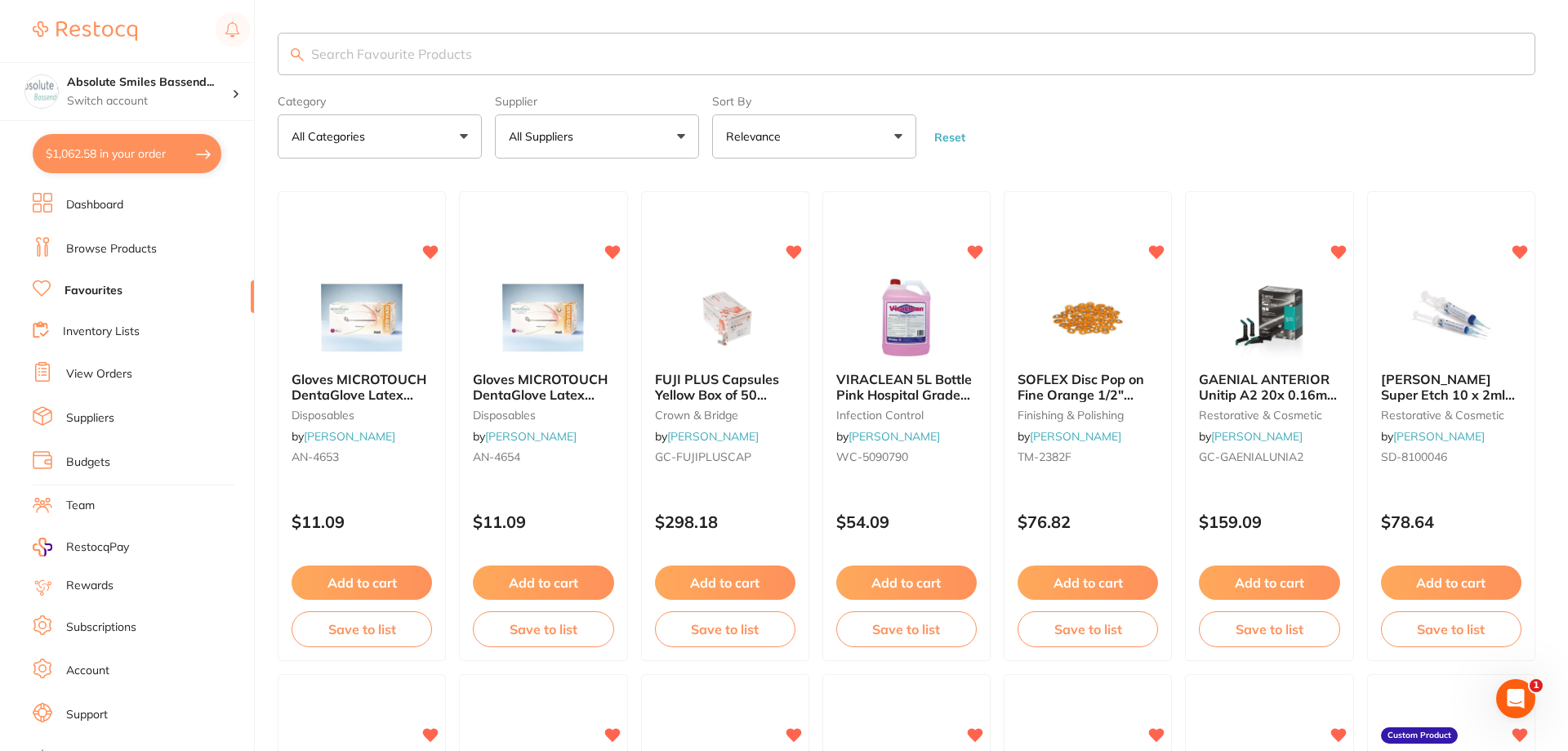
click at [382, 56] on input "search" at bounding box center [906, 54] width 1257 height 42
paste input "HS-9008372"
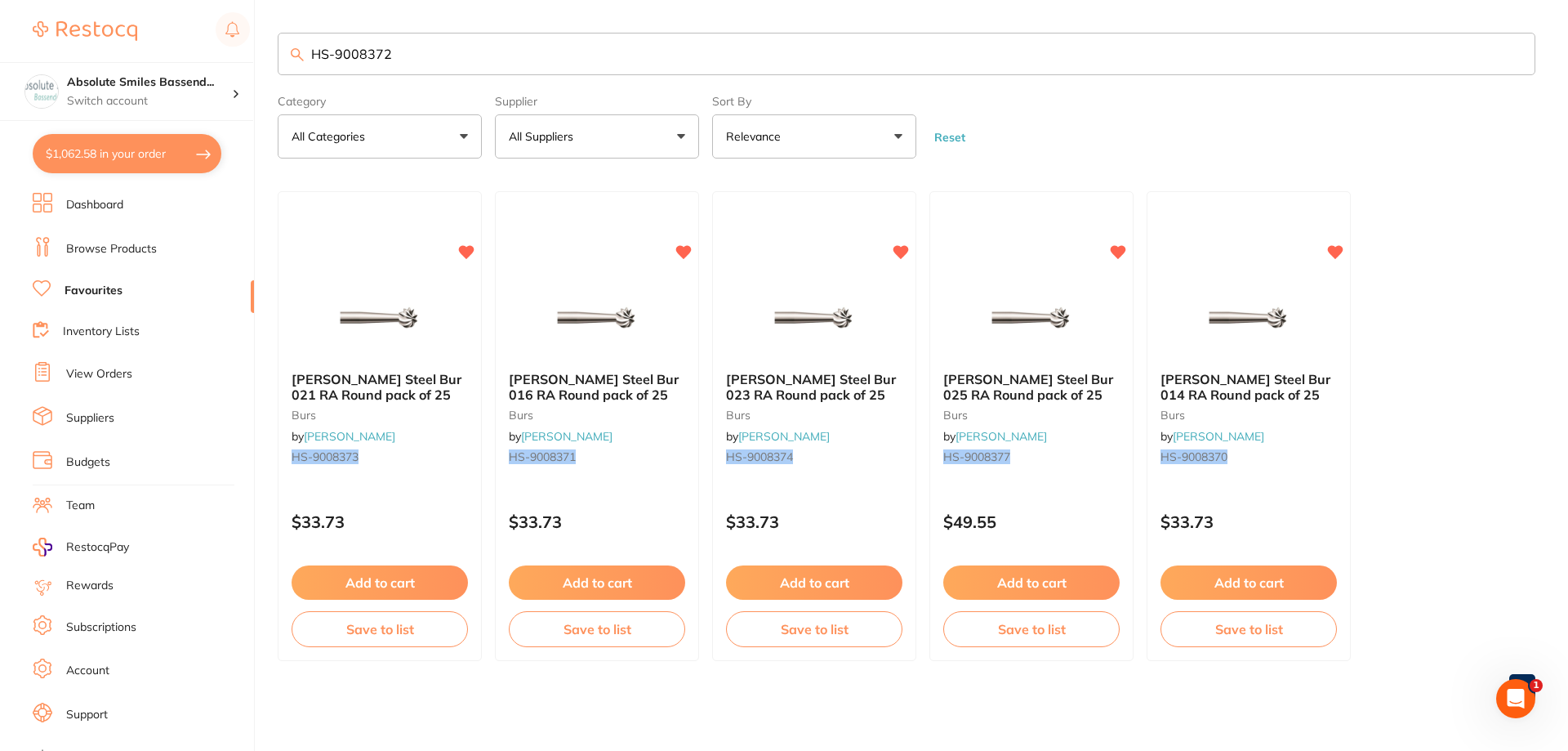
type input "HS-9008372"
drag, startPoint x: 163, startPoint y: 248, endPoint x: 153, endPoint y: 248, distance: 10.0
click at [153, 248] on li "Browse Products" at bounding box center [144, 249] width 221 height 25
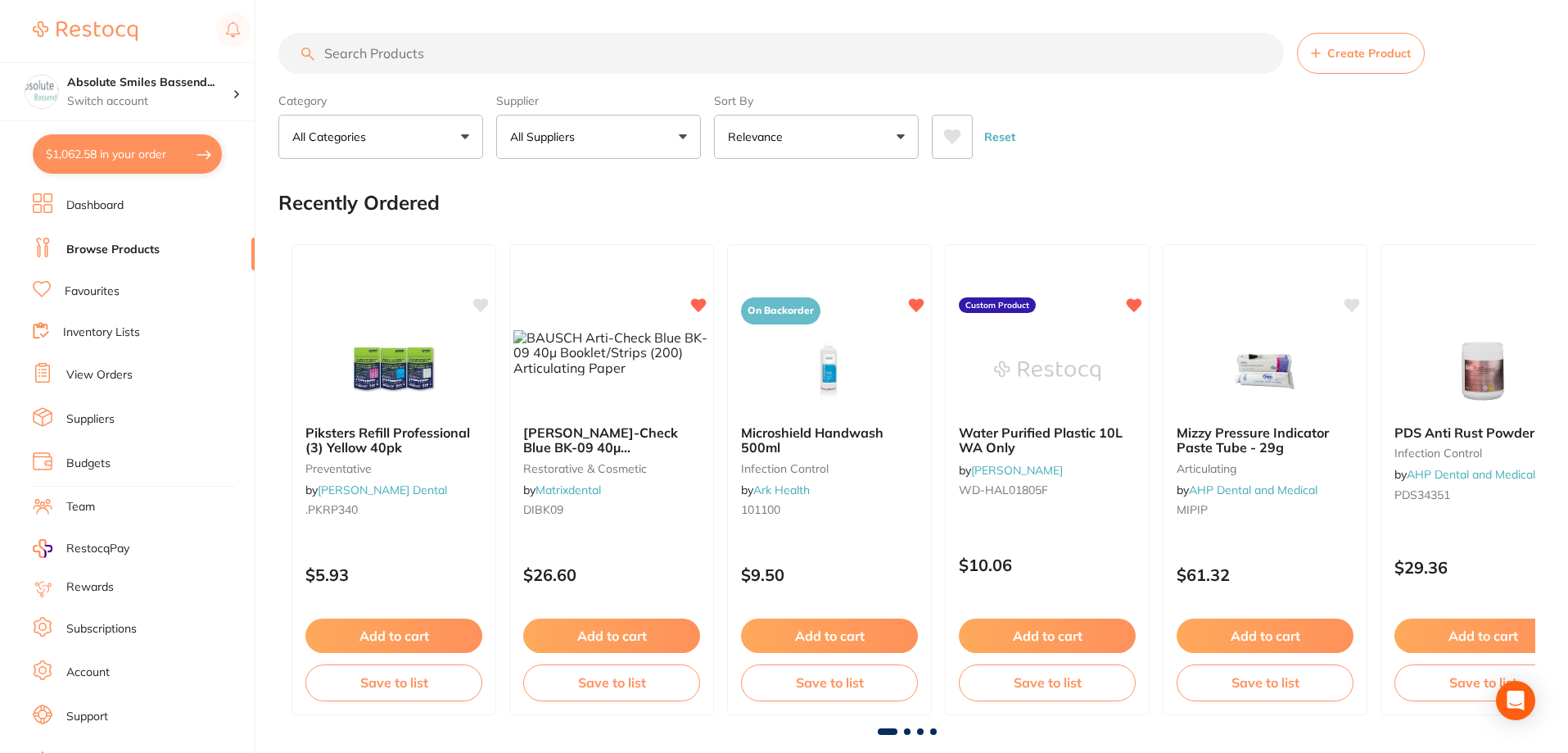
click at [472, 50] on input "search" at bounding box center [781, 53] width 1006 height 41
paste input "HS-9008372"
click at [470, 42] on input "HS-9008372" at bounding box center [781, 53] width 1006 height 41
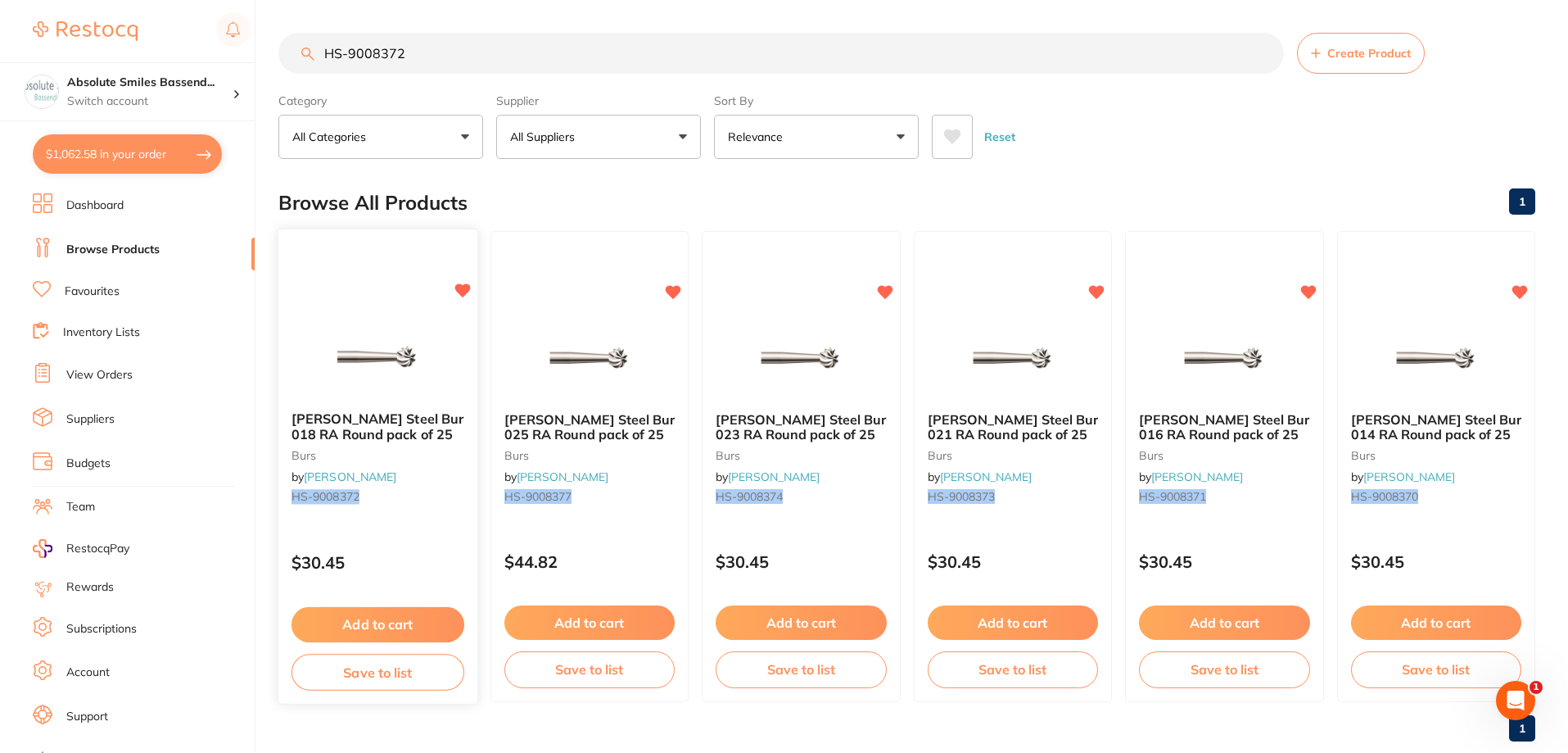
type input "HS-9008372"
click at [405, 620] on button "Add to cart" at bounding box center [378, 623] width 171 height 35
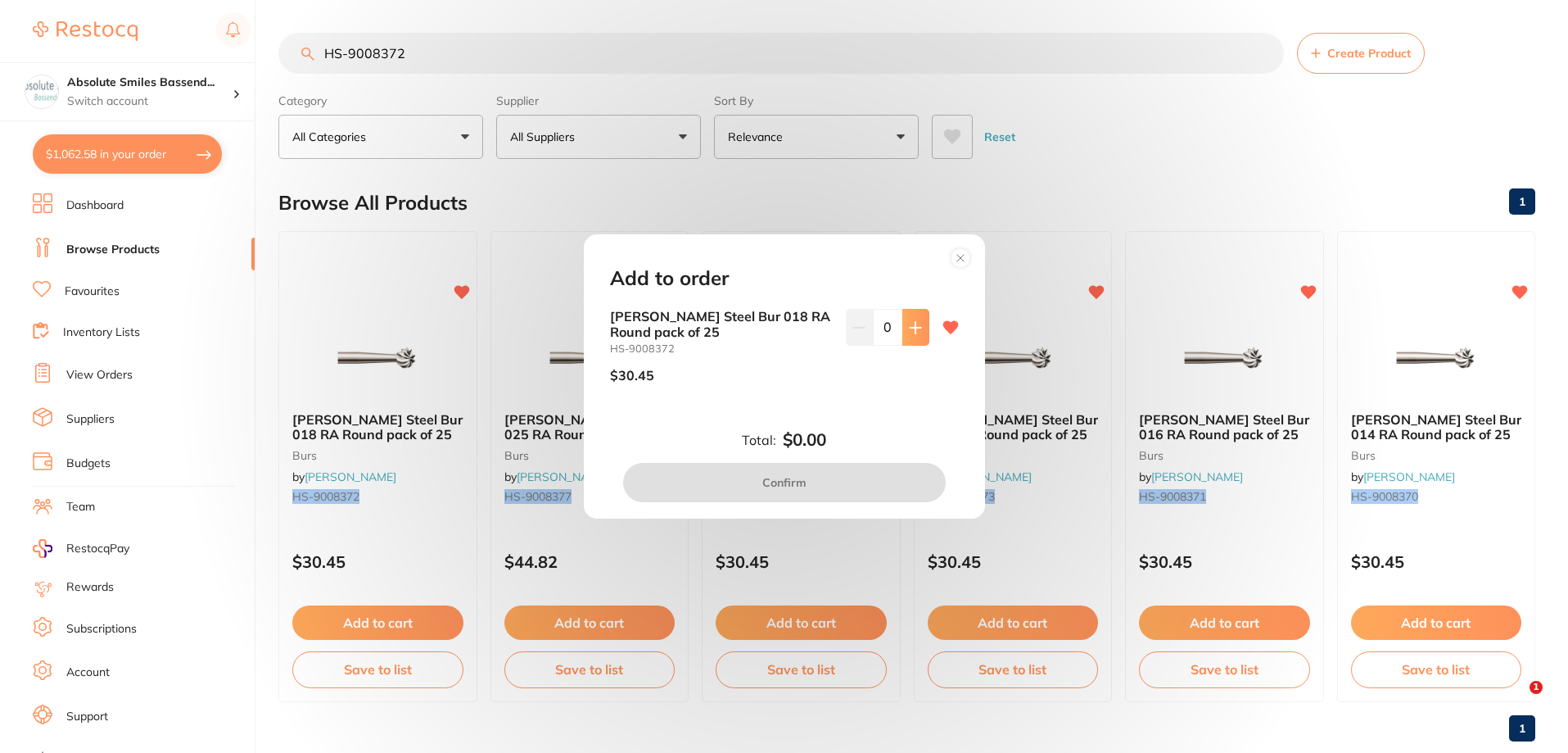
click at [902, 326] on button at bounding box center [915, 327] width 27 height 36
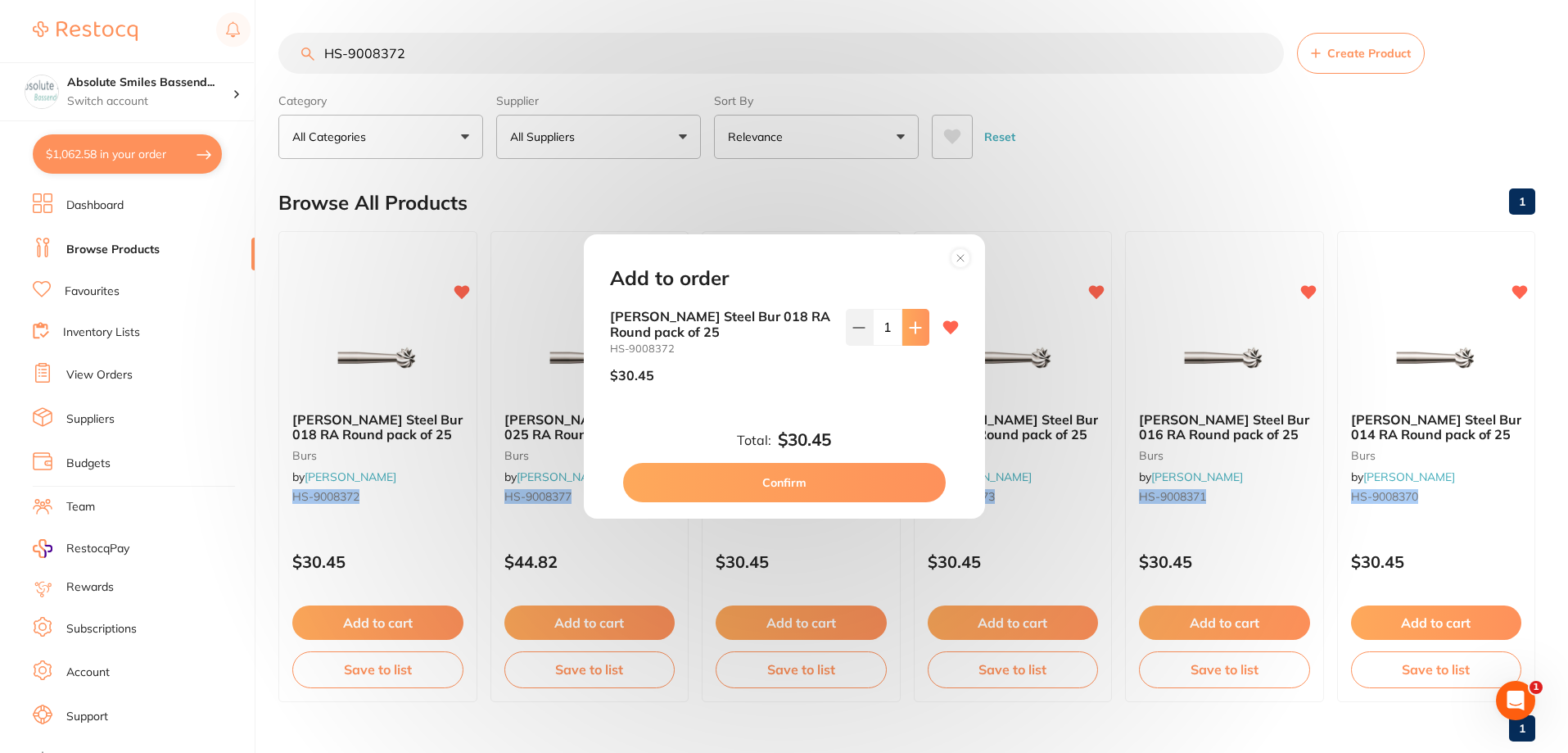
click at [902, 326] on button at bounding box center [915, 327] width 27 height 36
type input "2"
click at [836, 473] on button "Confirm" at bounding box center [785, 482] width 323 height 39
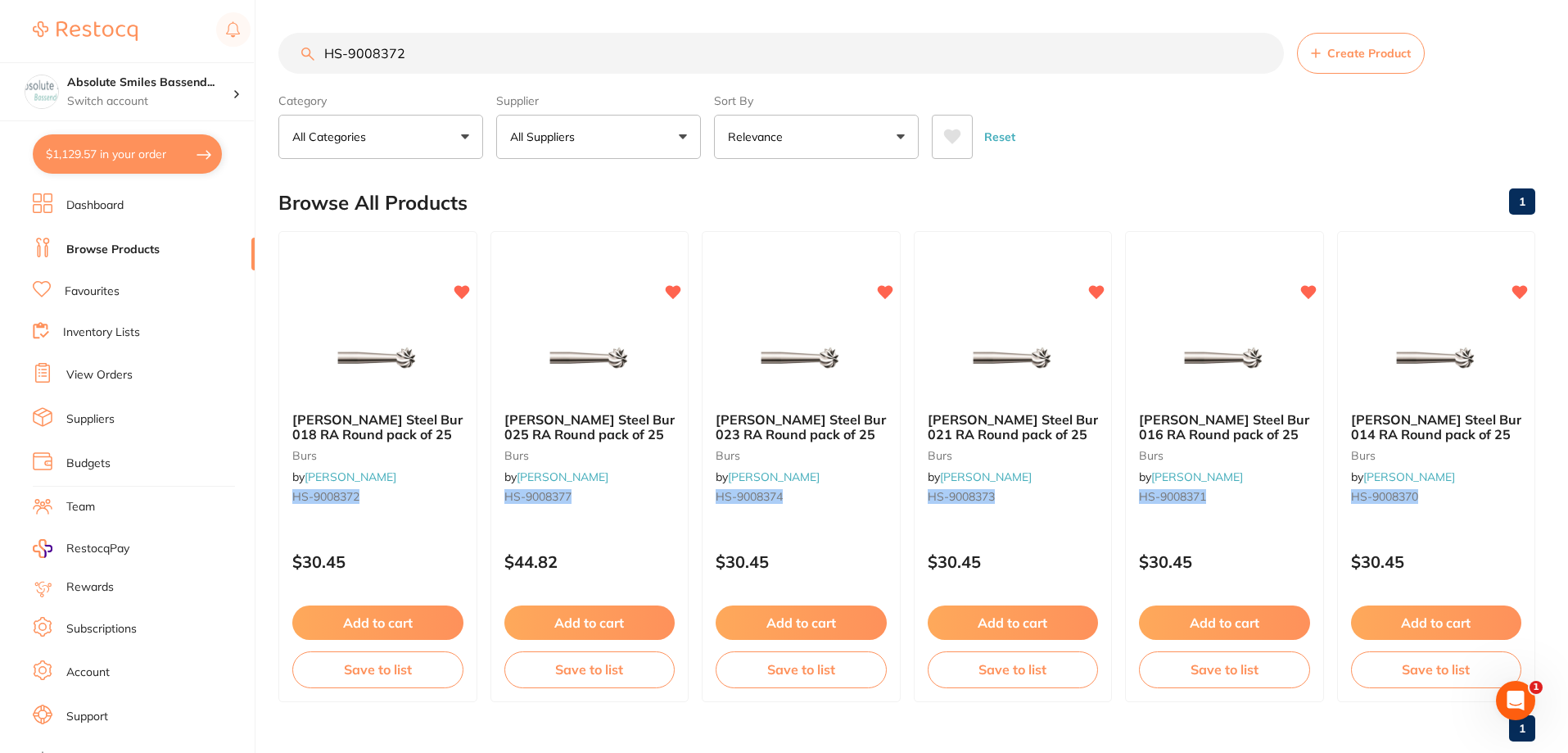
click at [98, 289] on link "Favourites" at bounding box center [93, 292] width 55 height 17
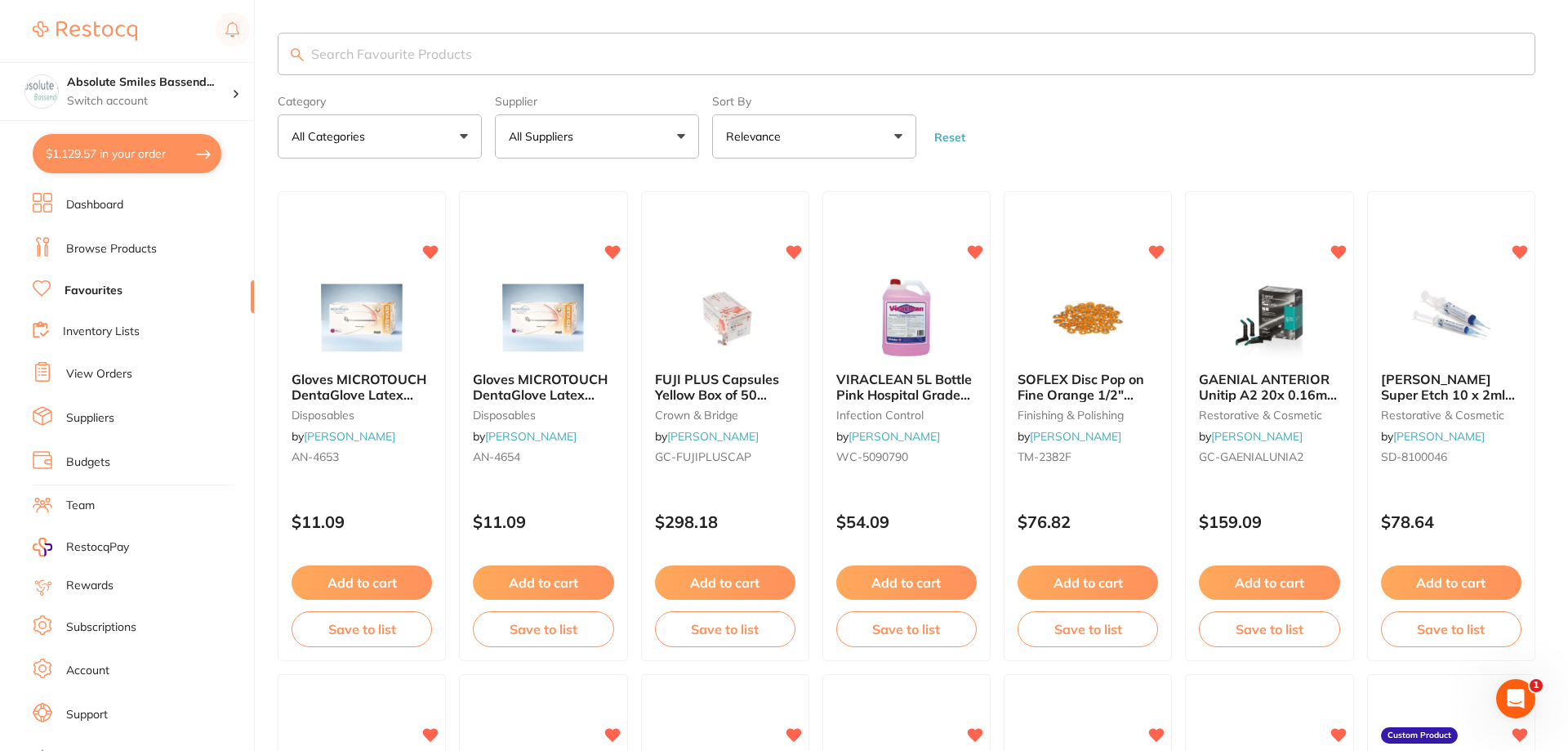
click at [411, 59] on input "search" at bounding box center [906, 54] width 1257 height 42
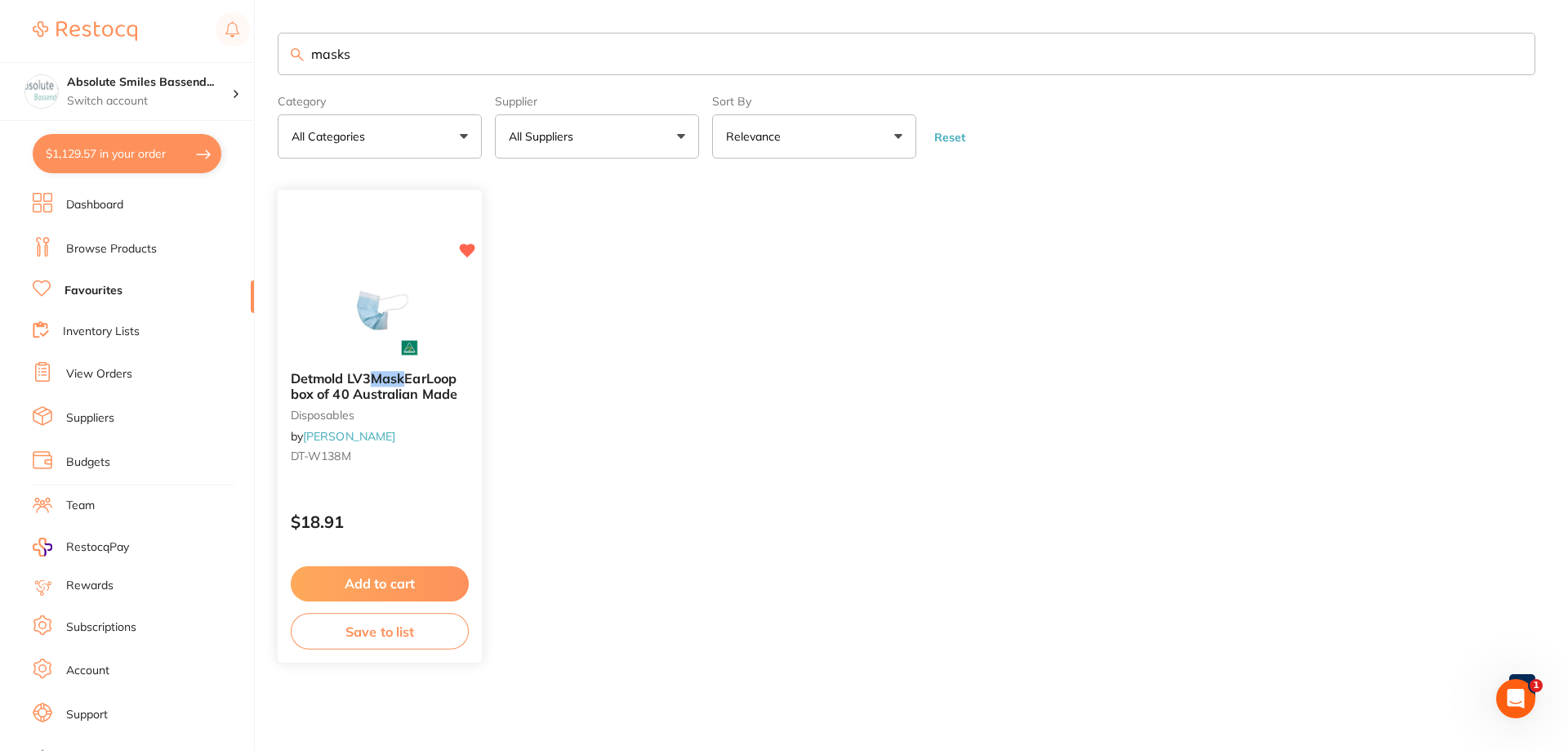
type input "masks"
click at [409, 596] on button "Add to cart" at bounding box center [379, 584] width 178 height 35
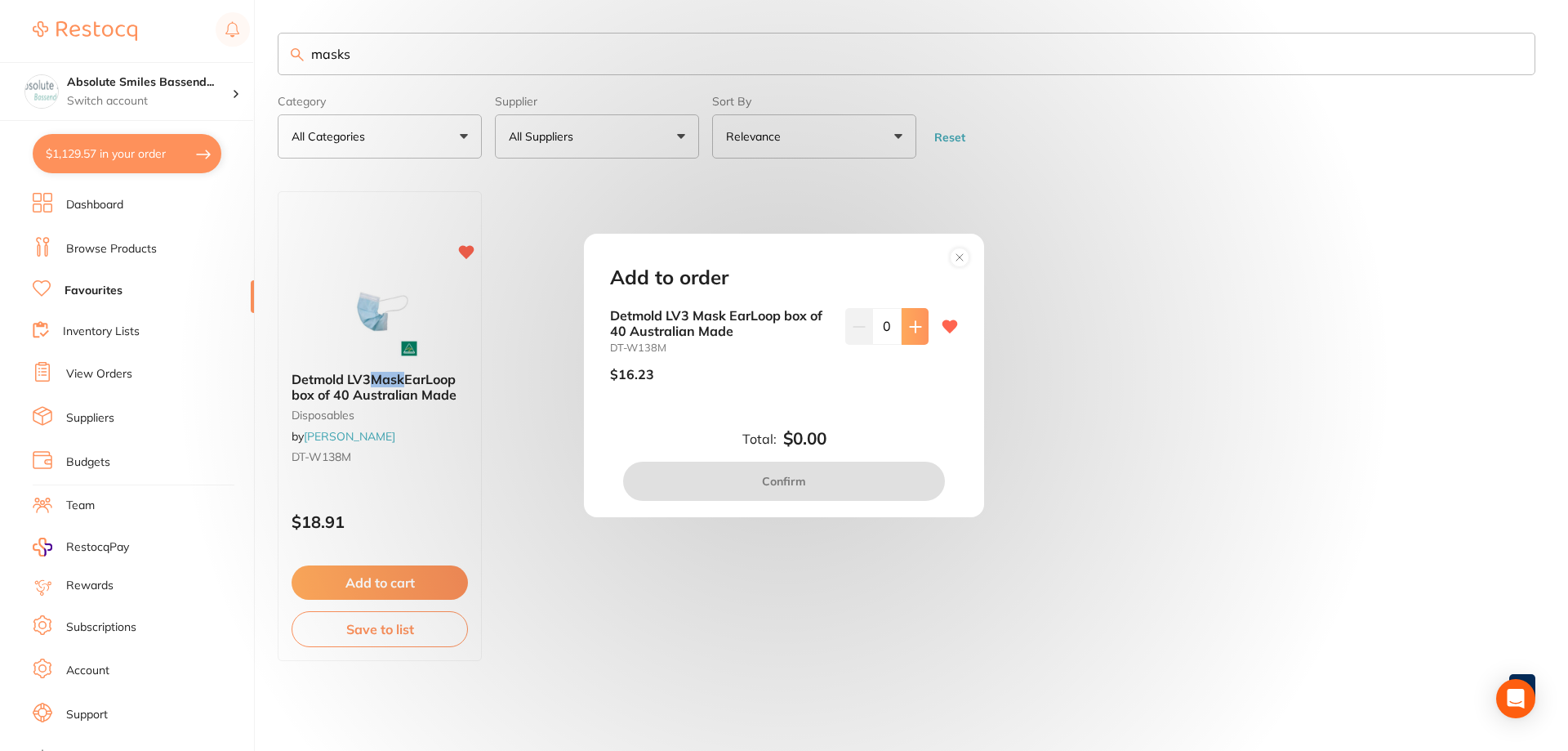
click at [911, 326] on icon at bounding box center [915, 327] width 11 height 11
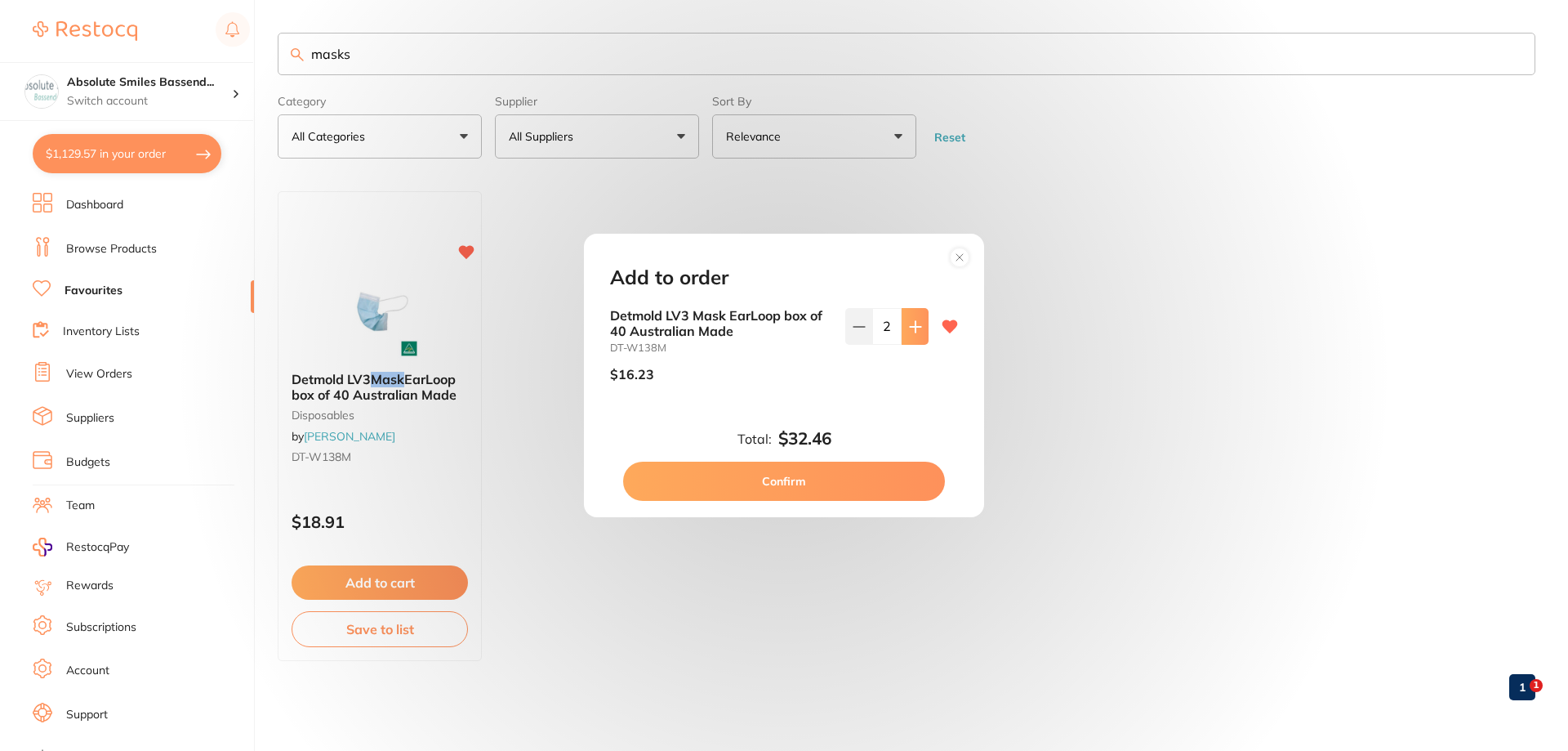
click at [911, 326] on icon at bounding box center [915, 327] width 11 height 11
click at [912, 326] on icon at bounding box center [915, 327] width 11 height 11
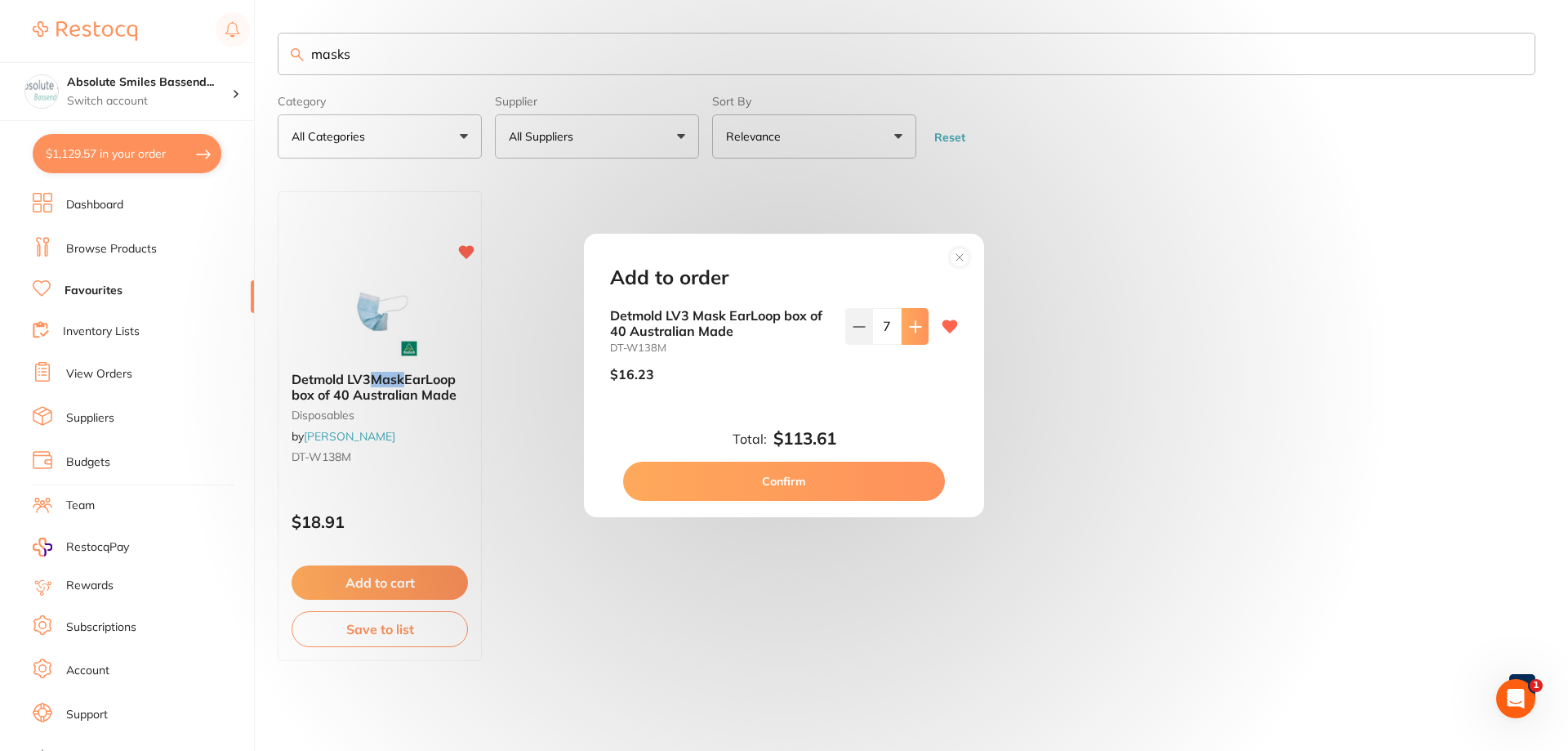
click at [912, 326] on icon at bounding box center [915, 327] width 11 height 11
type input "10"
click at [821, 484] on button "Confirm" at bounding box center [784, 481] width 322 height 39
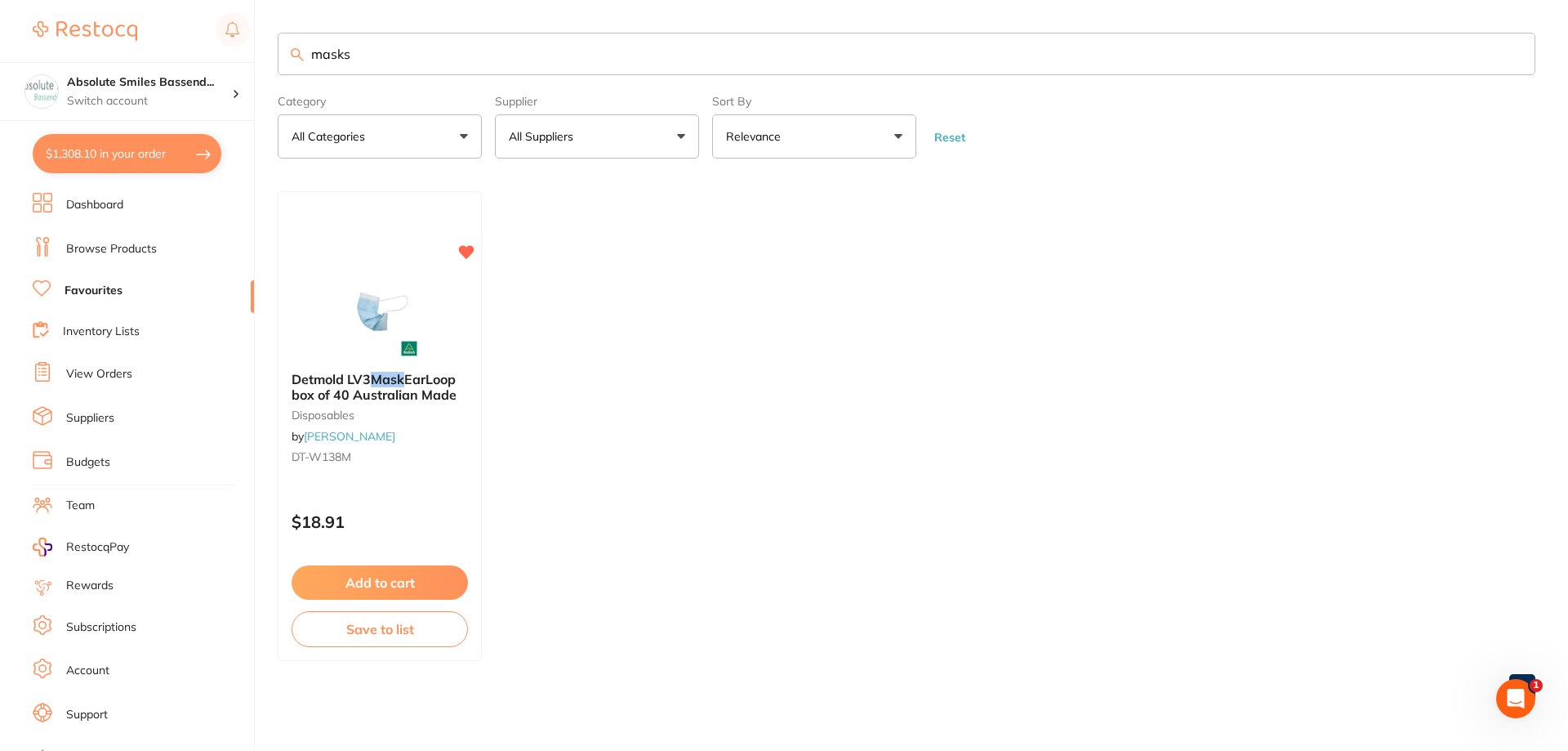
drag, startPoint x: 424, startPoint y: 53, endPoint x: 342, endPoint y: 42, distance: 82.7
click at [263, 59] on div "$1,308.10 Absolute Smiles Bassend... Switch account Absolute Smiles Bassendean …" at bounding box center [784, 375] width 1568 height 751
type input "petite"
click at [438, 585] on button "Add to cart" at bounding box center [379, 584] width 178 height 35
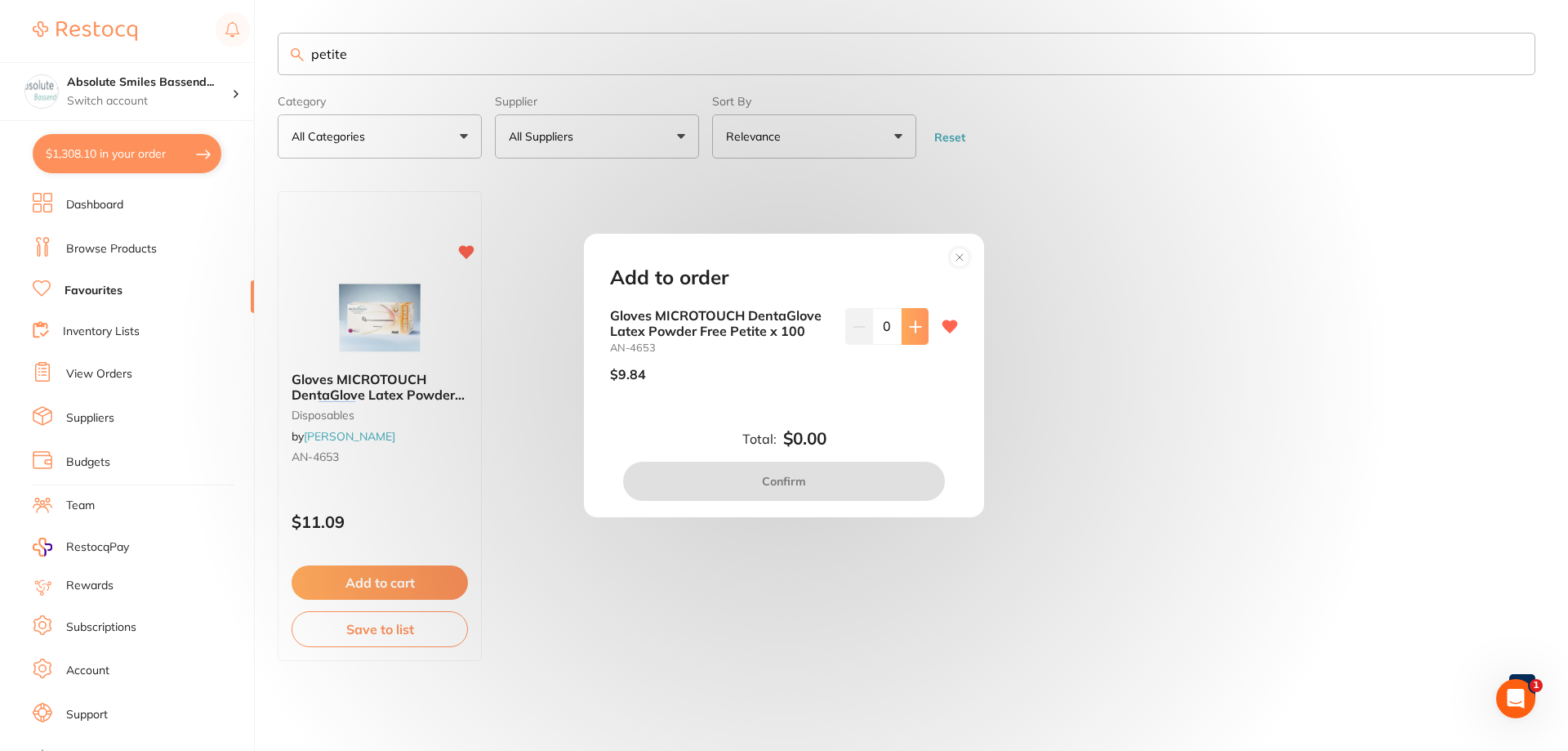
click at [912, 327] on icon at bounding box center [915, 327] width 13 height 13
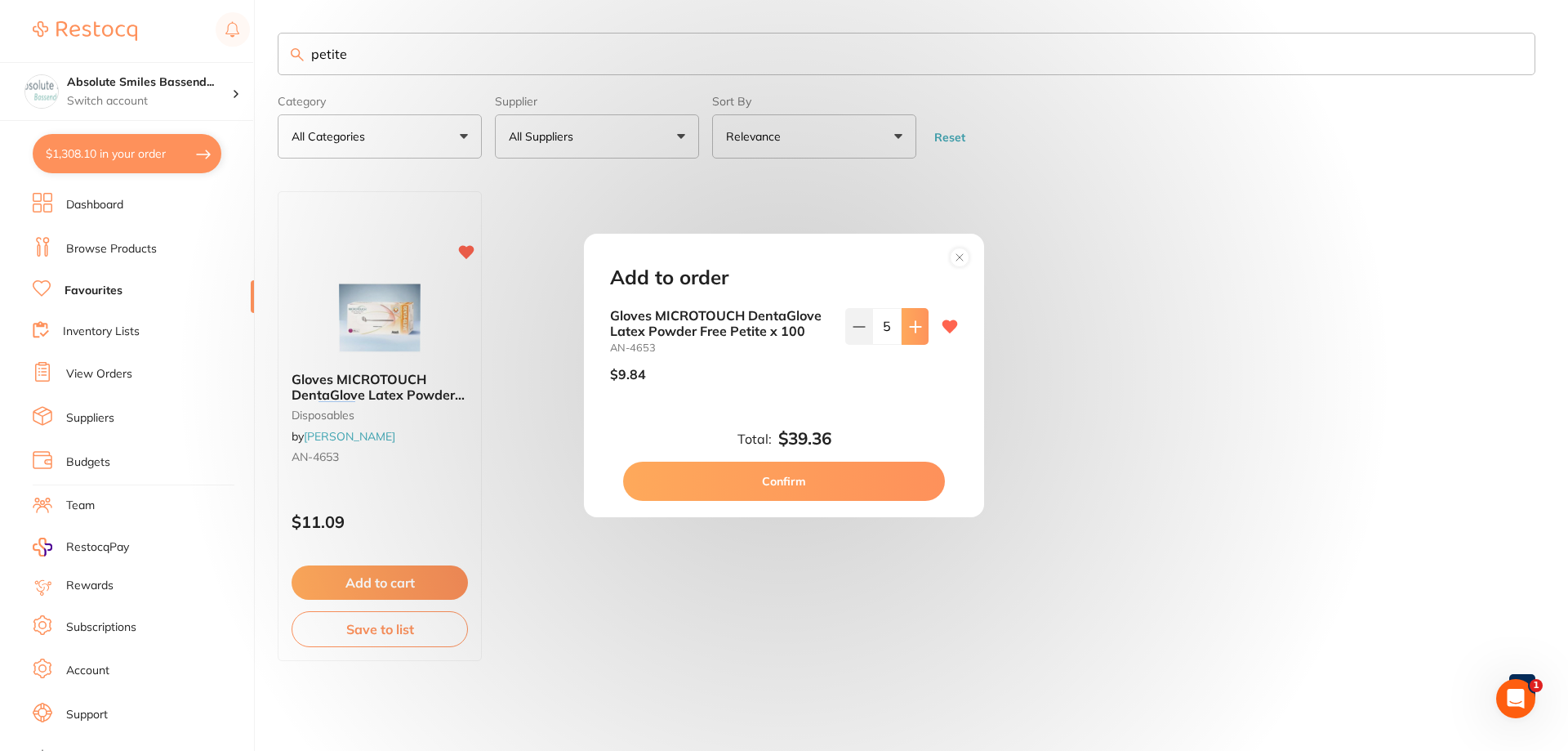
click at [912, 327] on icon at bounding box center [915, 327] width 13 height 13
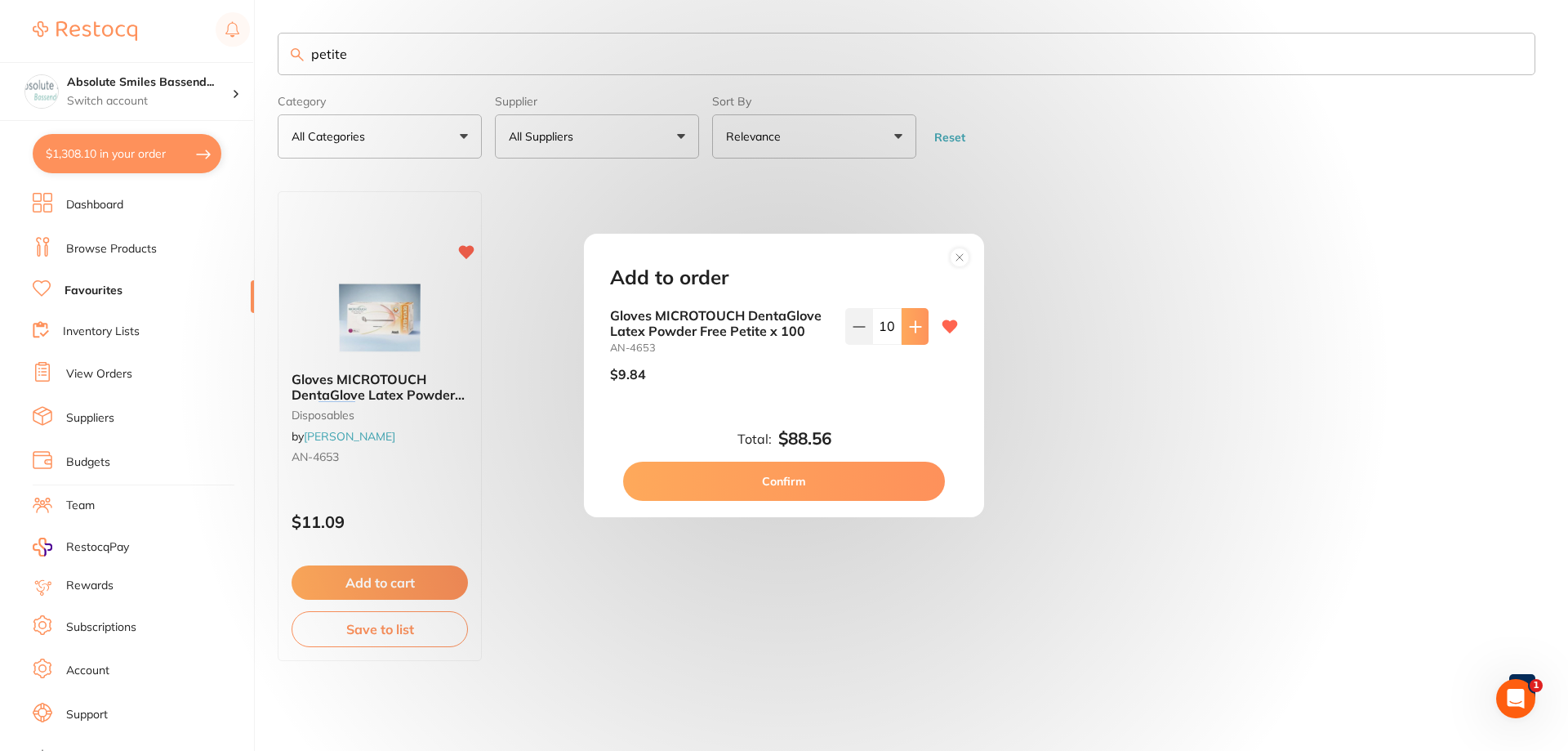
click at [912, 327] on icon at bounding box center [915, 327] width 13 height 13
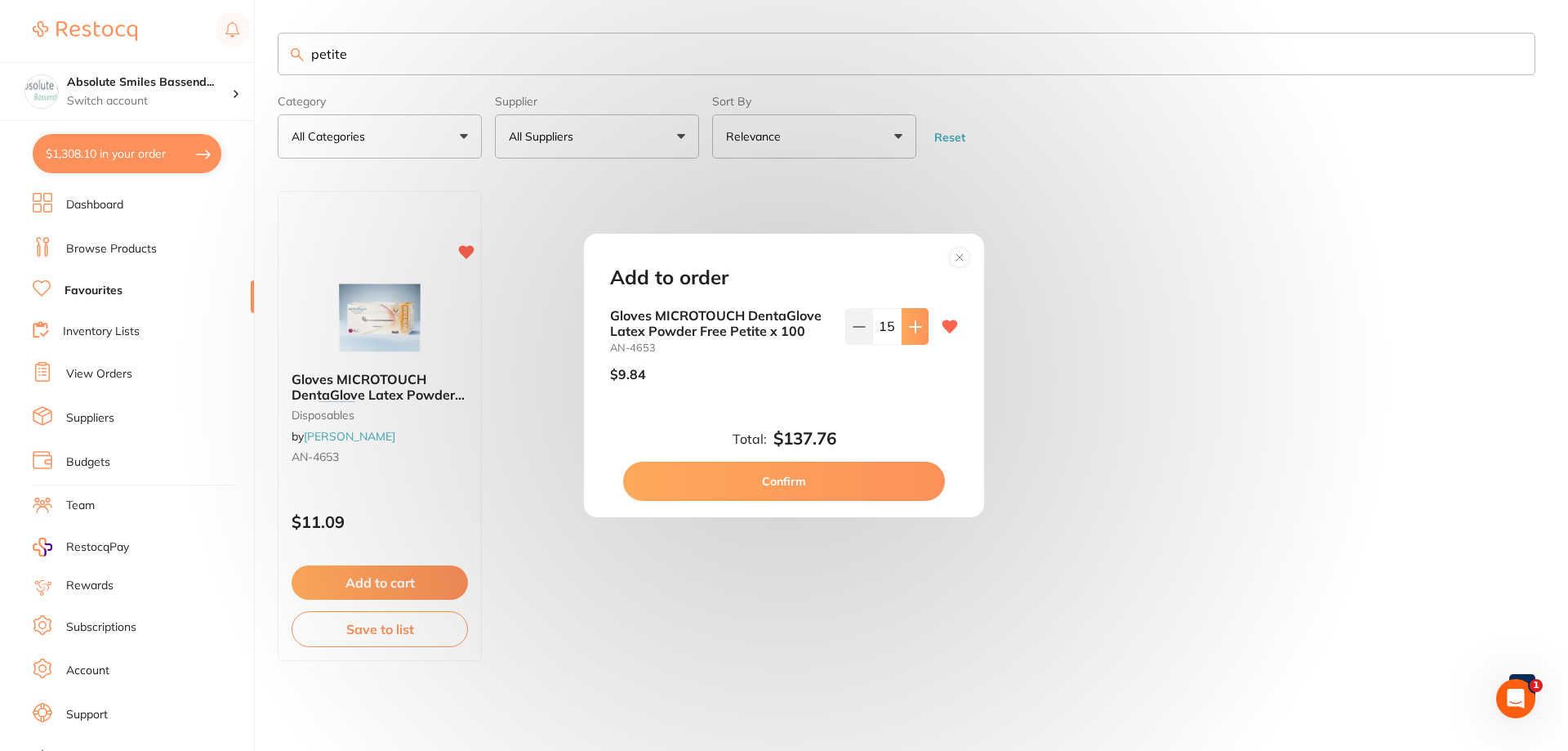
click at [912, 327] on icon at bounding box center [915, 327] width 13 height 13
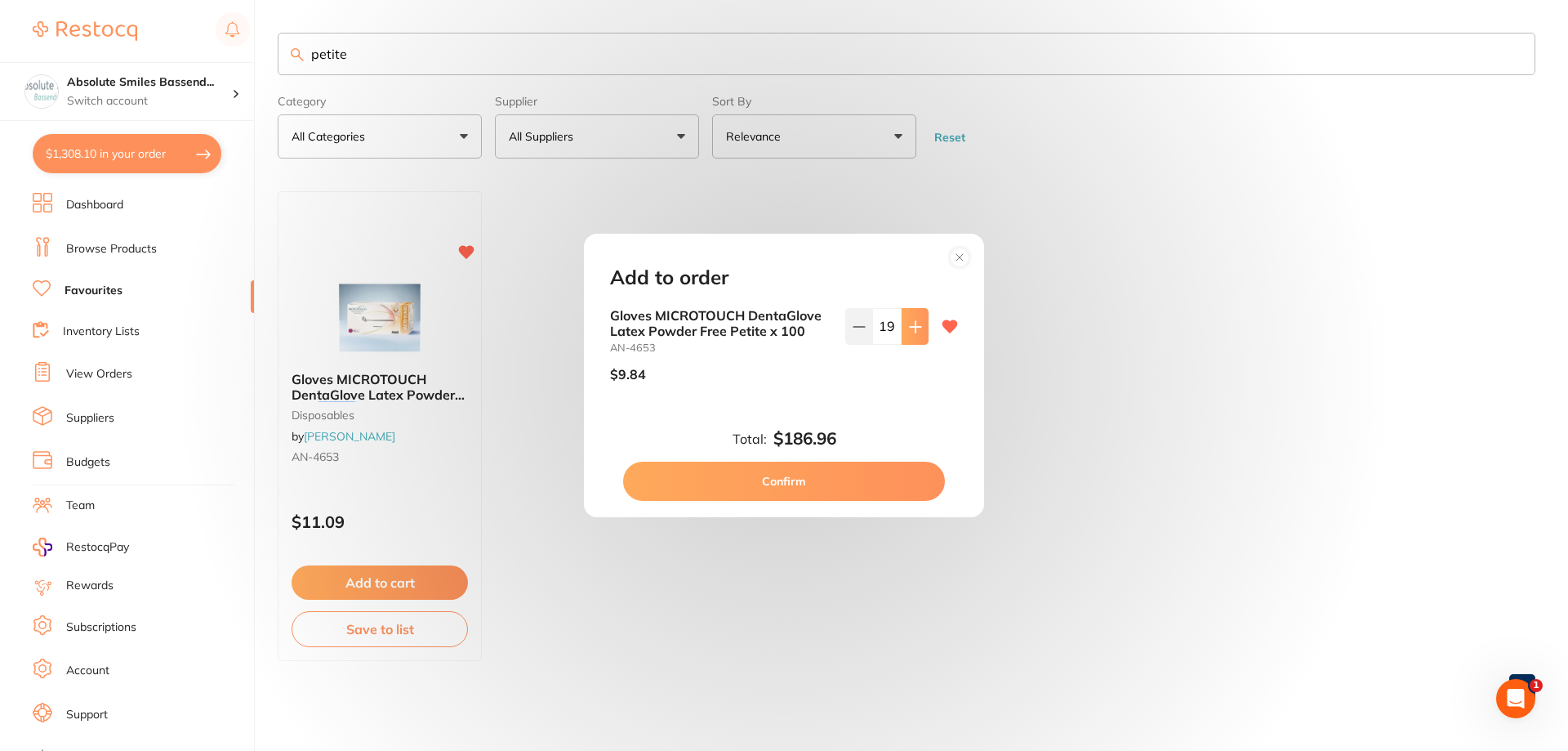
type input "20"
click at [847, 490] on button "Confirm" at bounding box center [784, 481] width 322 height 39
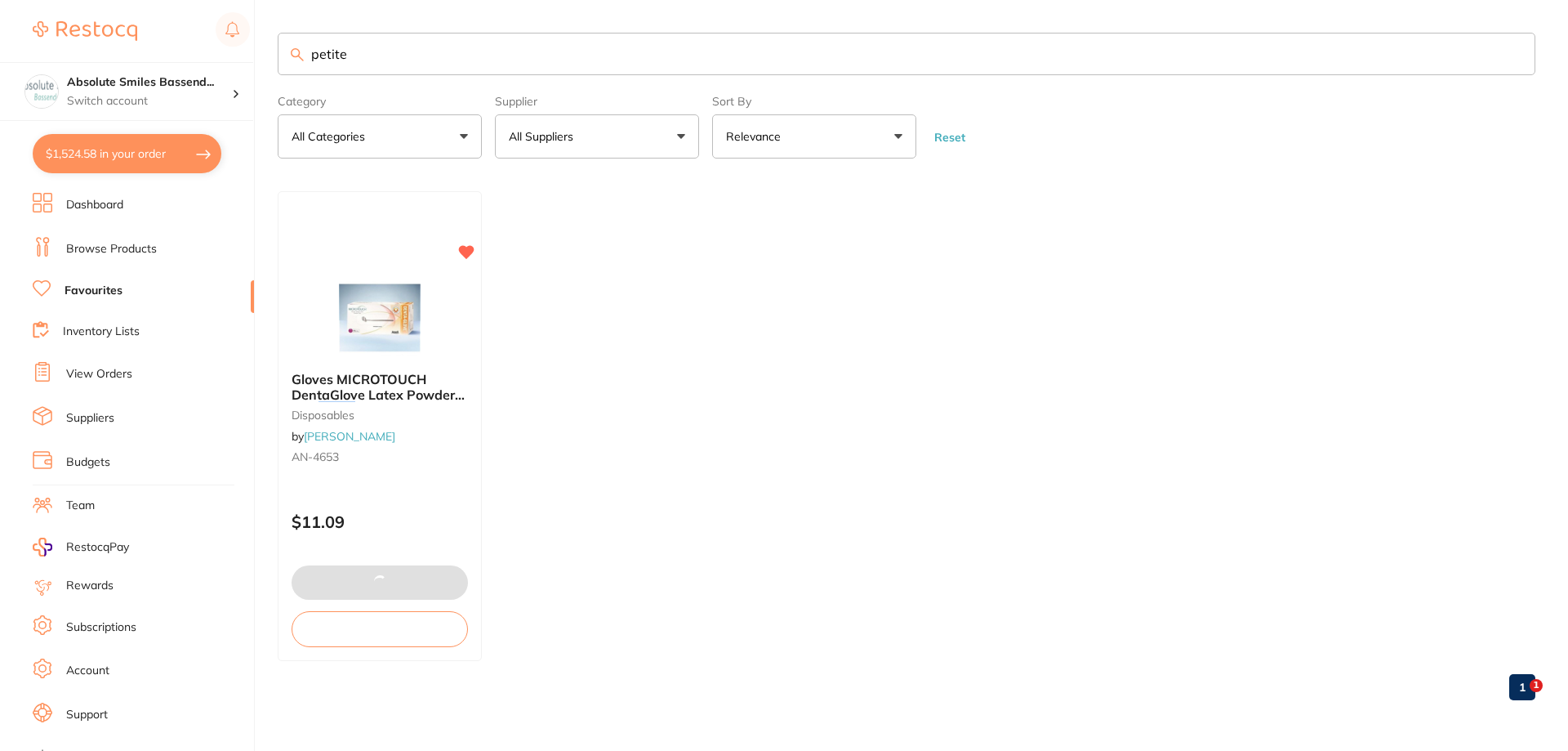
click at [398, 59] on input "petite" at bounding box center [906, 54] width 1257 height 42
type input "p"
type input "small glvoes"
click at [461, 590] on button "Add to cart" at bounding box center [379, 584] width 178 height 35
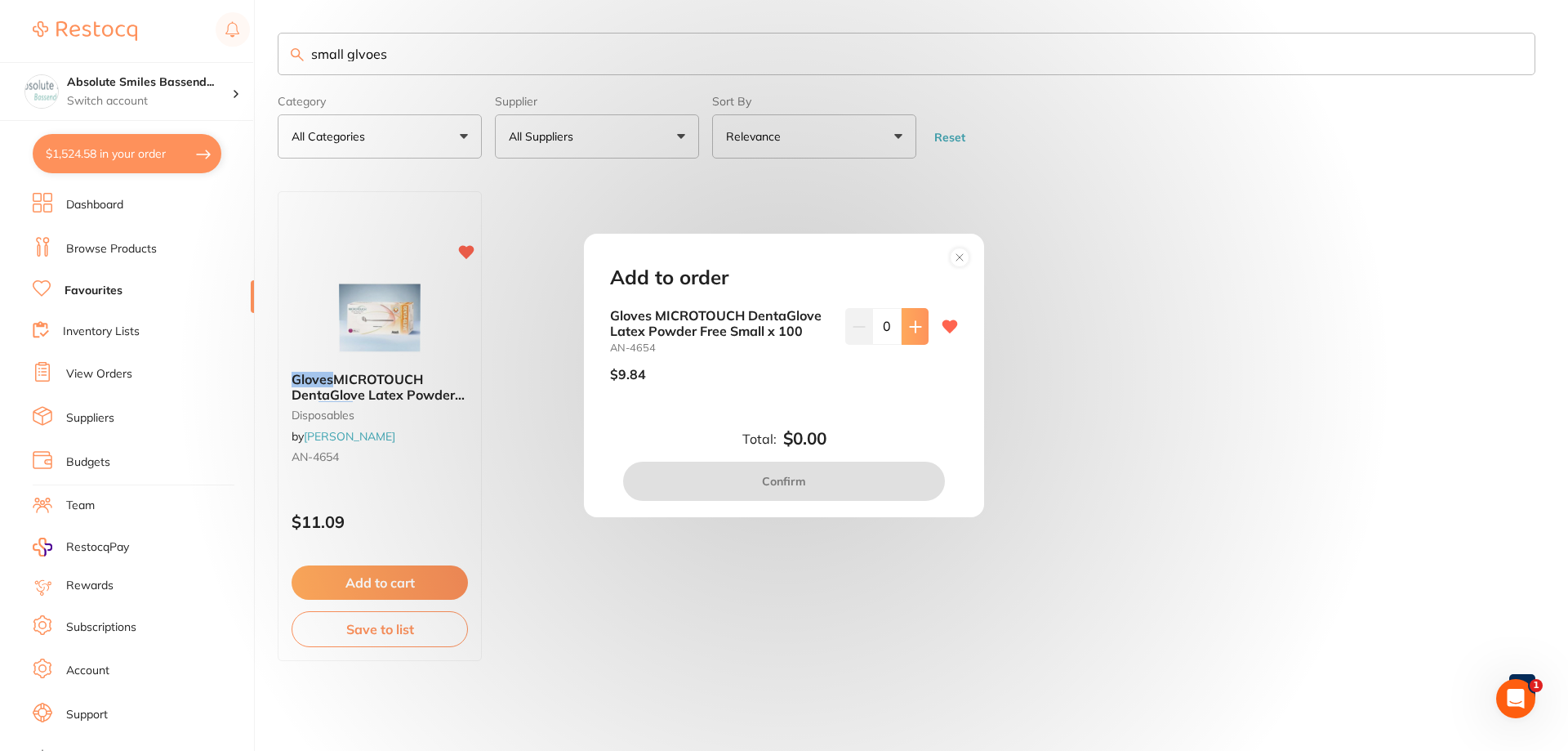
click at [903, 333] on button at bounding box center [914, 326] width 27 height 36
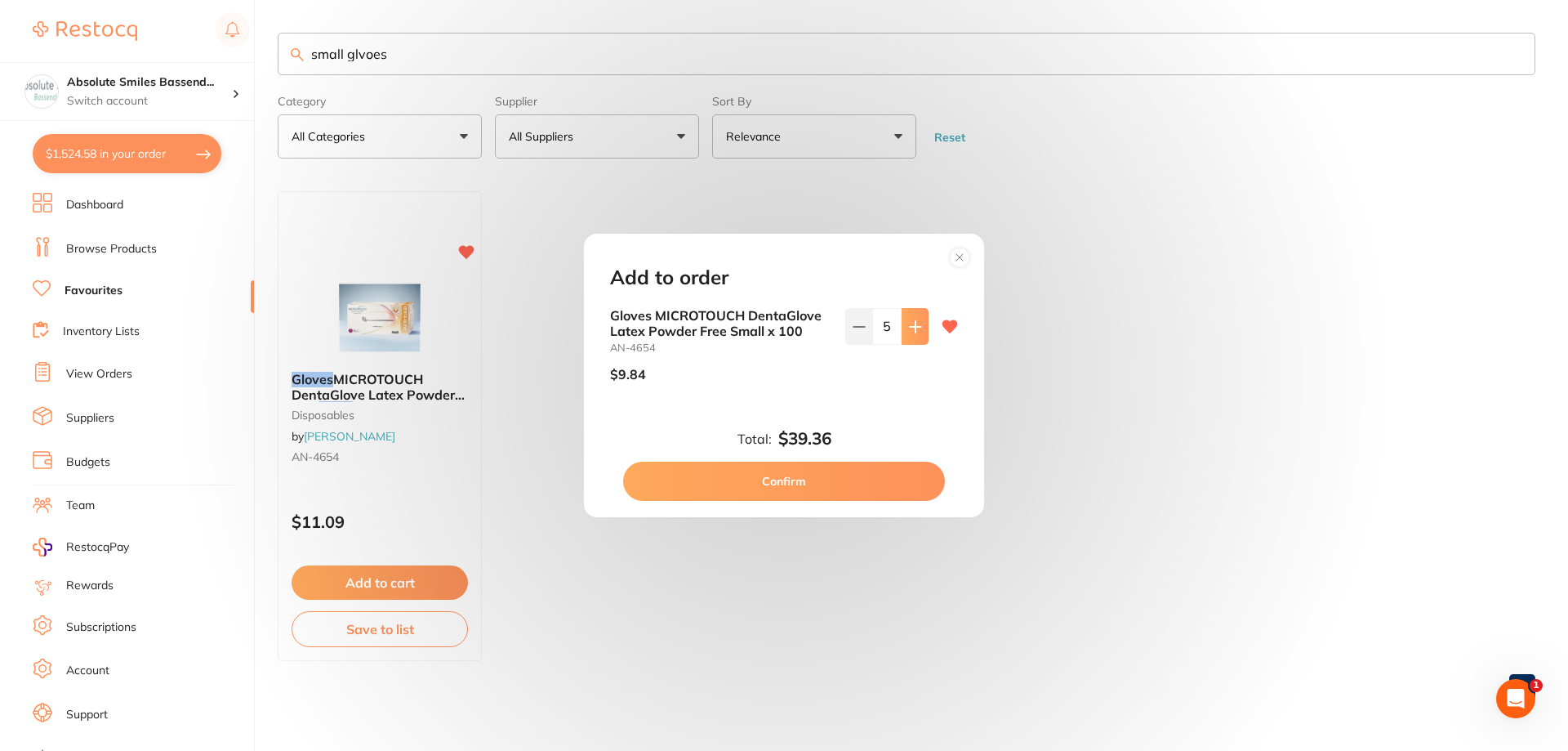
click at [903, 333] on button at bounding box center [914, 326] width 27 height 36
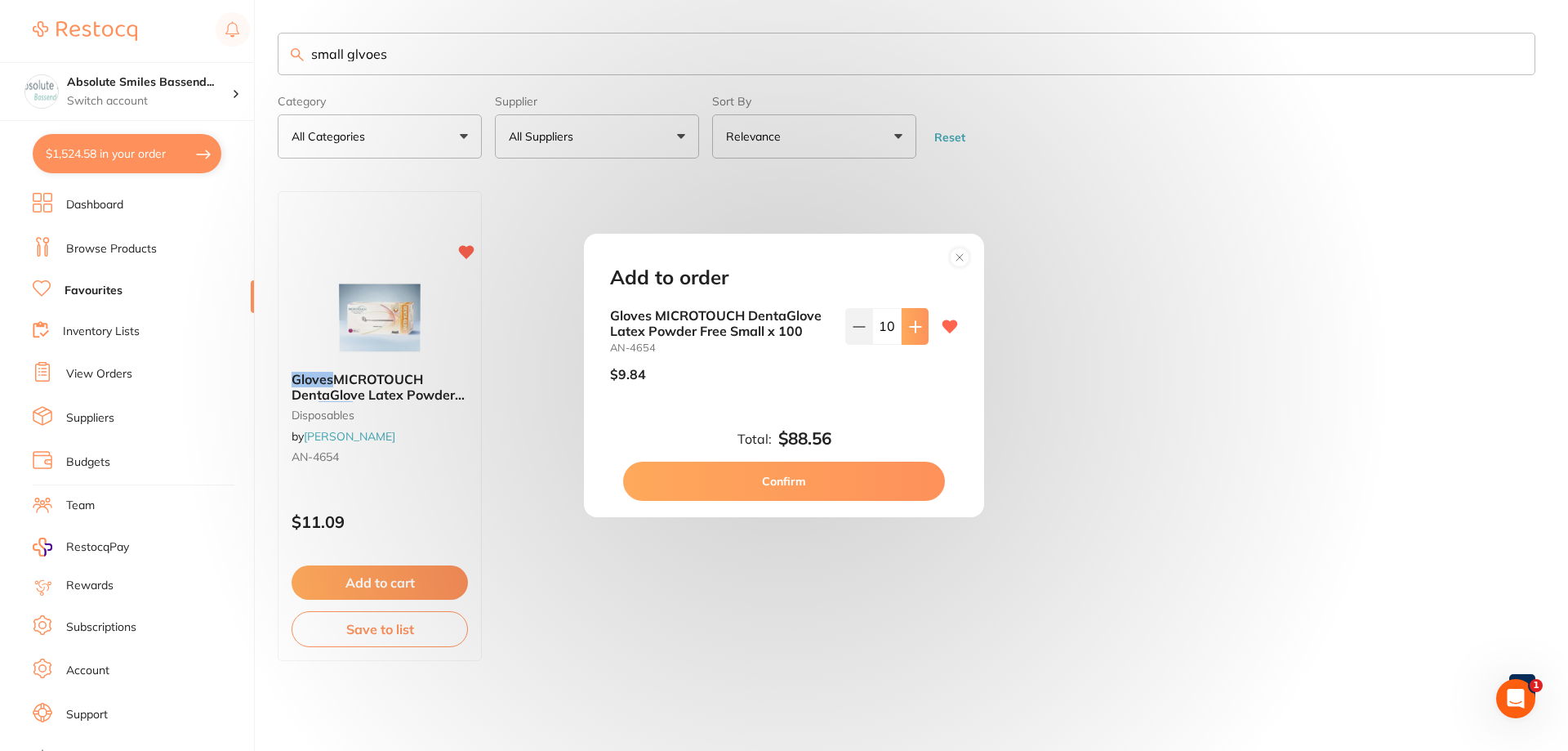
click at [903, 333] on button at bounding box center [914, 326] width 27 height 36
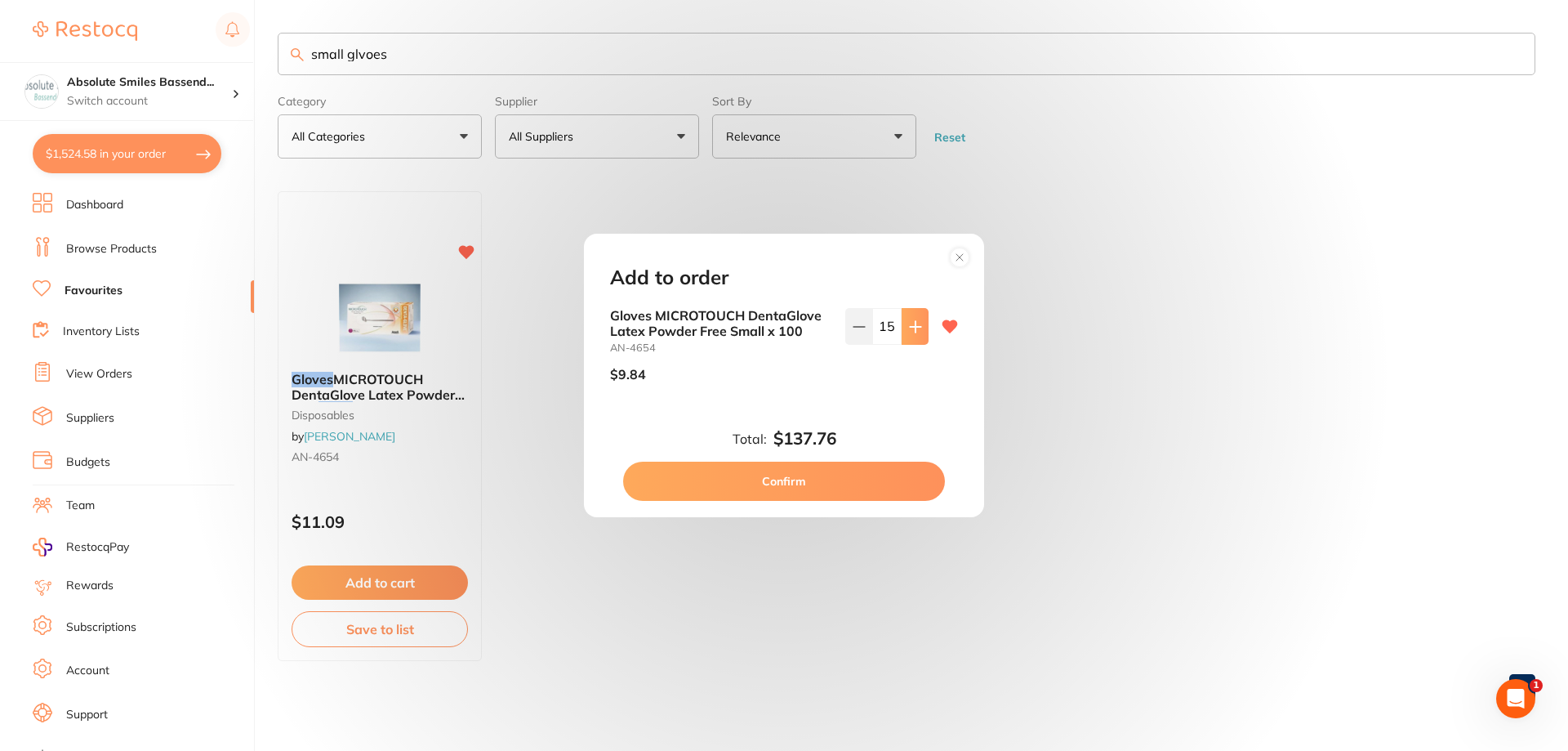
click at [903, 333] on button at bounding box center [914, 326] width 27 height 36
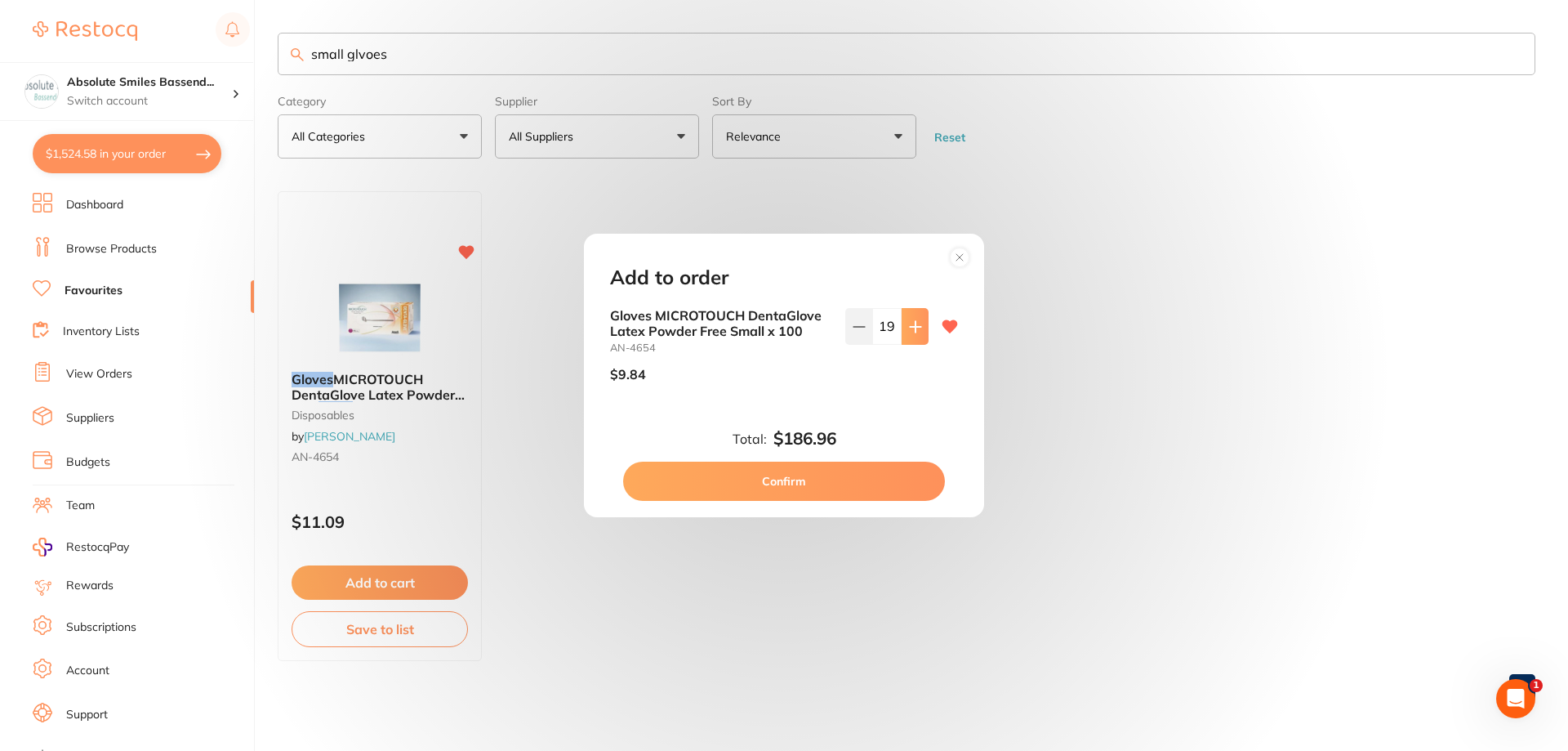
type input "20"
click at [830, 472] on button "Confirm" at bounding box center [784, 481] width 322 height 39
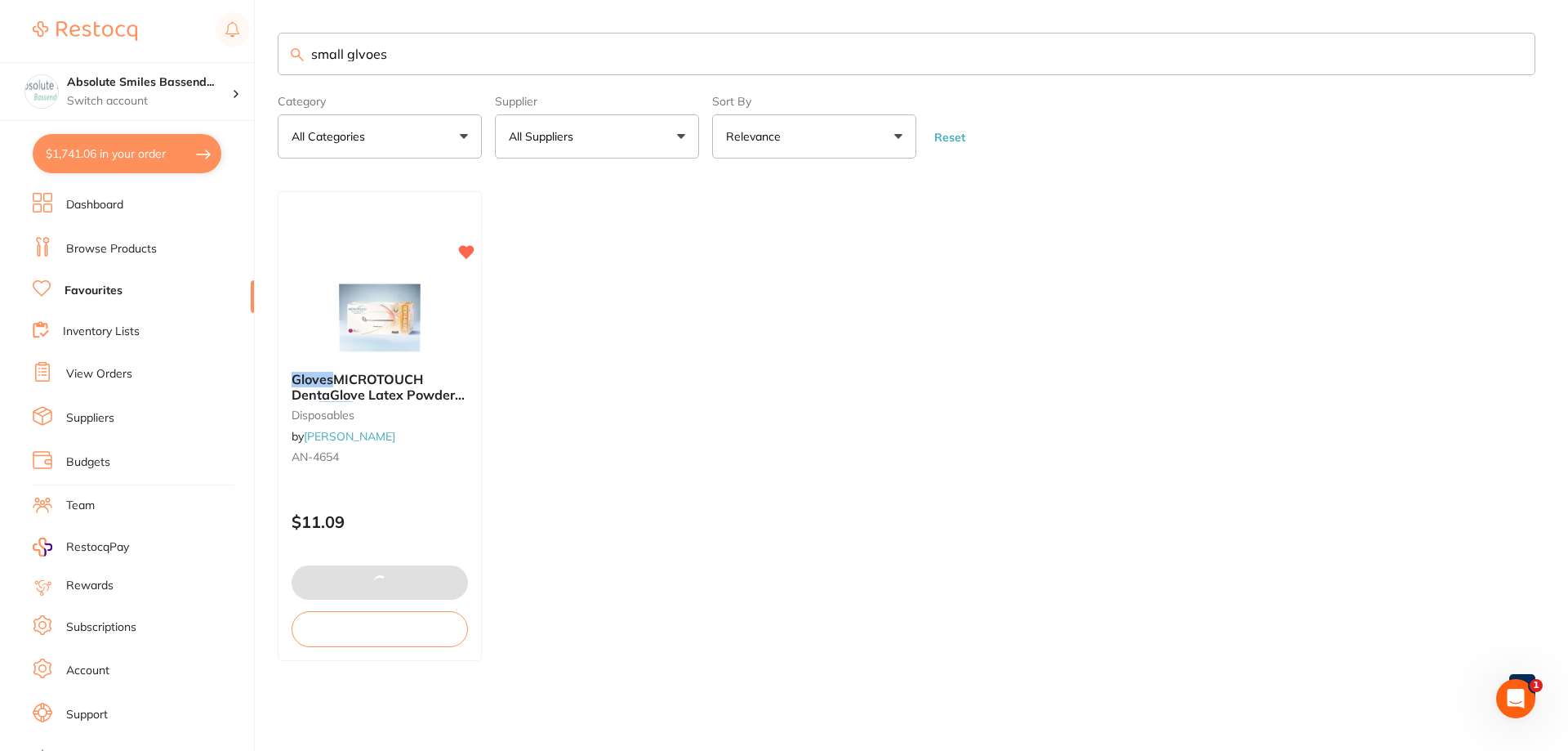
click at [439, 50] on input "small glvoes" at bounding box center [906, 54] width 1257 height 42
type input "s"
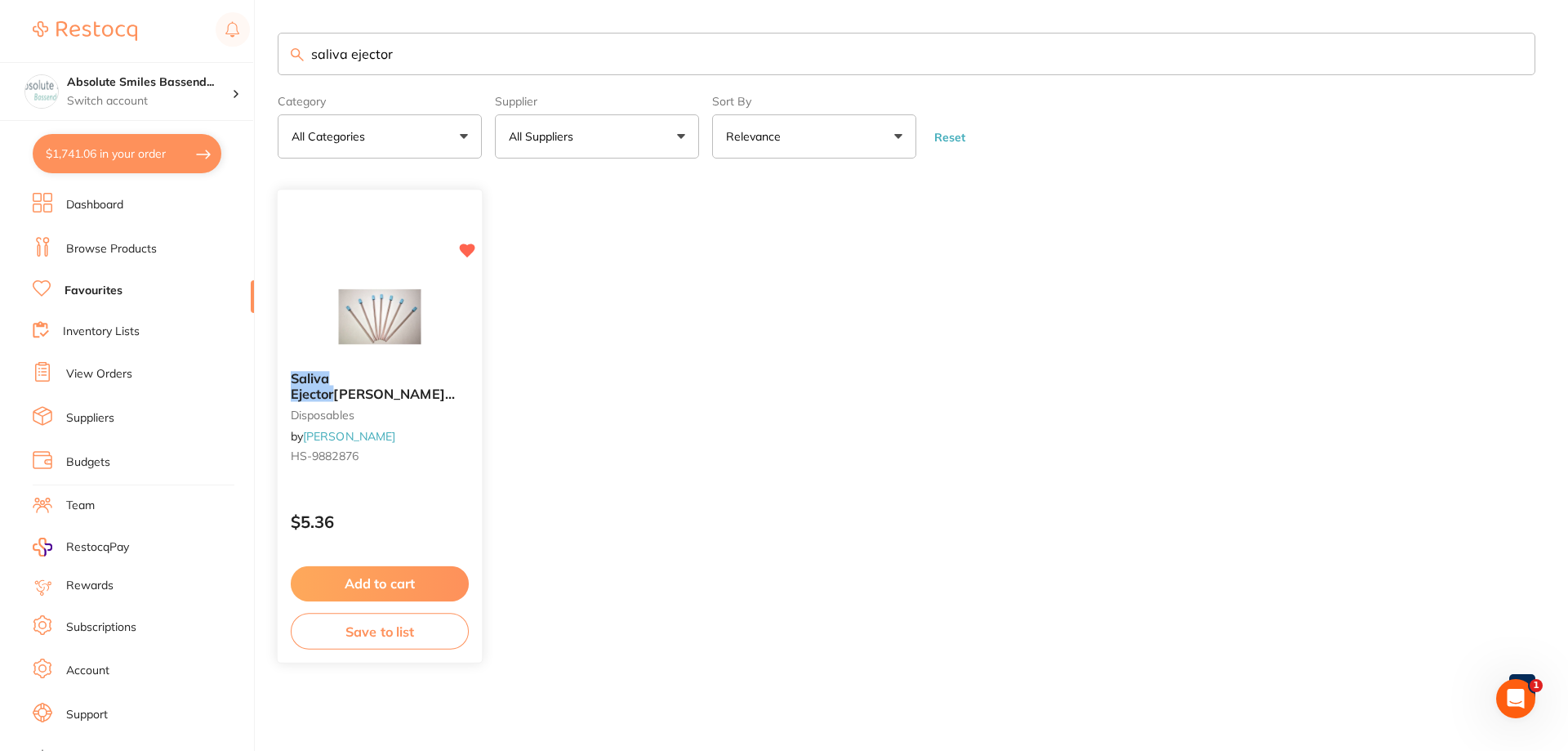
type input "saliva ejector"
click at [418, 591] on button "Add to cart" at bounding box center [379, 584] width 178 height 35
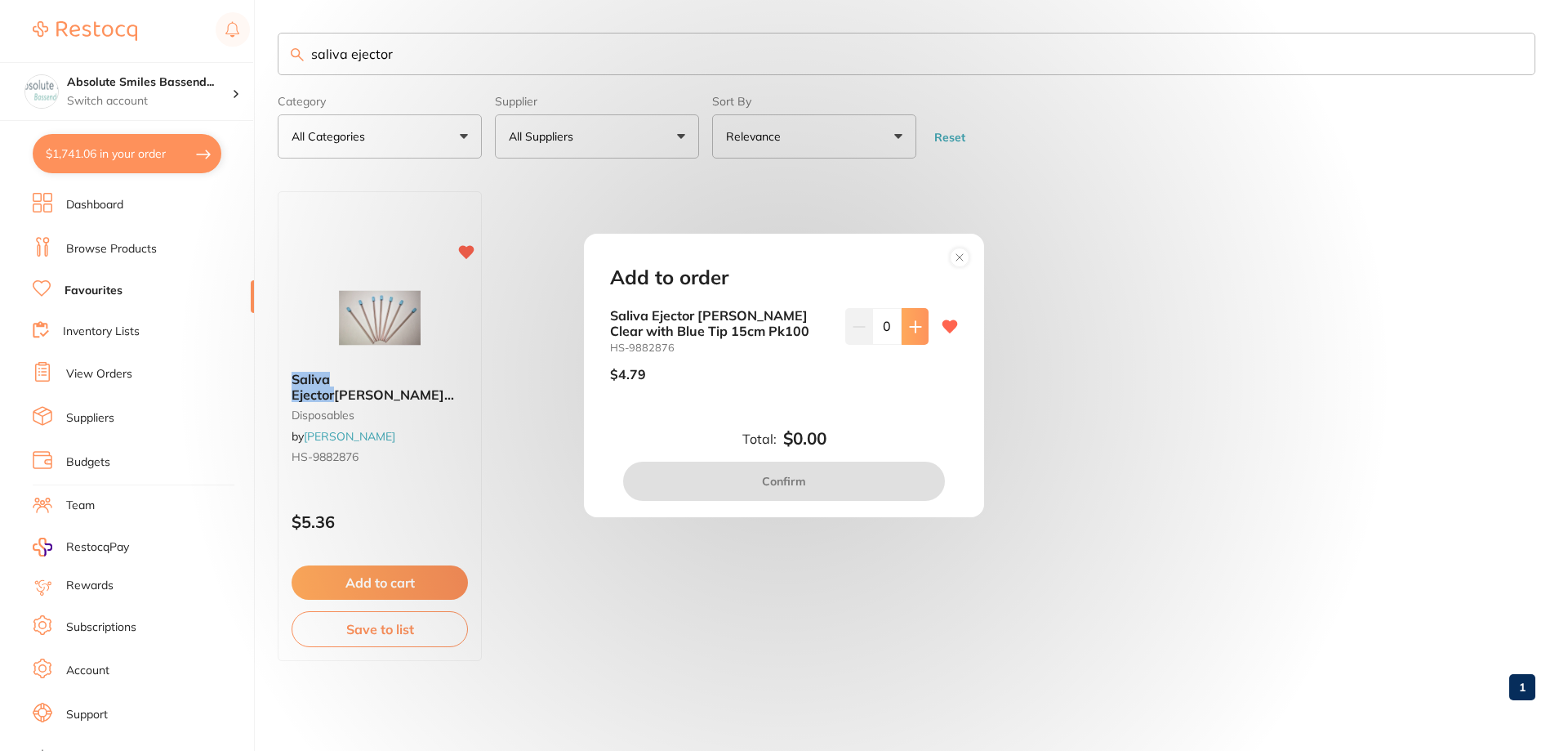
click at [901, 327] on button at bounding box center [914, 326] width 27 height 36
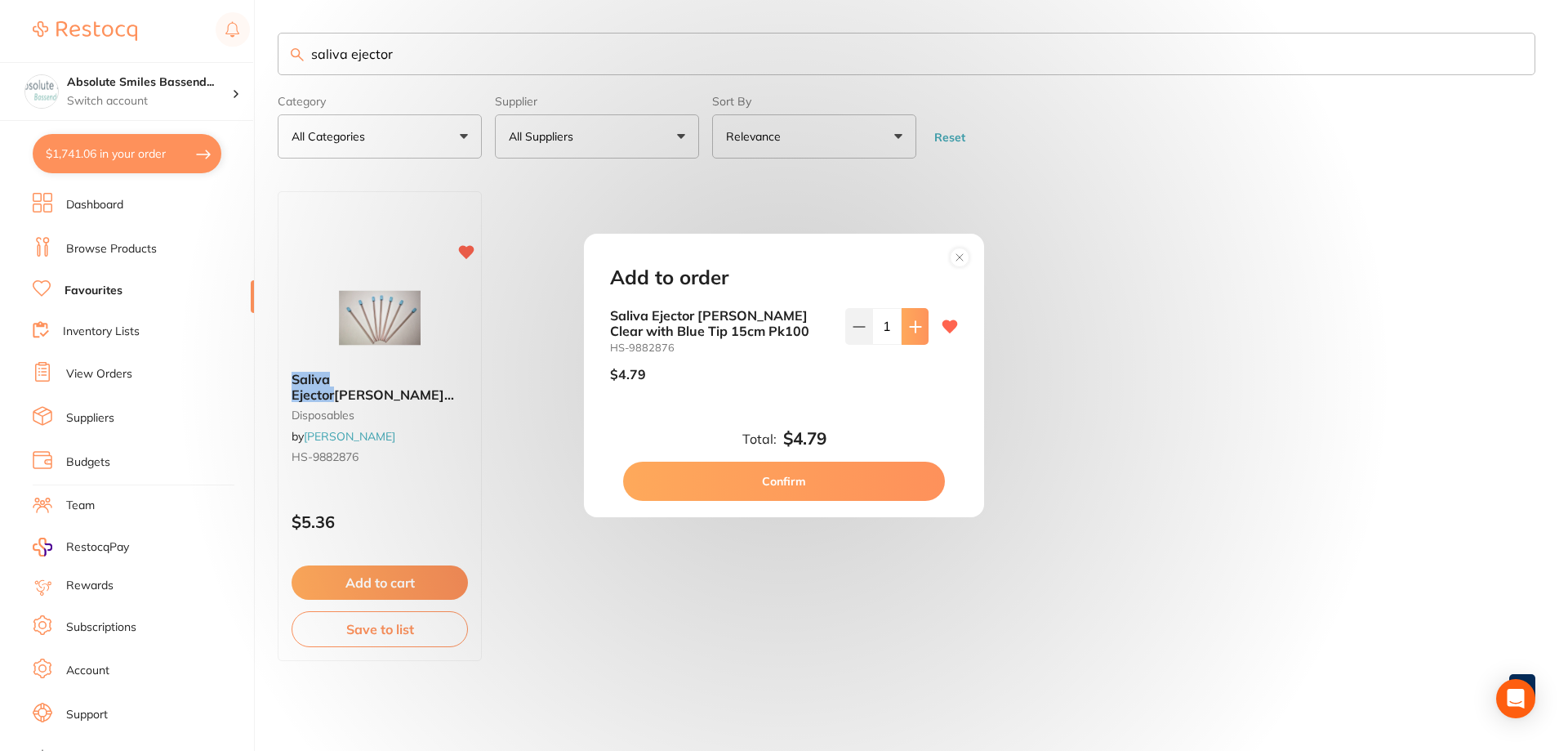
click at [901, 327] on button at bounding box center [914, 326] width 27 height 36
type input "4"
click at [829, 485] on button "Confirm" at bounding box center [784, 481] width 322 height 39
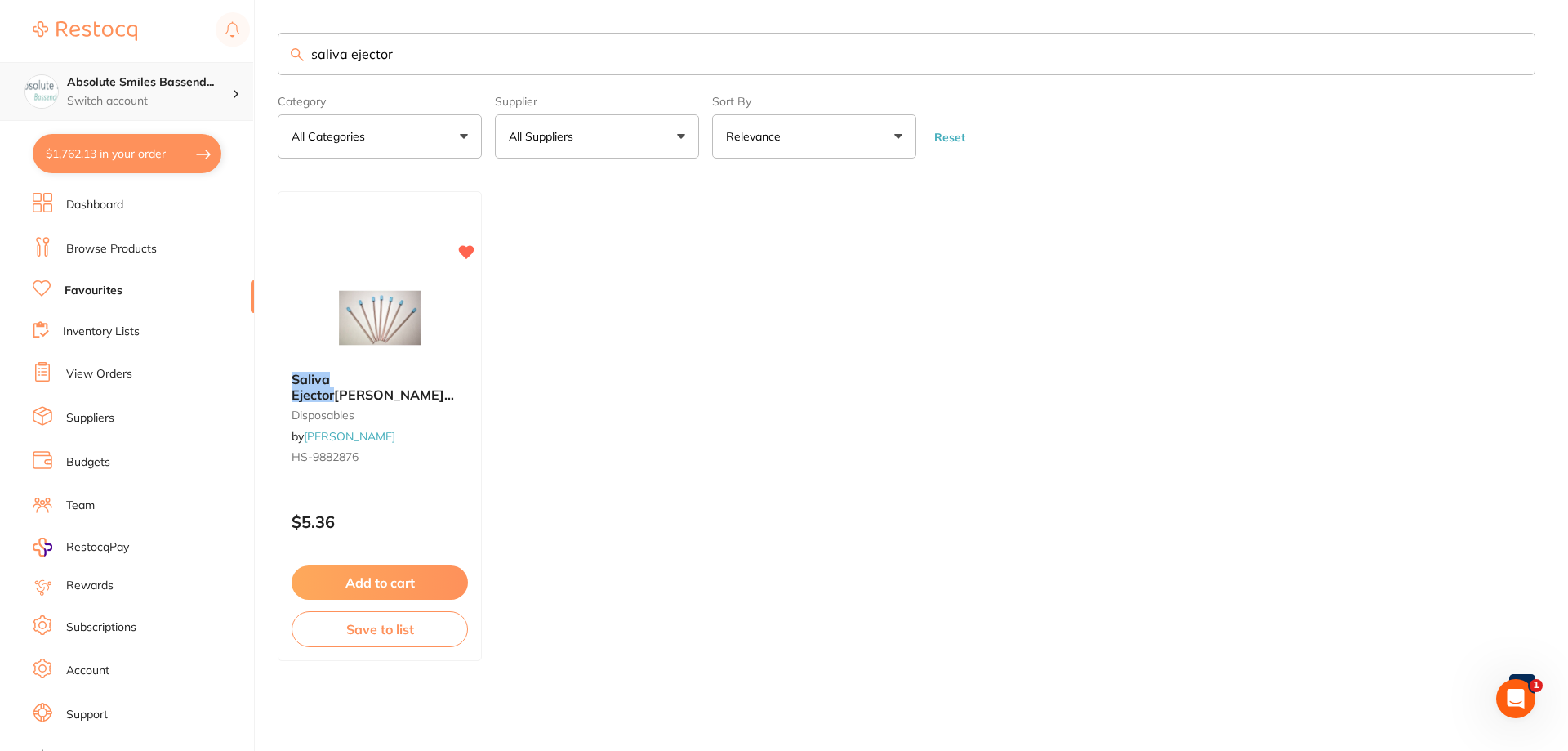
scroll to position [1, 0]
drag, startPoint x: 421, startPoint y: 59, endPoint x: 119, endPoint y: 73, distance: 302.3
click at [119, 73] on div "$1,762.13 Absolute Smiles Bassend... Switch account Absolute Smiles Bassendean …" at bounding box center [784, 375] width 1568 height 751
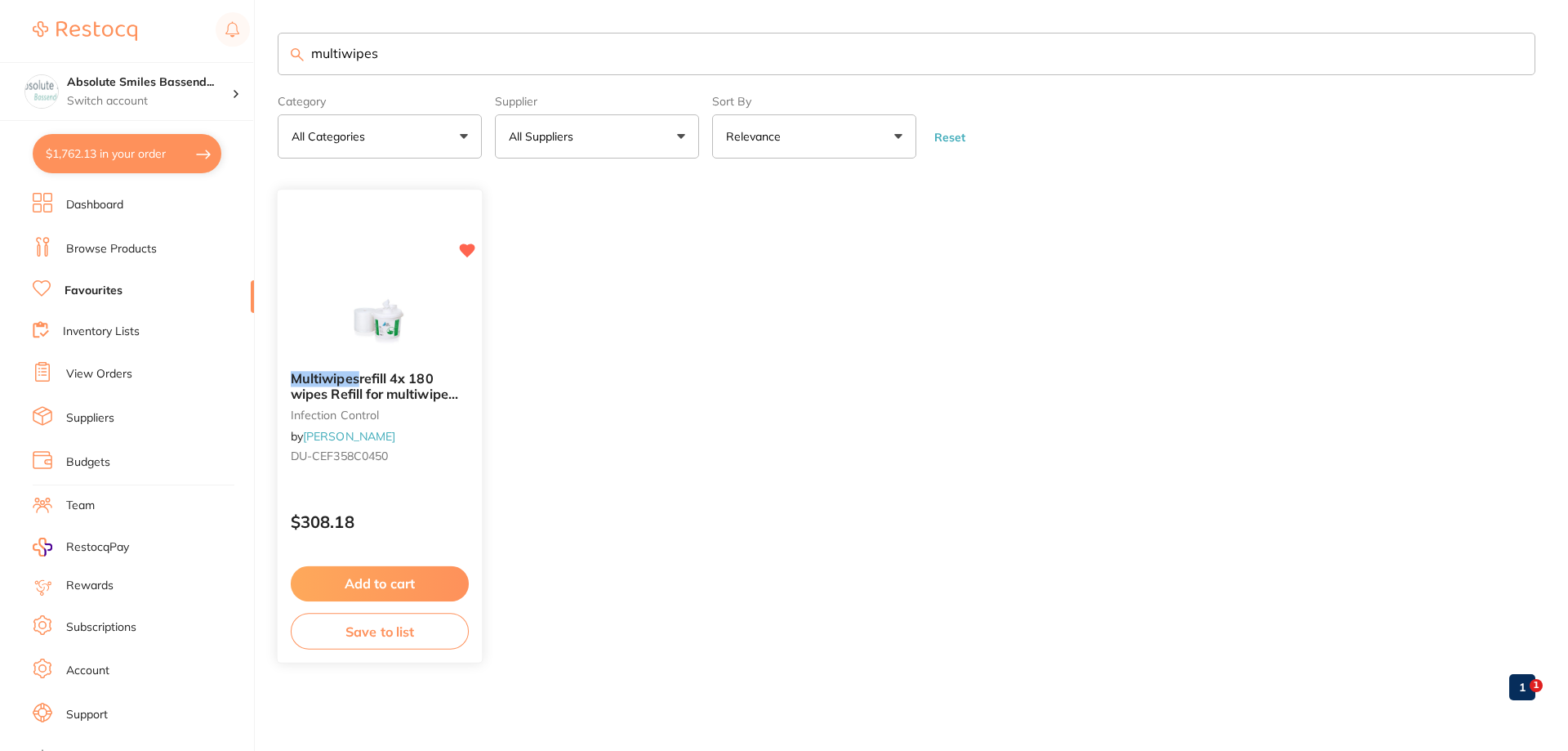
type input "multiwipes"
click at [460, 576] on button "Add to cart" at bounding box center [379, 584] width 178 height 35
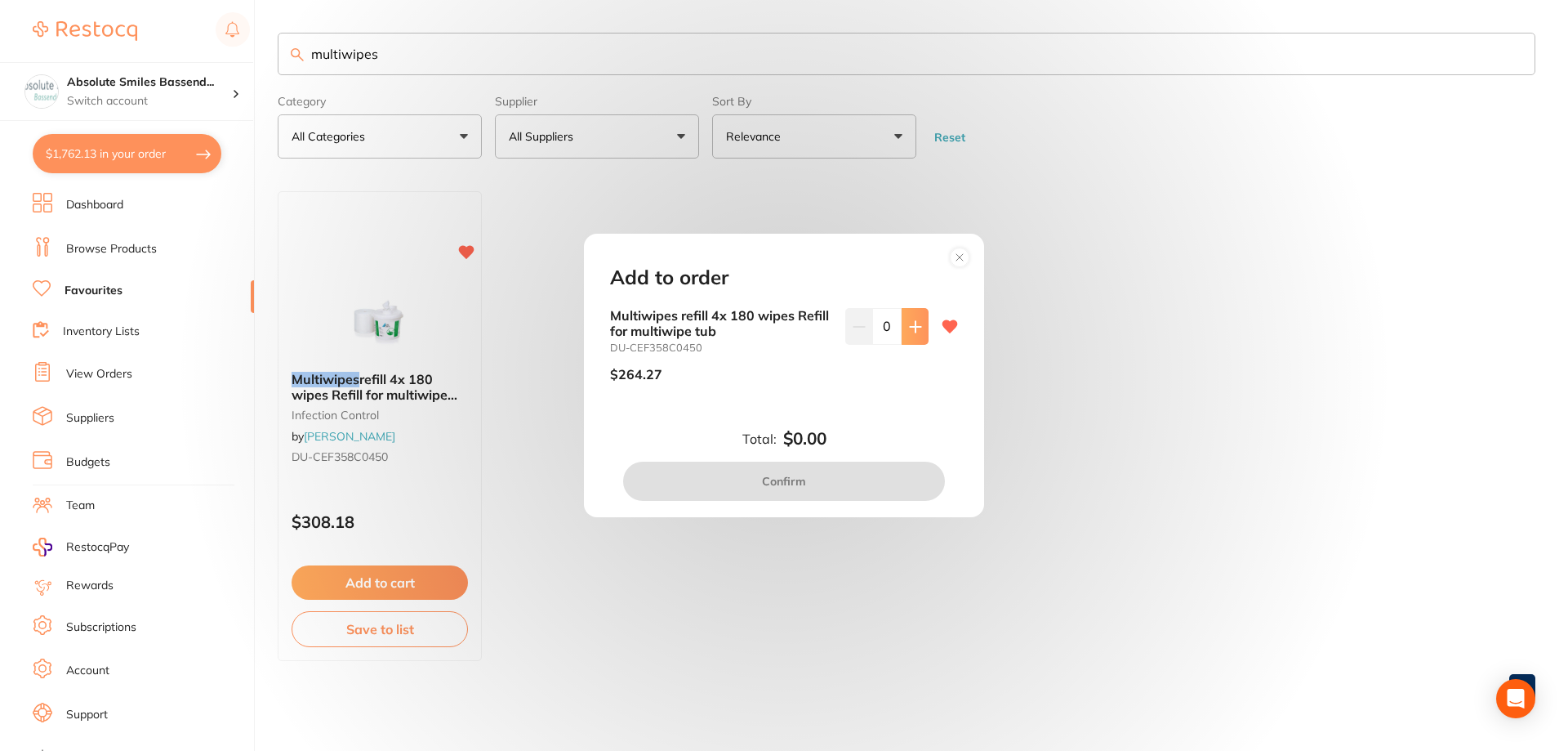
click at [917, 323] on icon at bounding box center [915, 327] width 13 height 13
type input "1"
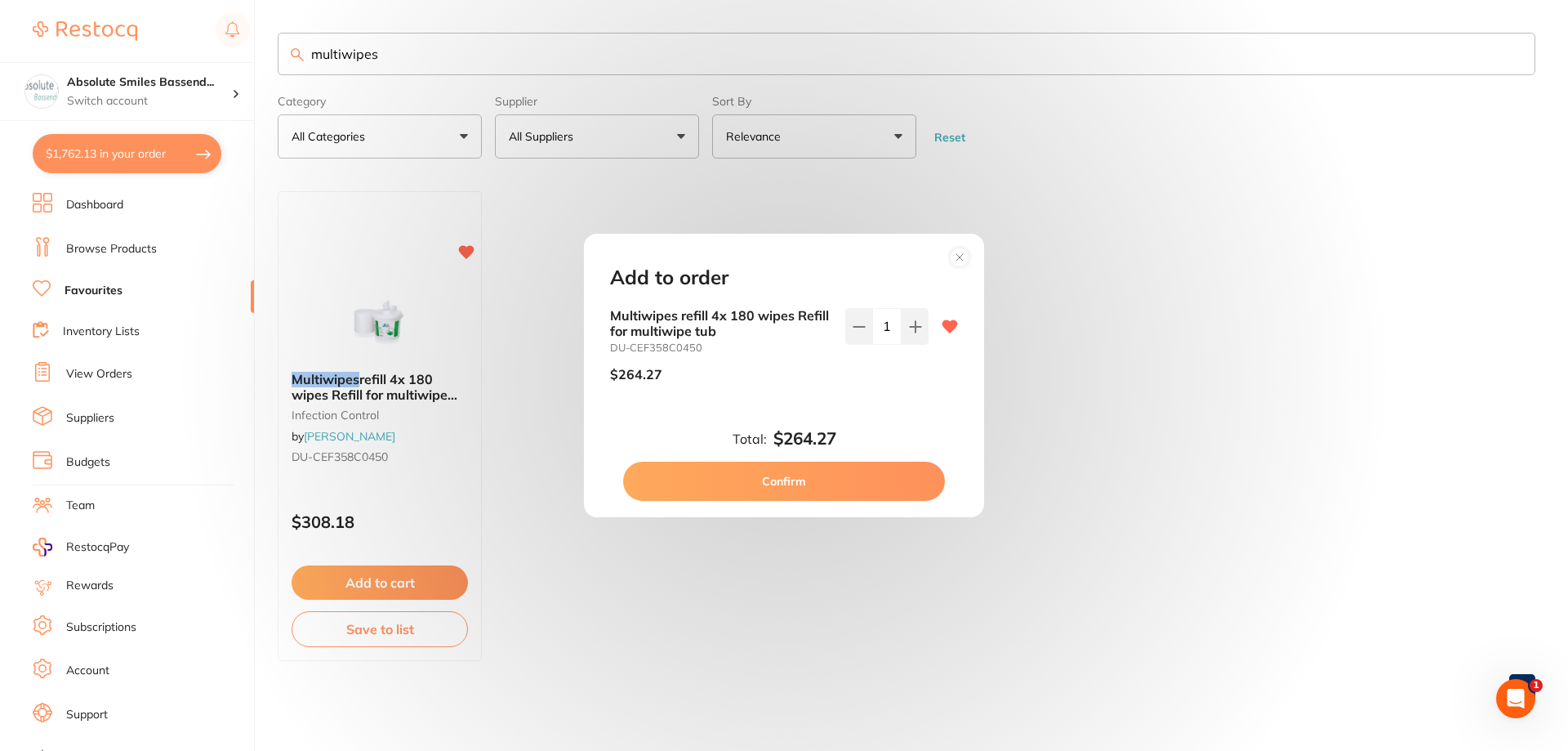
click at [824, 479] on button "Confirm" at bounding box center [784, 481] width 322 height 39
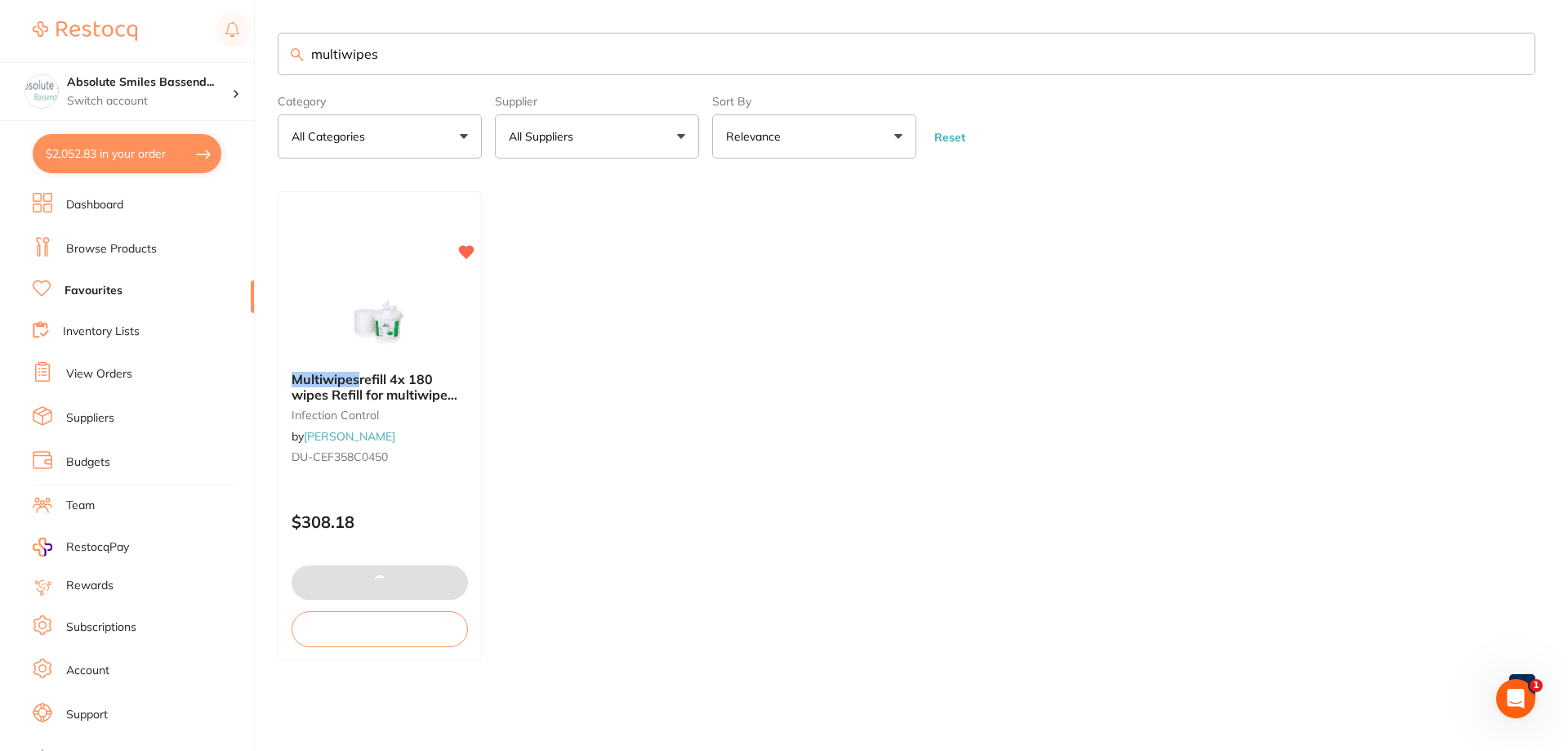
drag, startPoint x: 433, startPoint y: 57, endPoint x: 295, endPoint y: 58, distance: 138.0
click at [295, 58] on div "multiwipes" at bounding box center [906, 54] width 1257 height 42
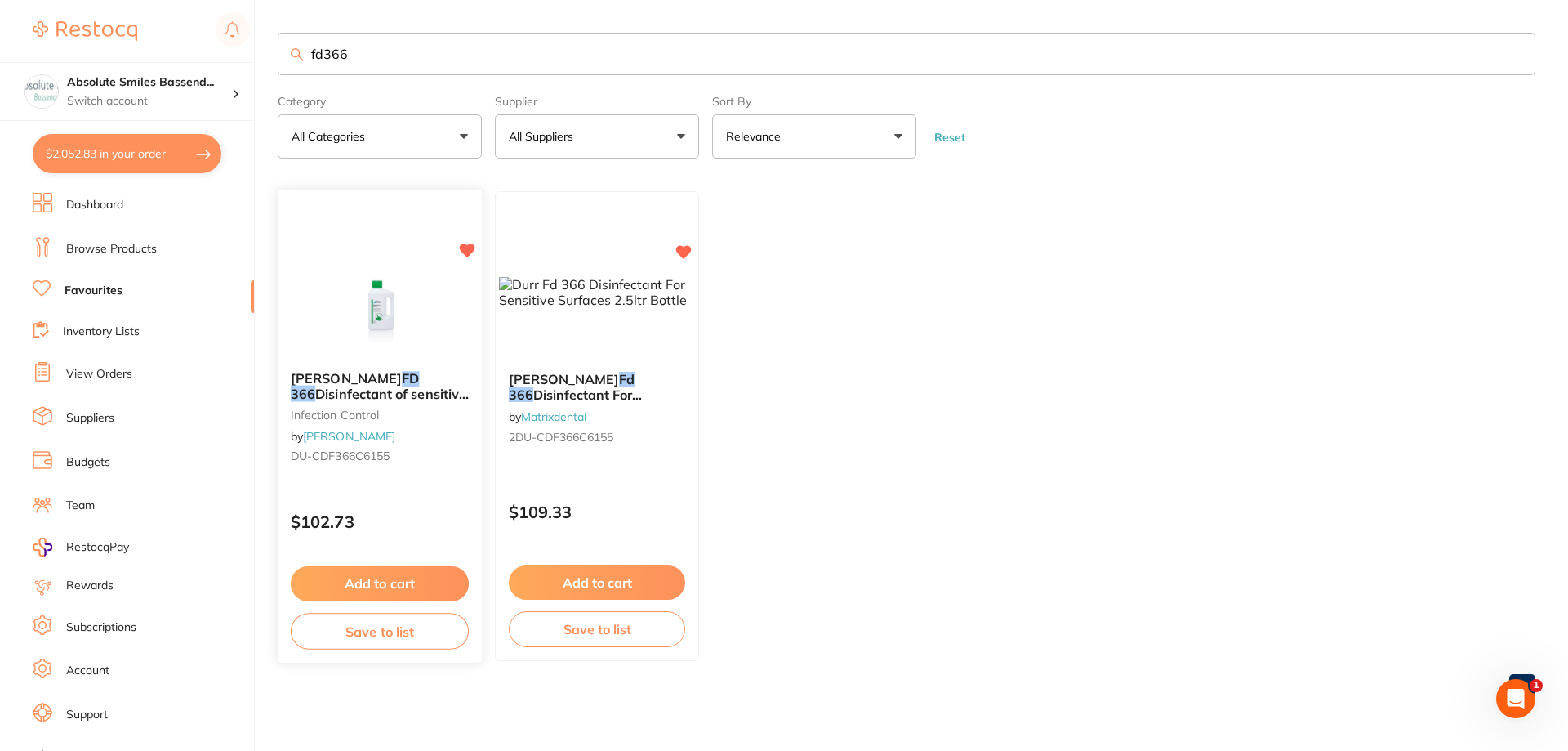
type input "fd366"
click at [429, 574] on button "Add to cart" at bounding box center [379, 584] width 178 height 35
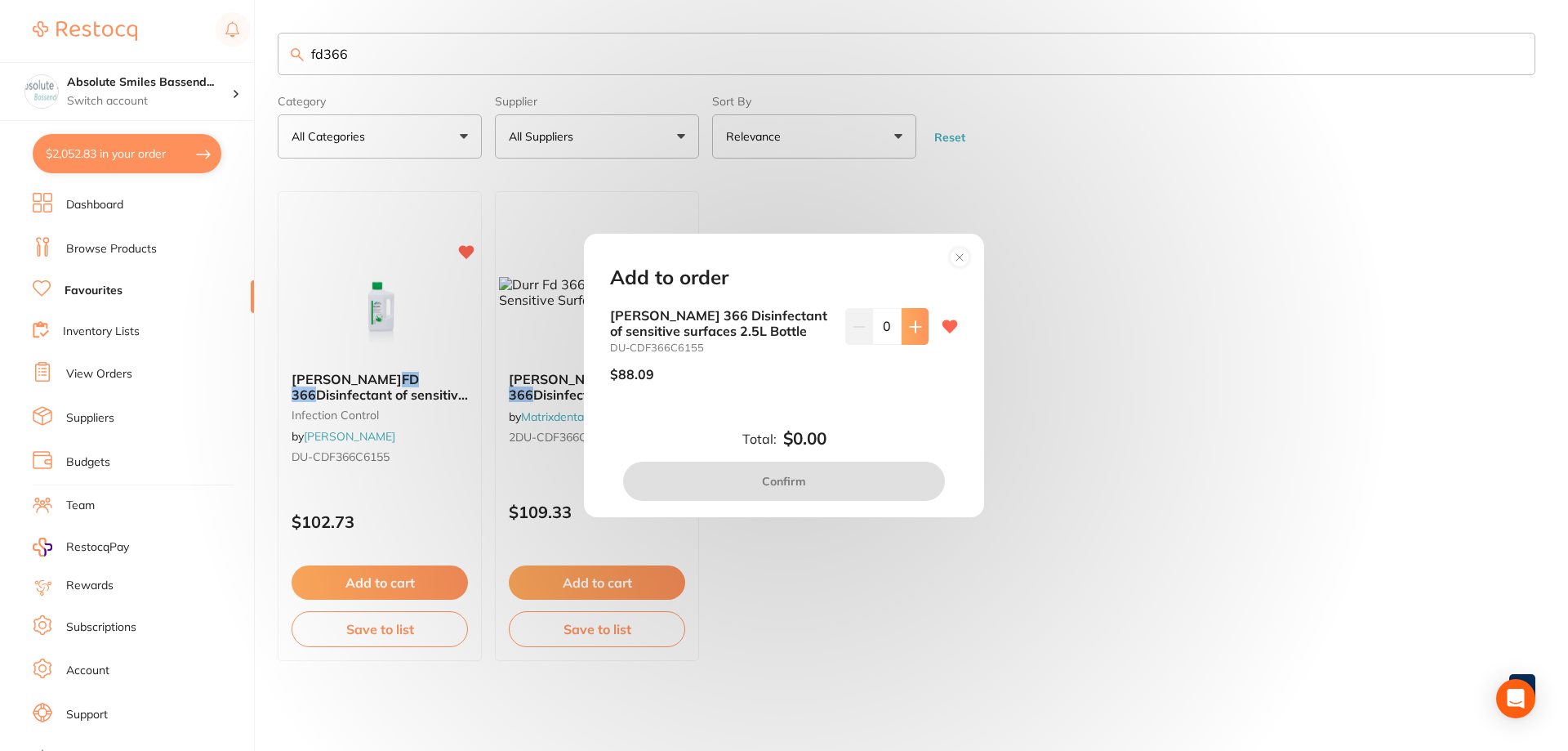
click at [921, 334] on button at bounding box center [914, 326] width 27 height 36
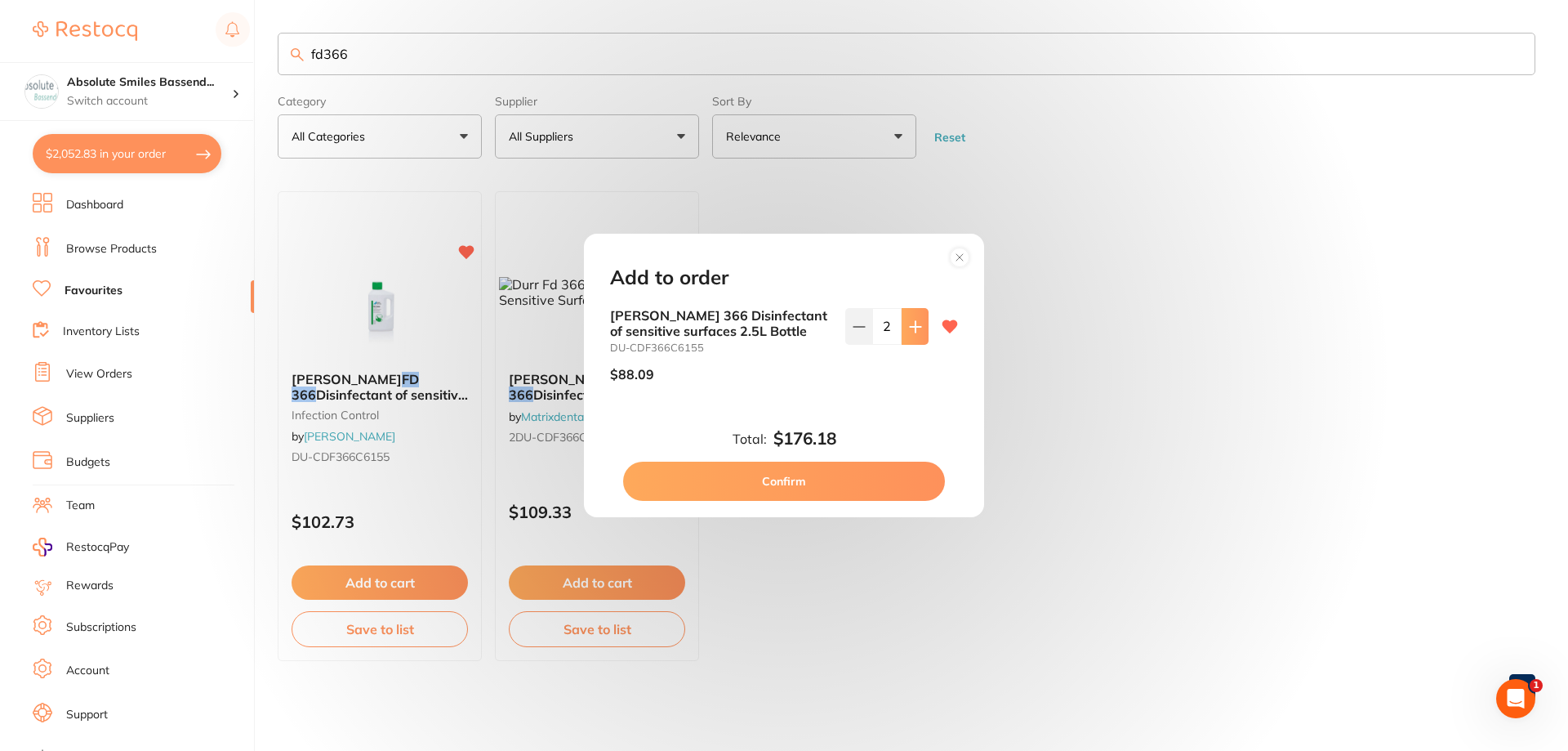
click at [921, 334] on button at bounding box center [914, 326] width 27 height 36
type input "4"
click at [837, 482] on button "Confirm" at bounding box center [784, 481] width 322 height 39
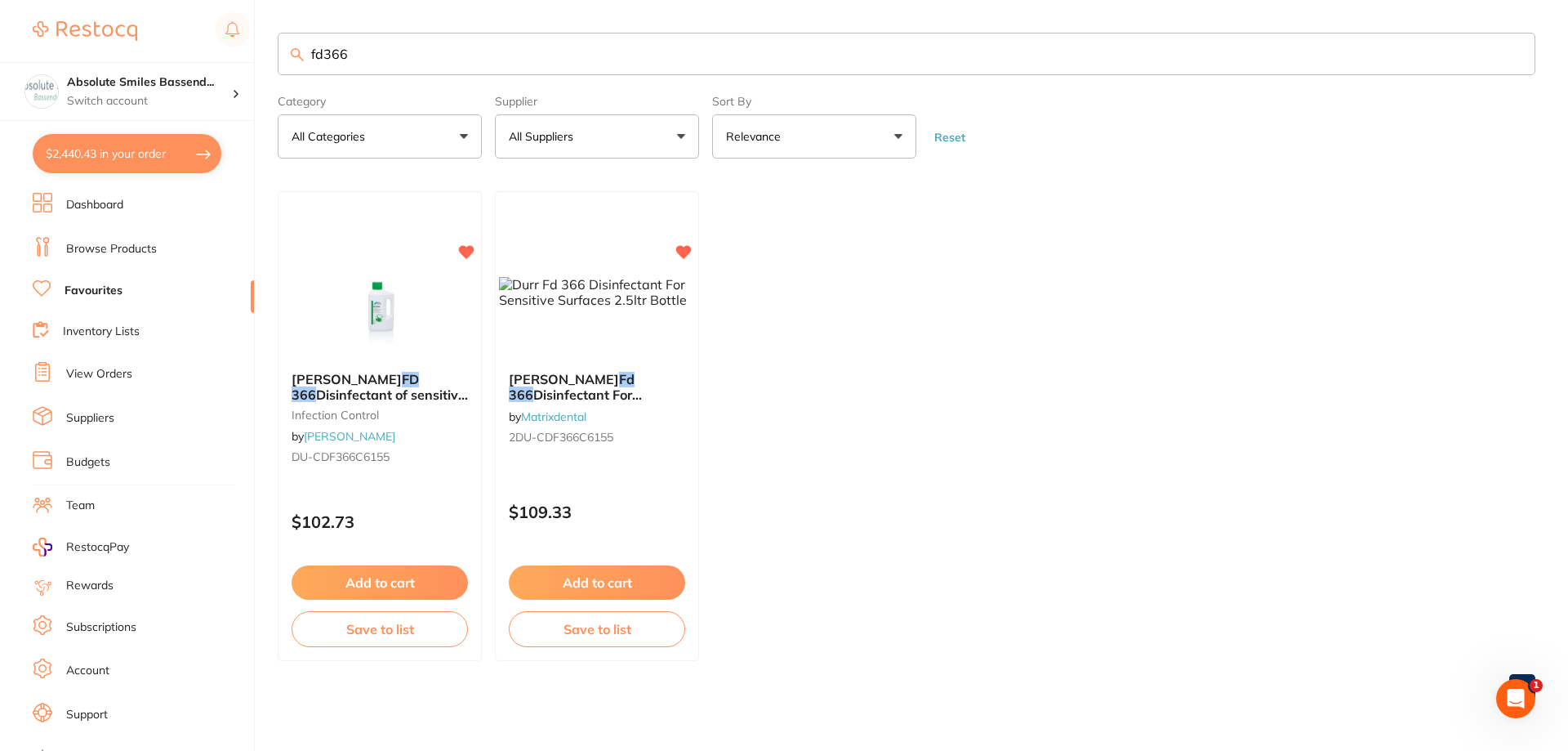
click at [179, 153] on button "$2,440.43 in your order" at bounding box center [127, 153] width 188 height 39
checkbox input "true"
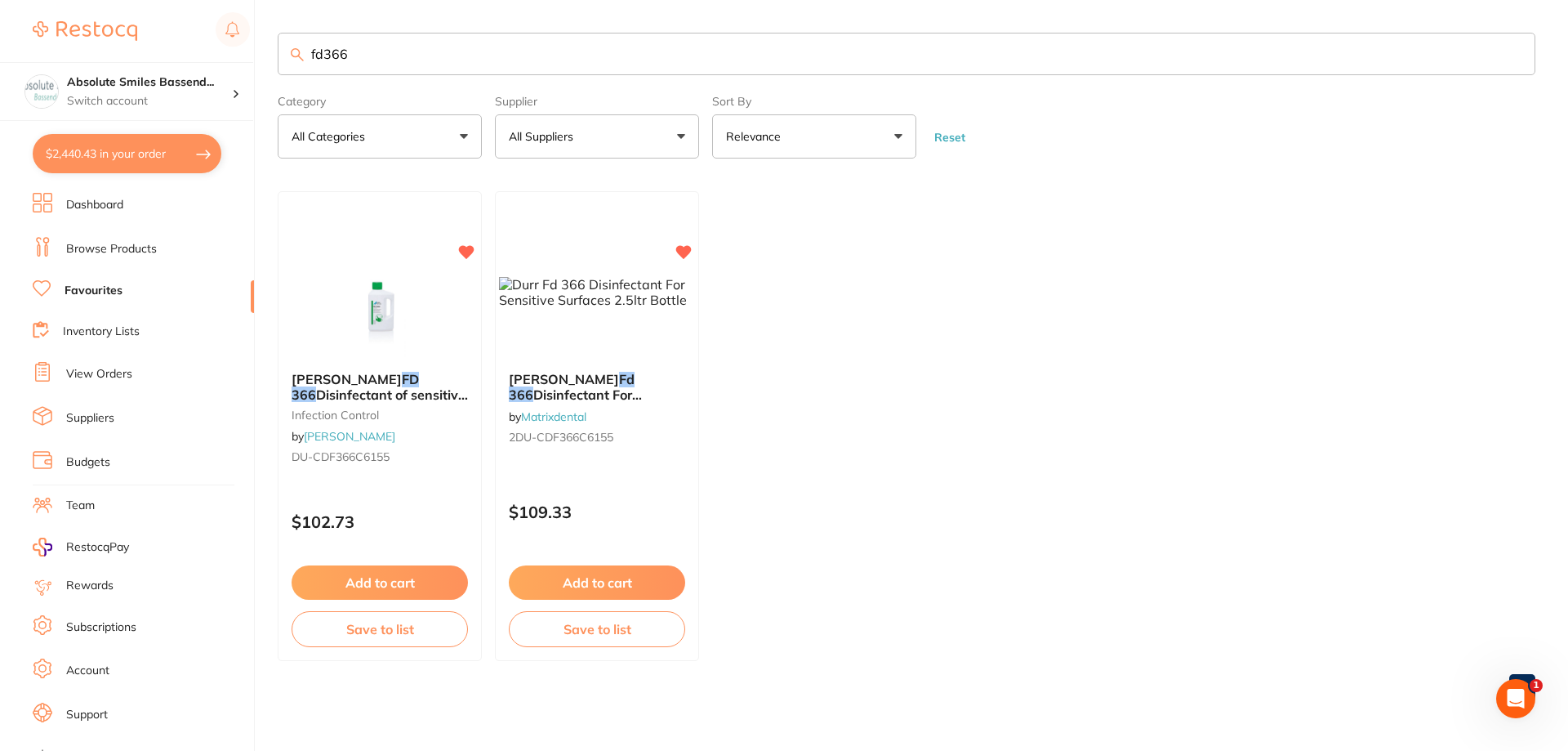
checkbox input "true"
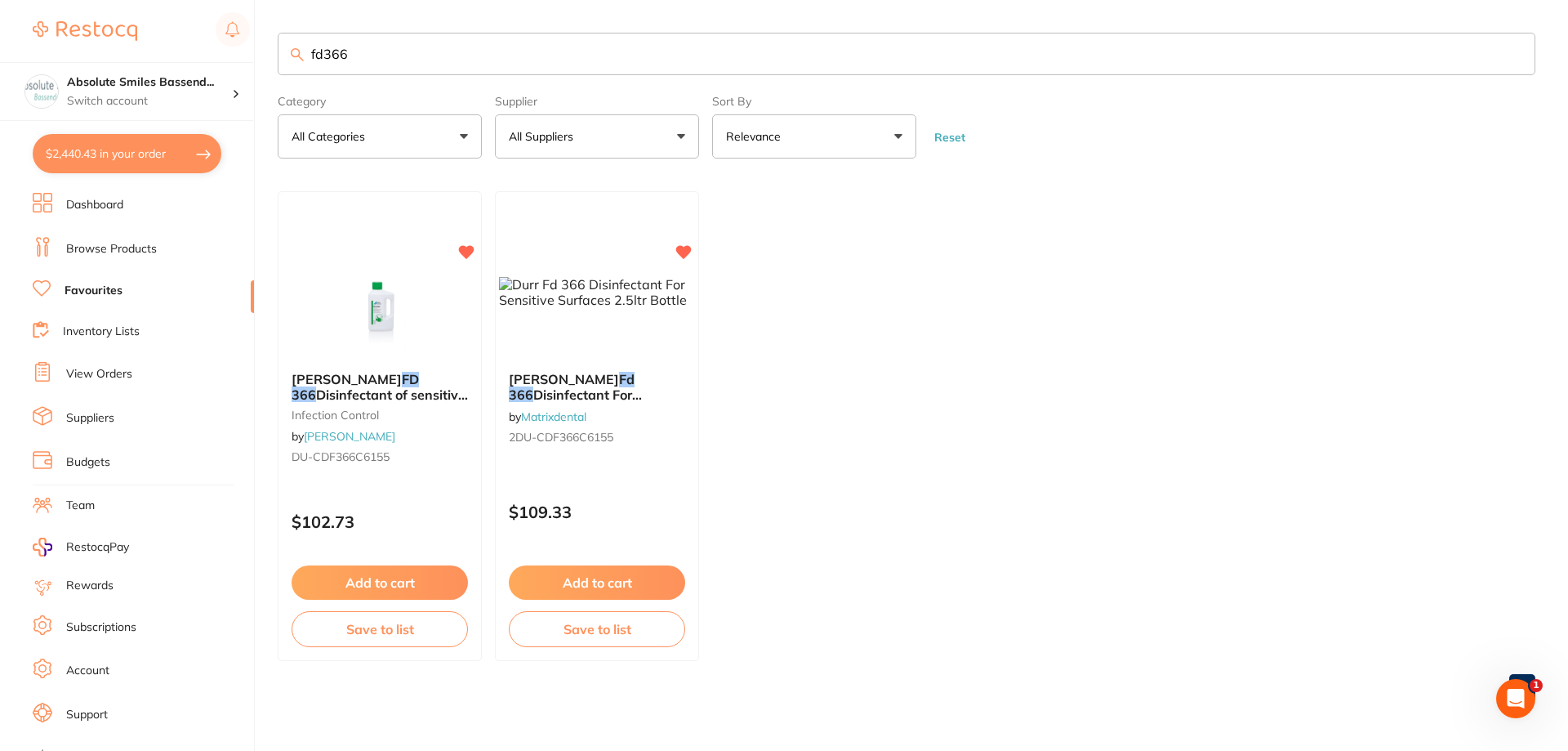
checkbox input "true"
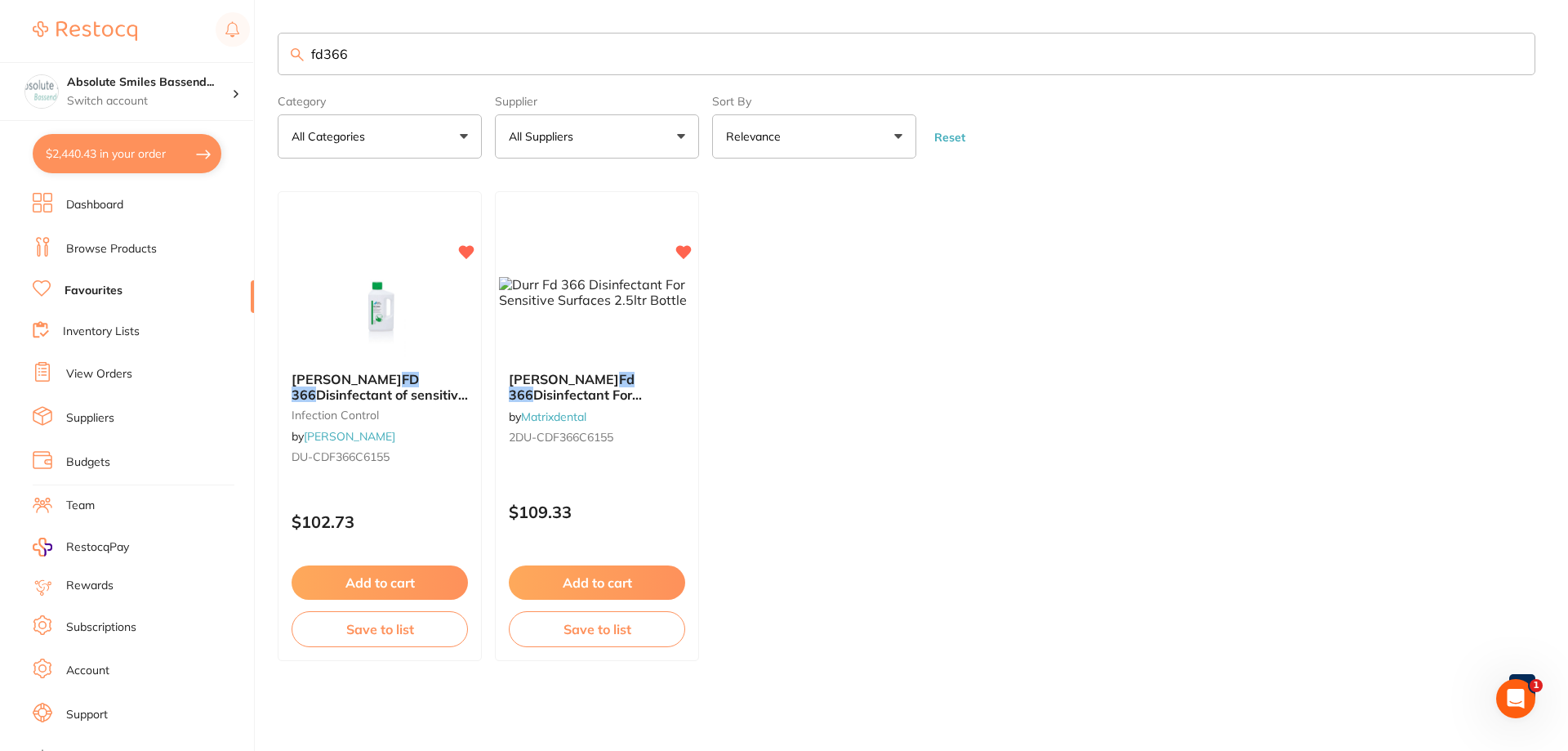
checkbox input "true"
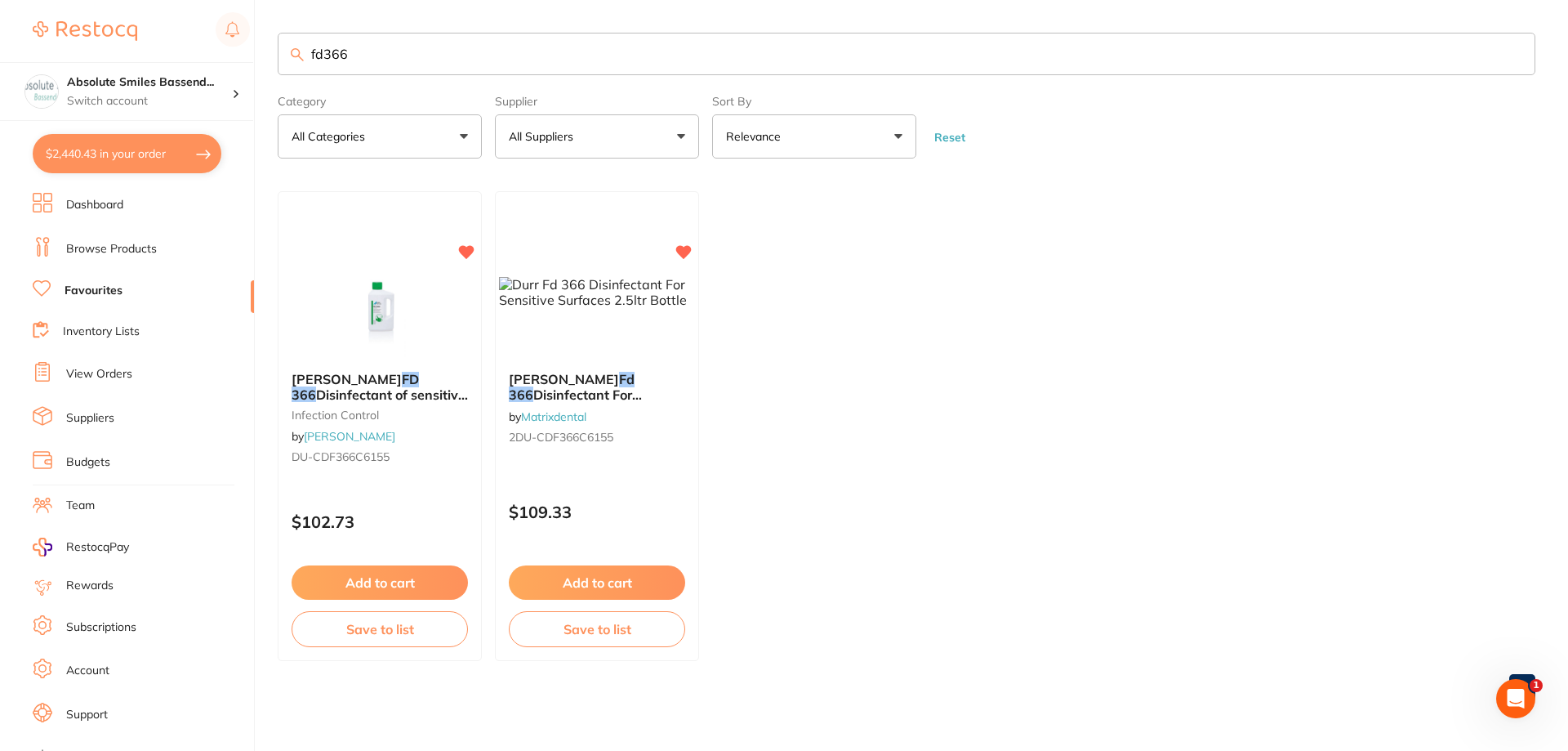
checkbox input "true"
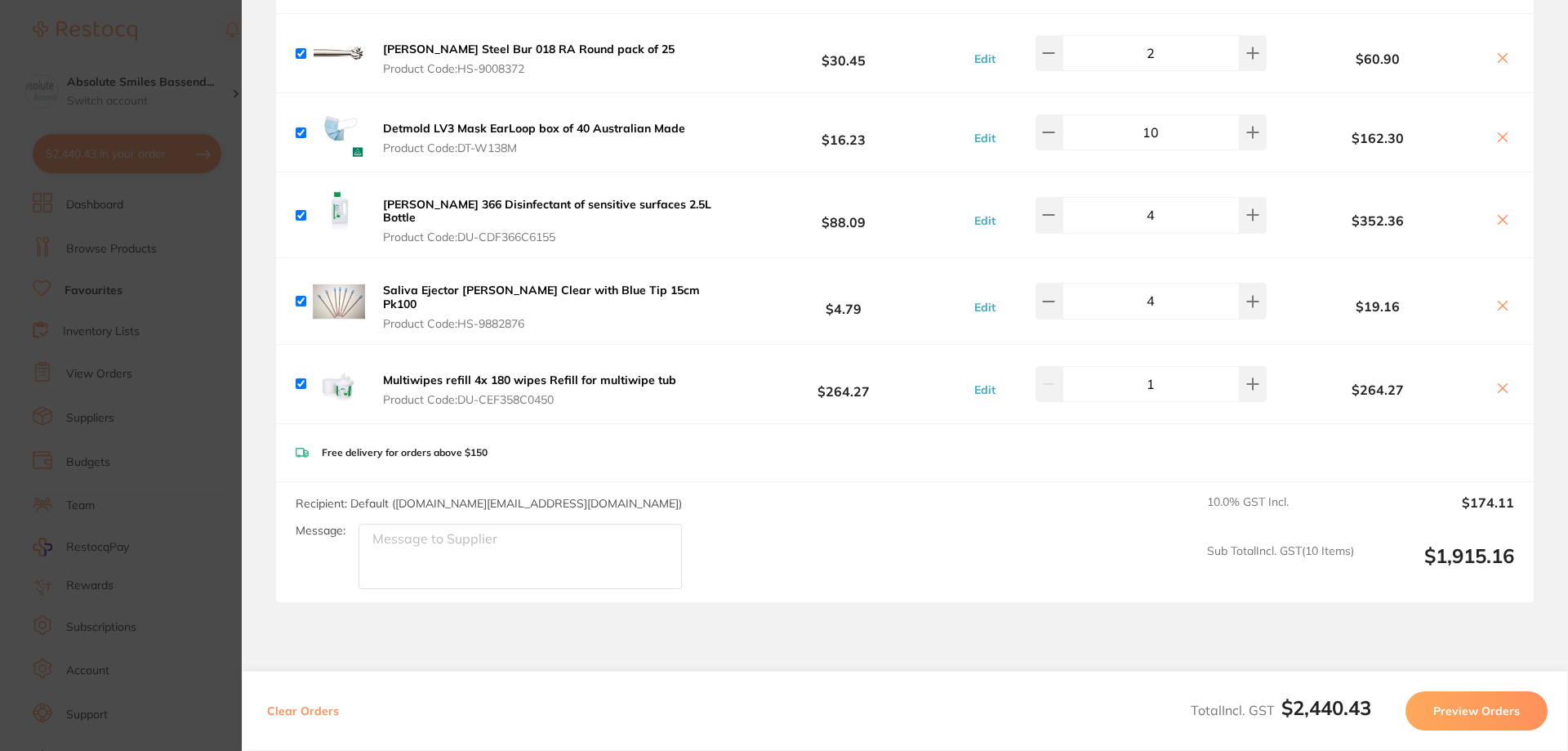
scroll to position [1840, 0]
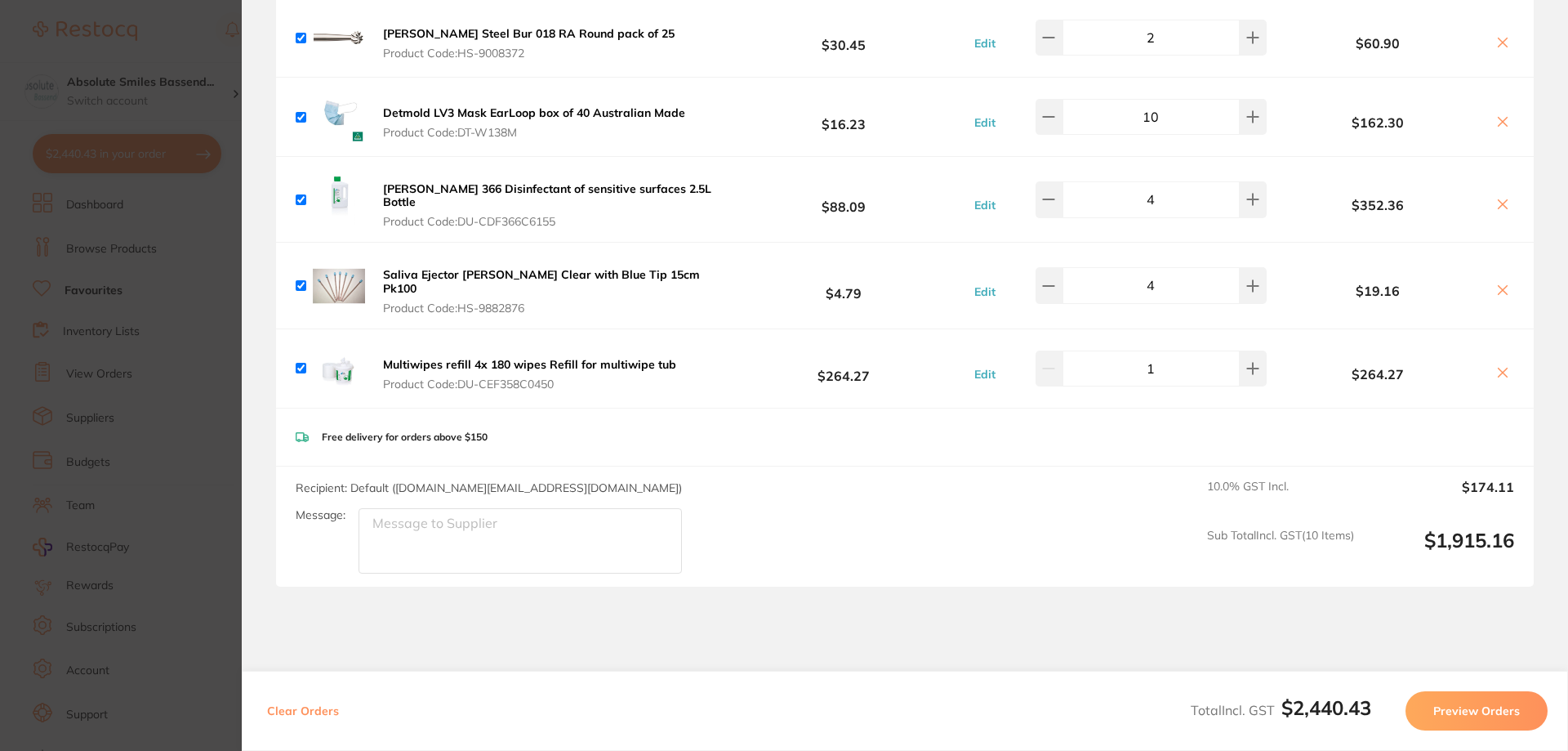
click at [1433, 701] on button "Preview Orders" at bounding box center [1476, 711] width 142 height 39
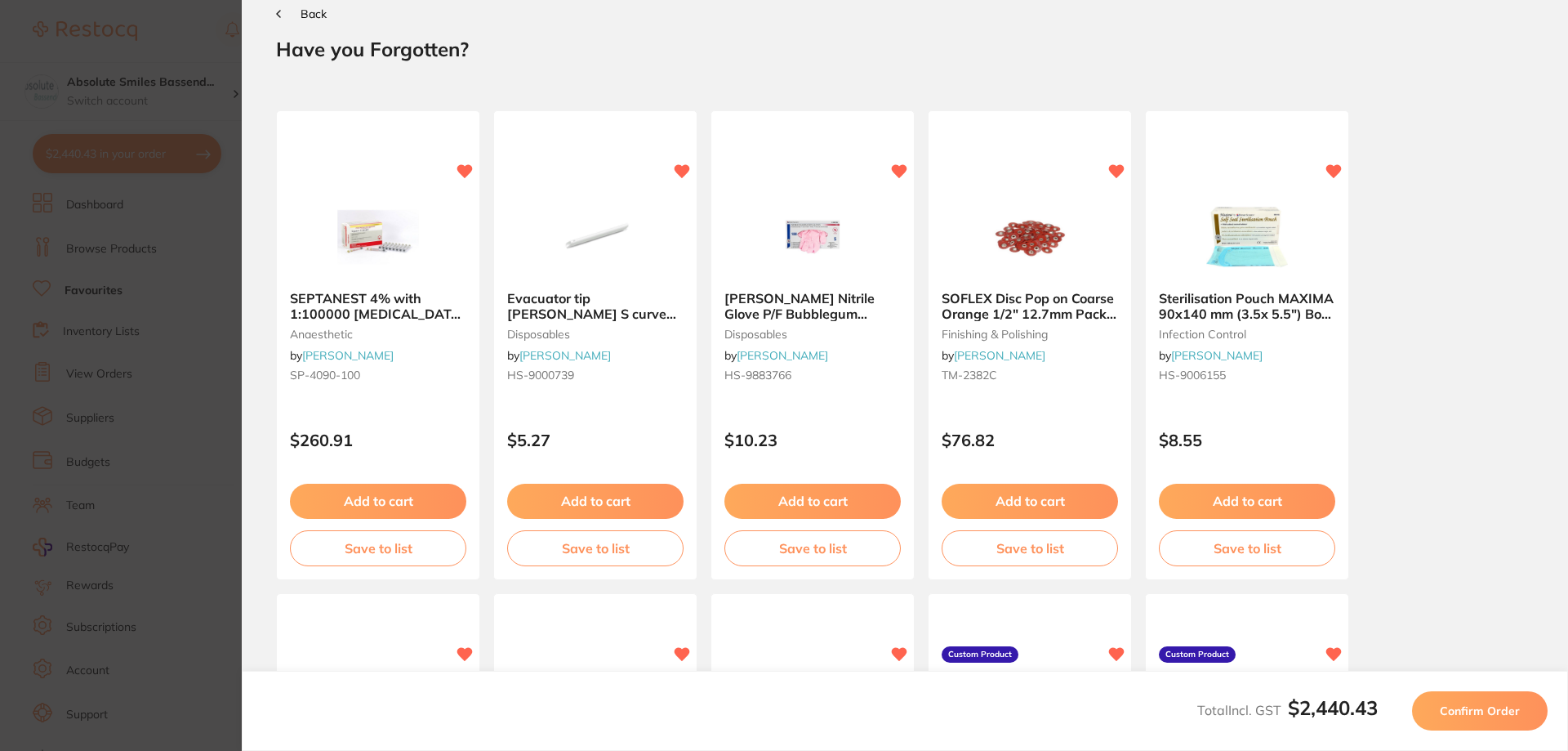
scroll to position [0, 0]
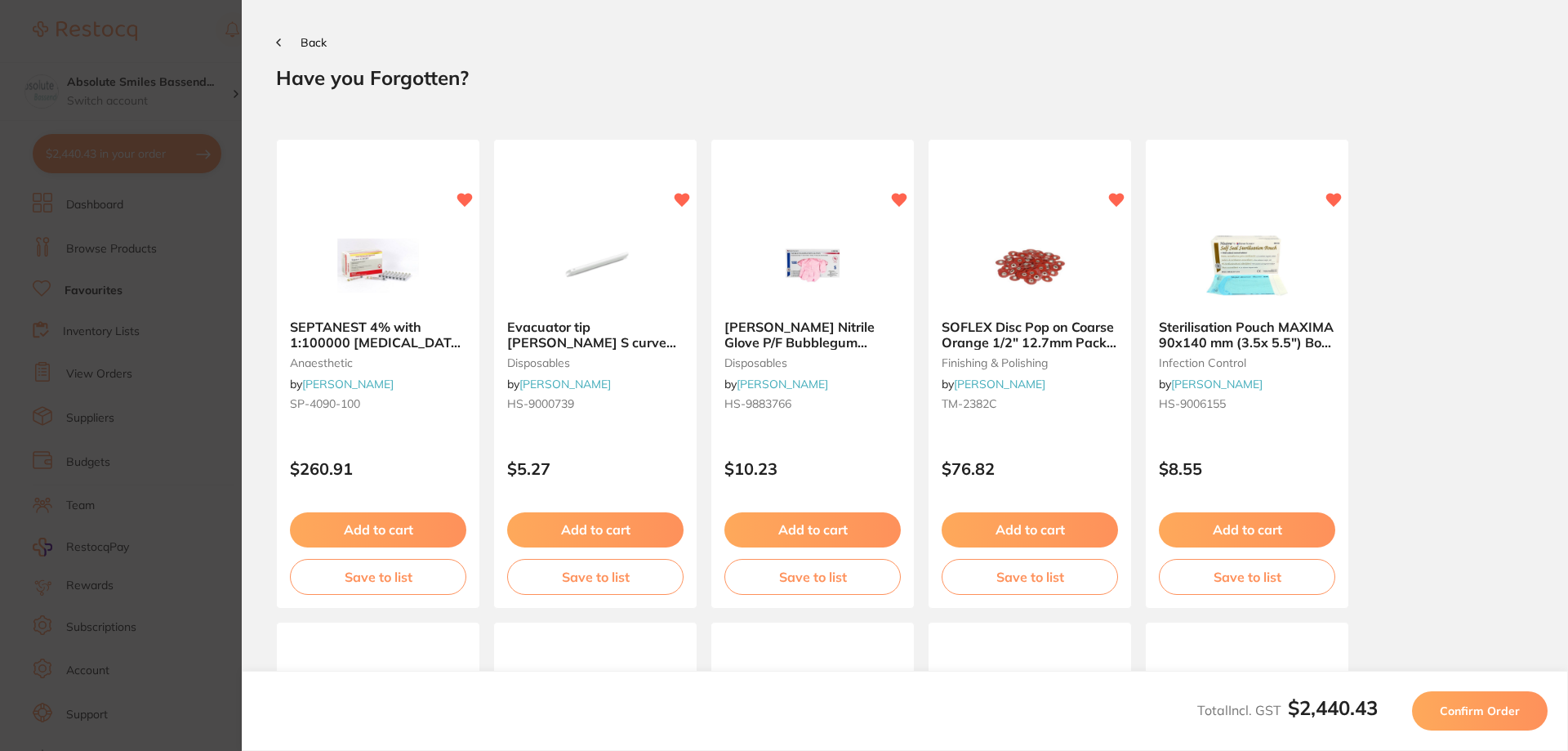
click at [1477, 711] on span "Confirm Order" at bounding box center [1479, 711] width 80 height 15
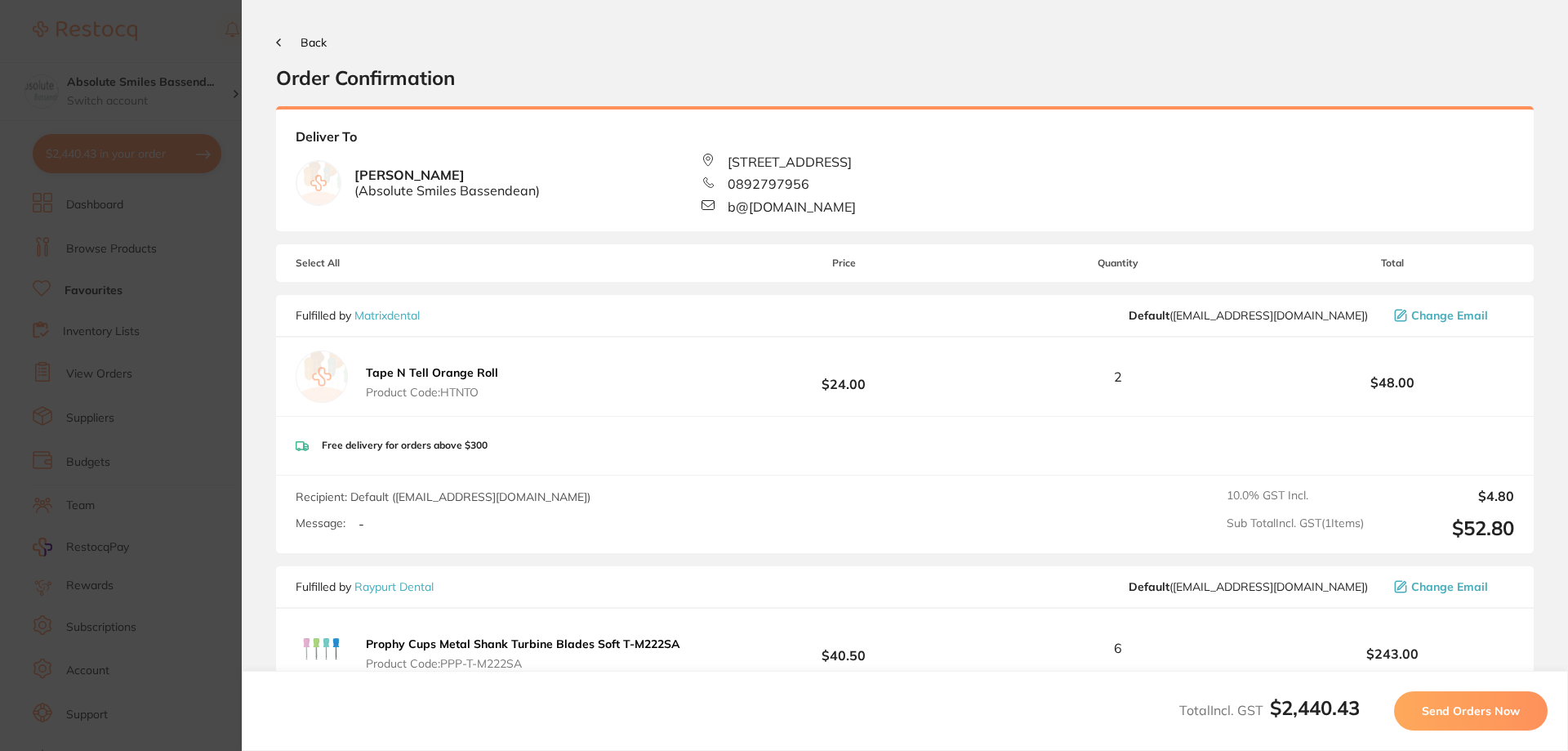
click at [1432, 702] on button "Send Orders Now" at bounding box center [1470, 711] width 154 height 39
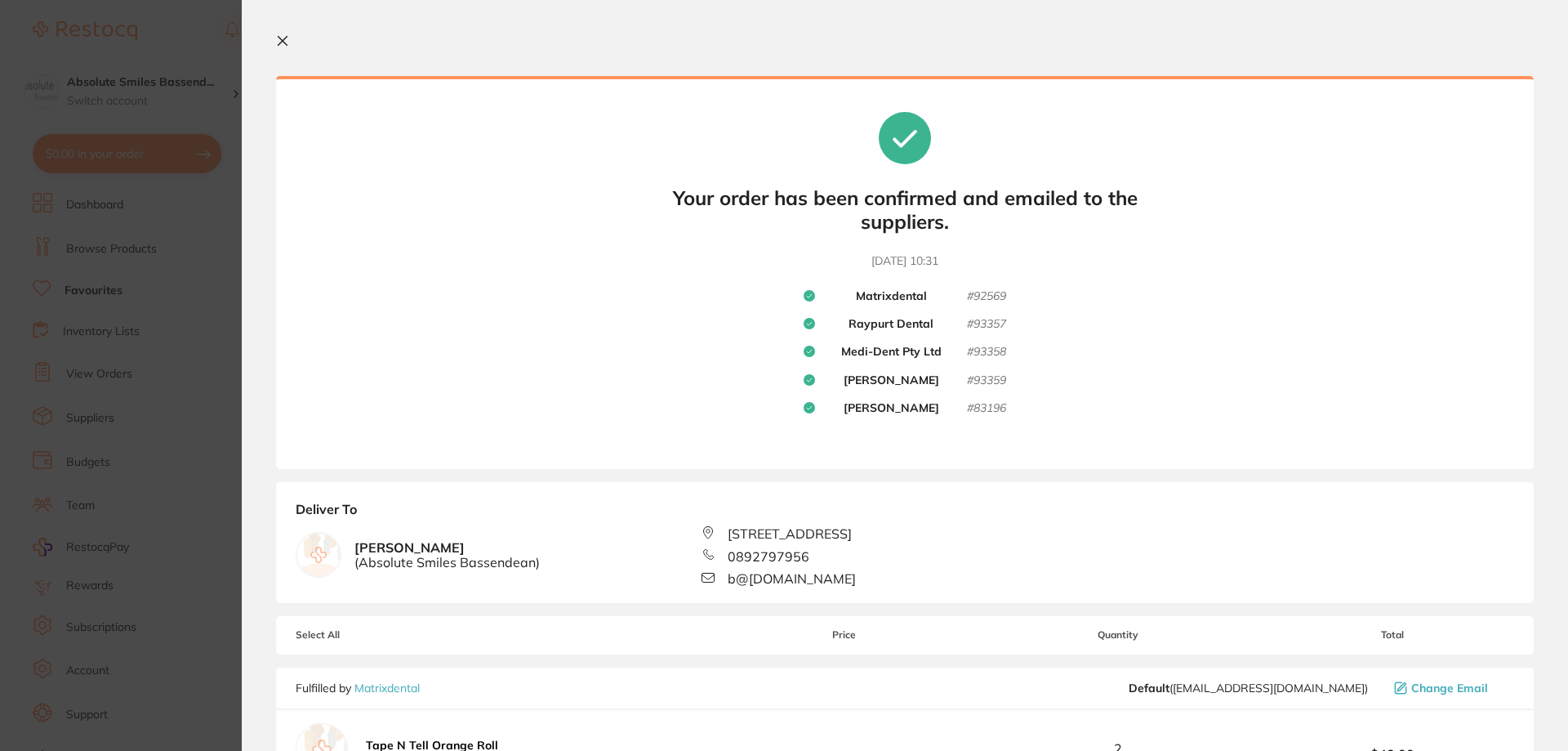
click at [282, 38] on icon at bounding box center [283, 41] width 13 height 13
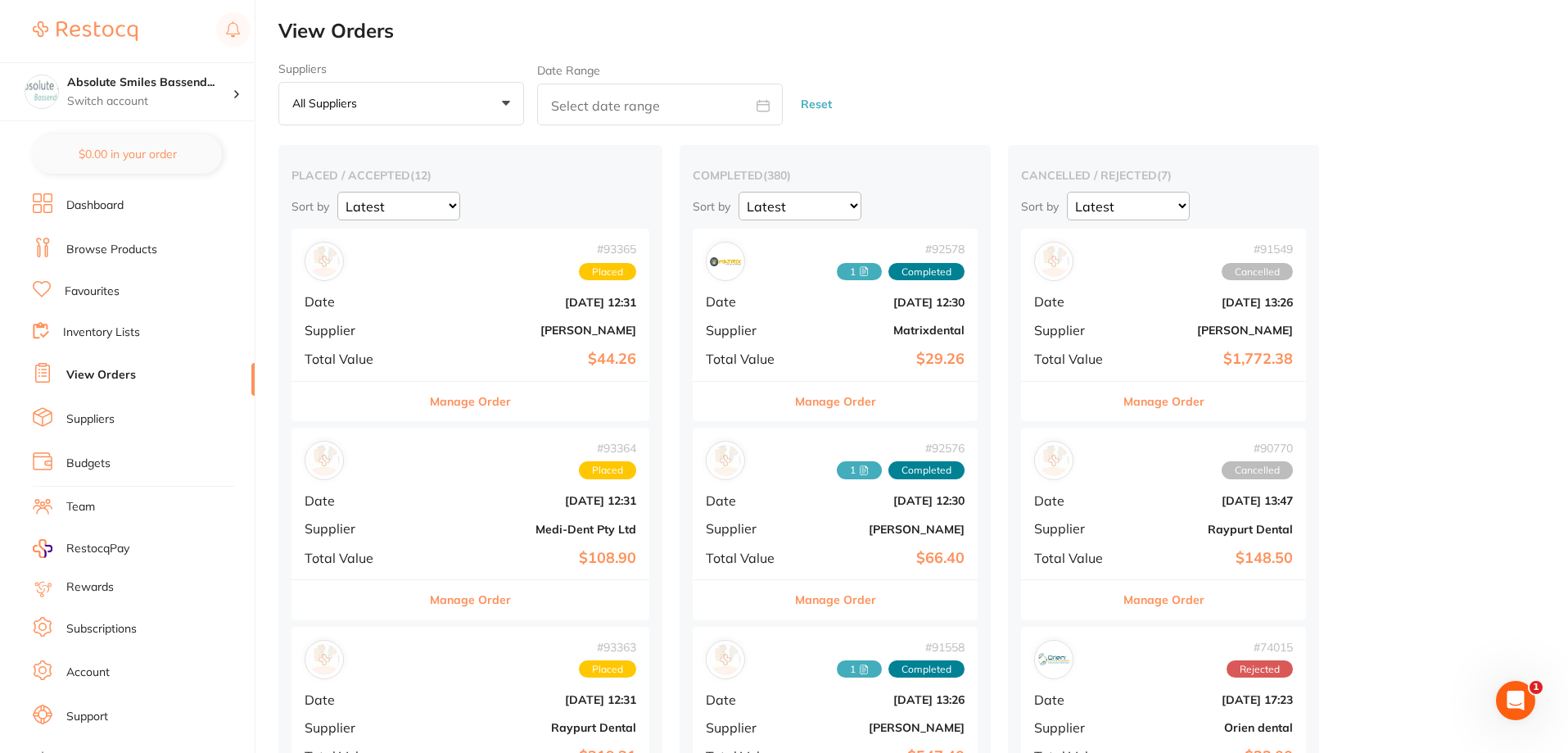
click at [107, 250] on link "Browse Products" at bounding box center [111, 249] width 91 height 17
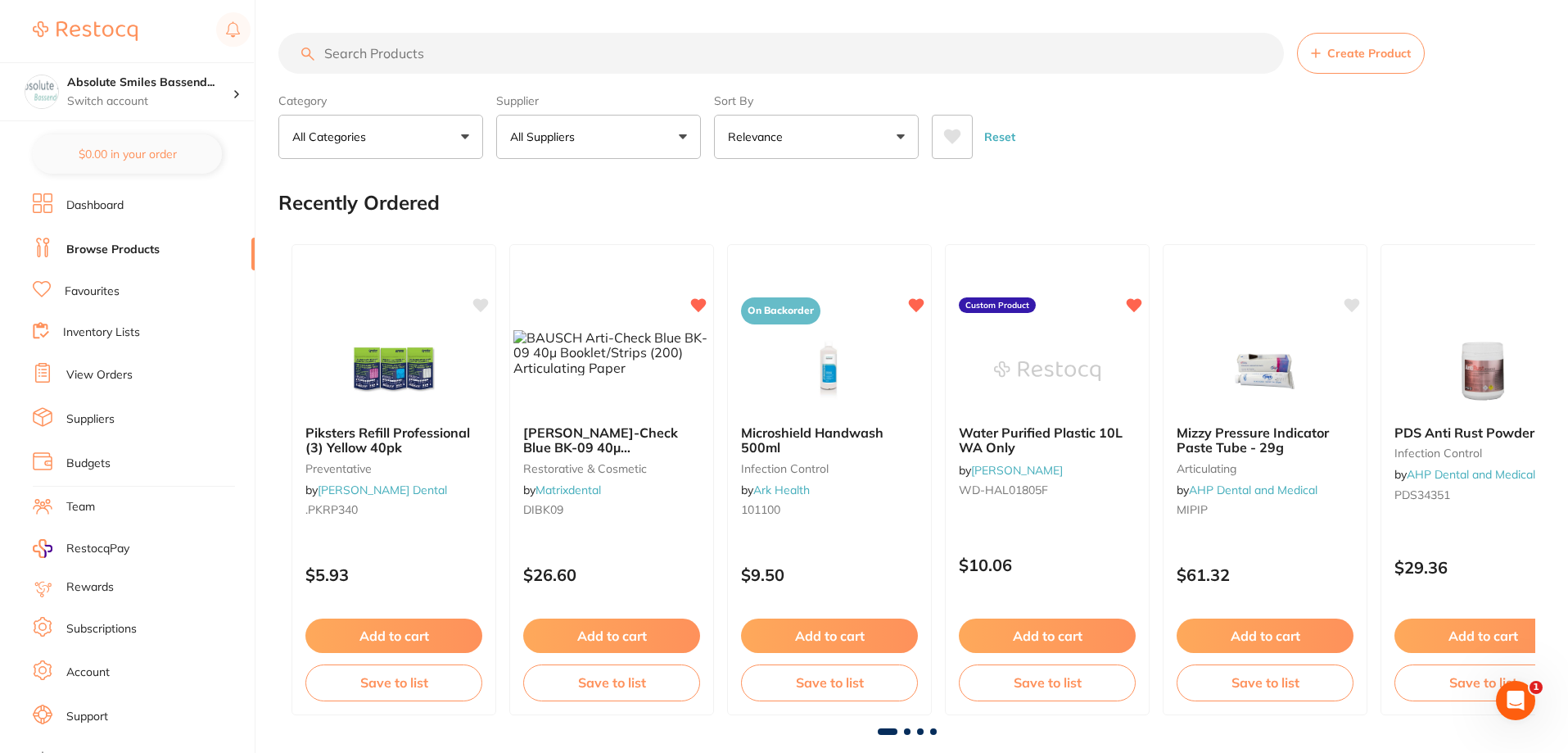
click at [450, 54] on input "search" at bounding box center [781, 53] width 1006 height 41
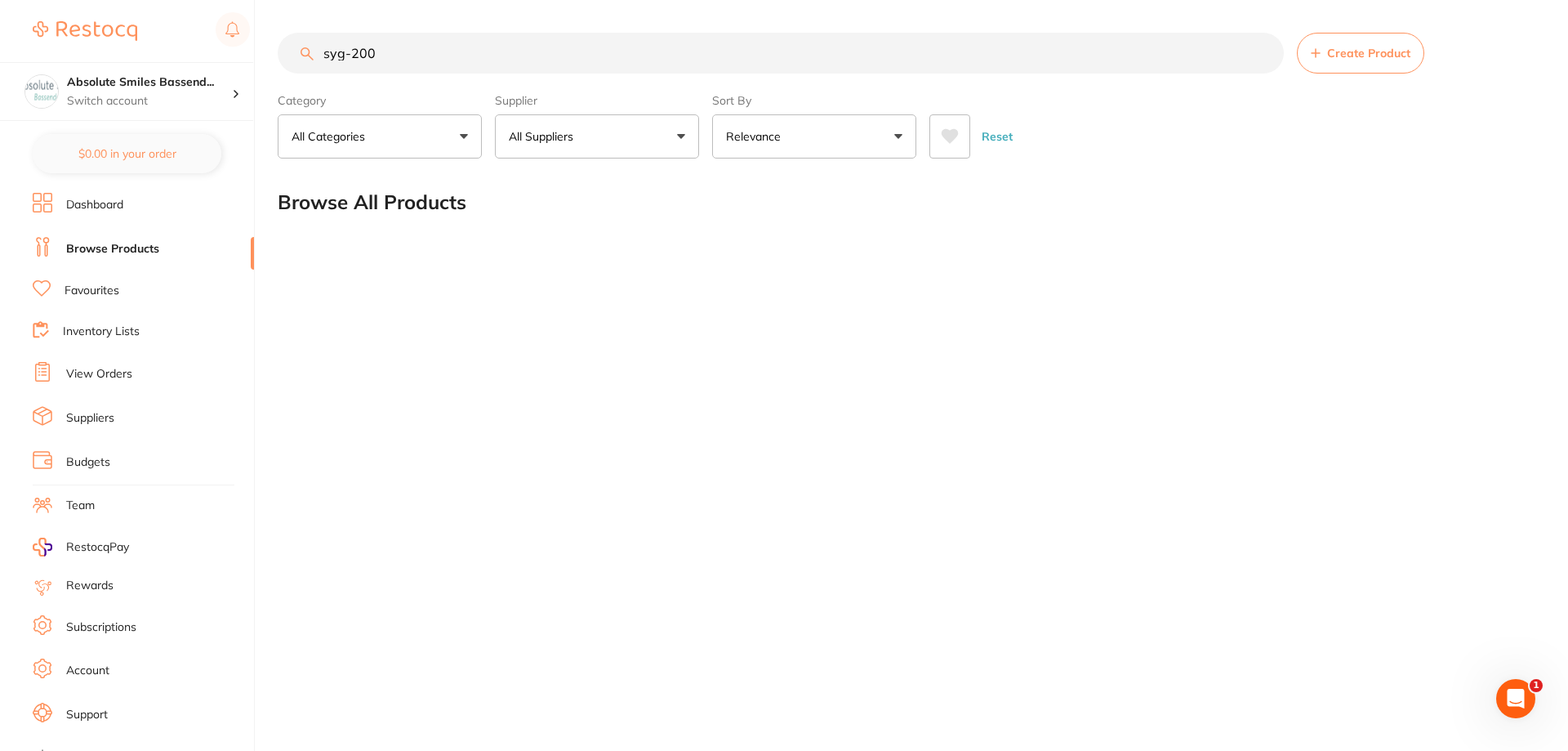
type input "syg-200"
click at [1264, 53] on input "syg-200" at bounding box center [781, 53] width 1006 height 41
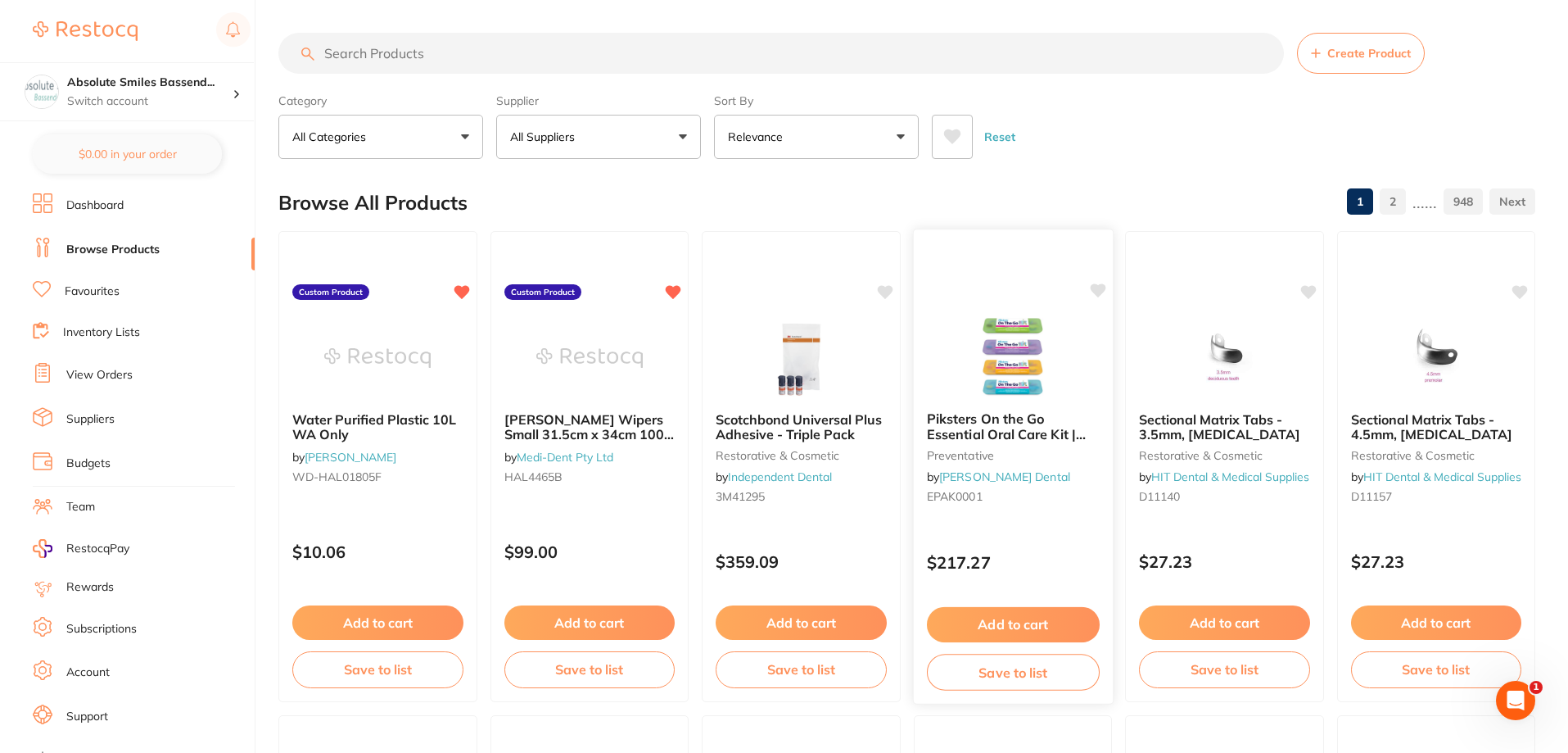
click at [1036, 542] on div "$217.27" at bounding box center [1012, 559] width 199 height 44
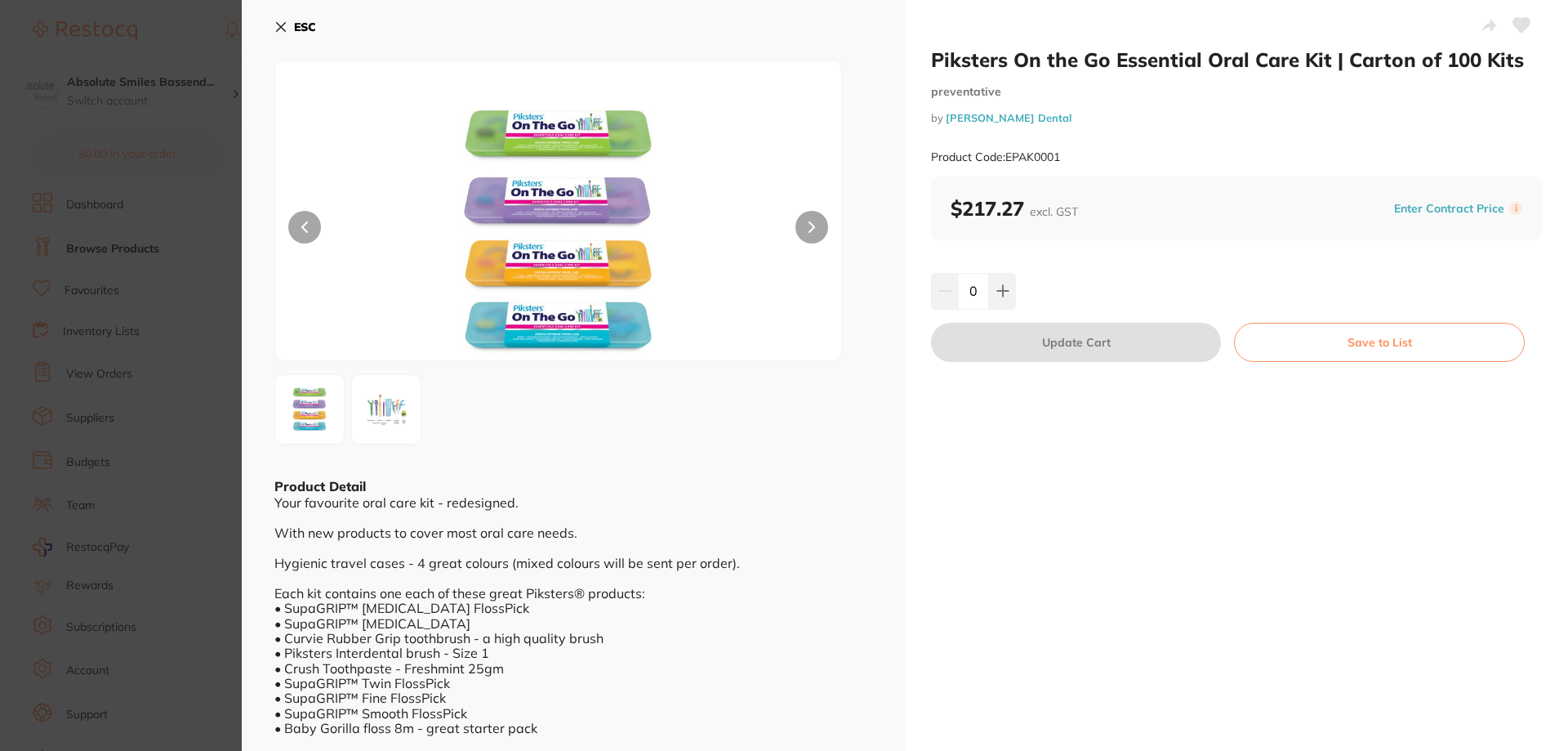
click at [309, 22] on b "ESC" at bounding box center [304, 27] width 22 height 15
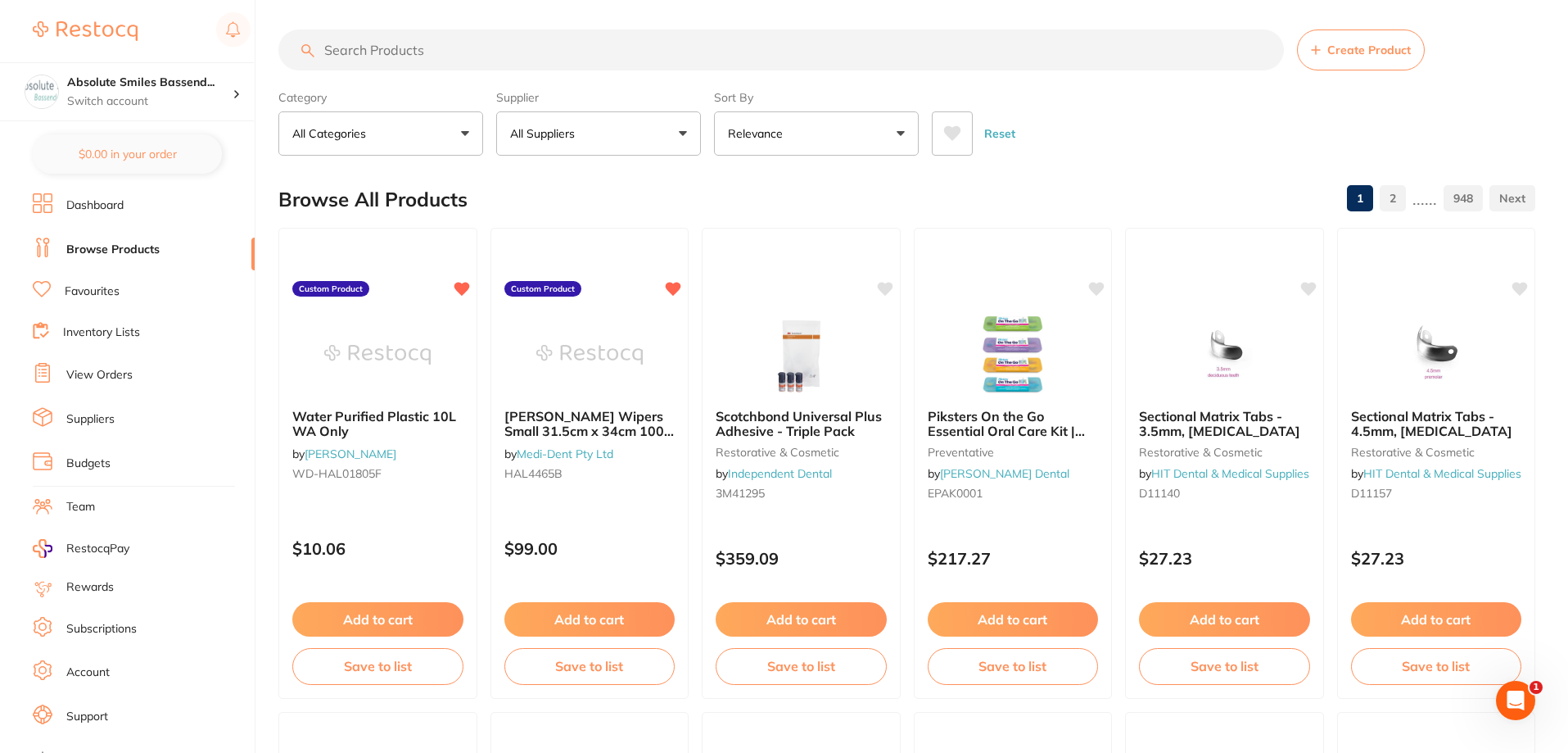
click at [107, 375] on link "View Orders" at bounding box center [99, 375] width 66 height 17
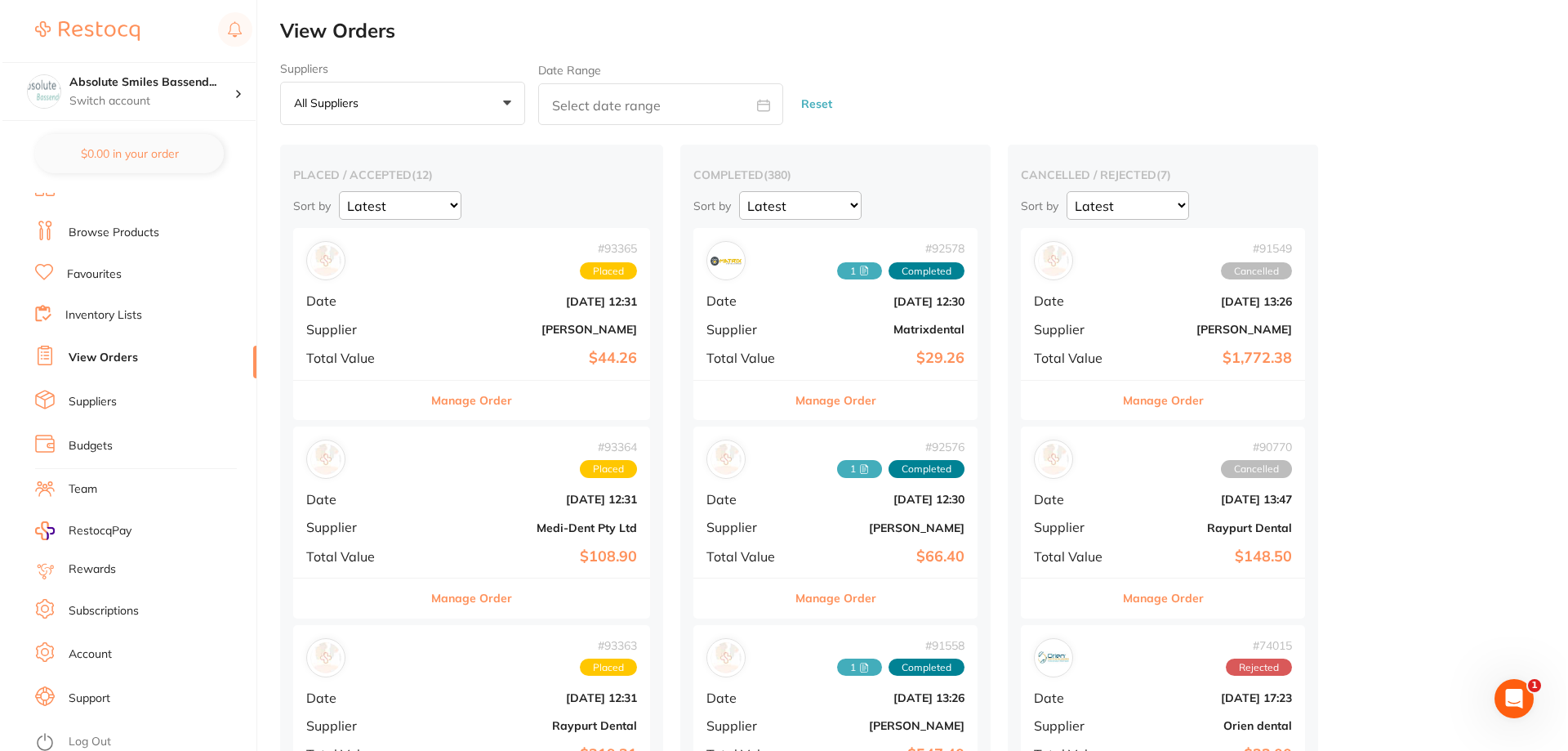
scroll to position [21, 0]
click at [89, 734] on link "Log Out" at bounding box center [87, 737] width 42 height 16
